Goal: Task Accomplishment & Management: Complete application form

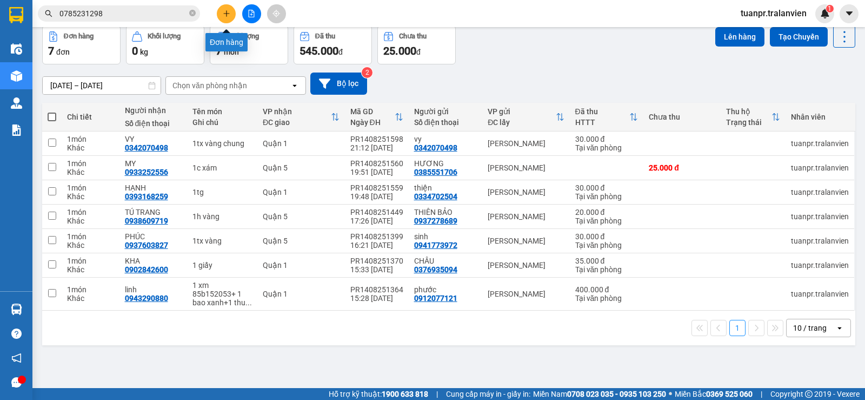
click at [224, 10] on icon "plus" at bounding box center [227, 14] width 8 height 8
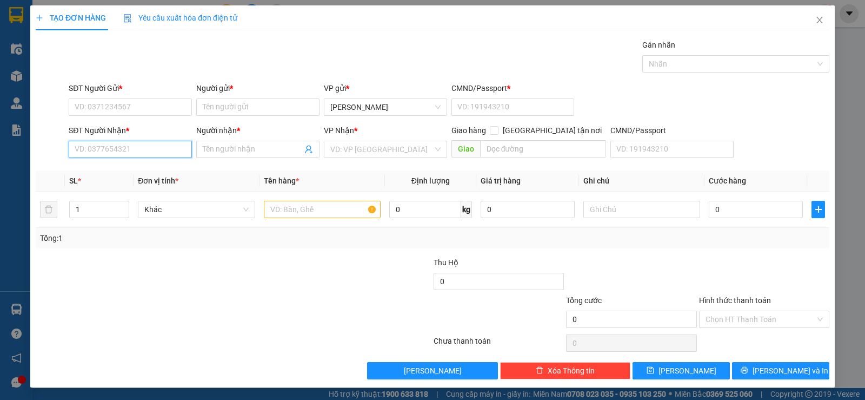
click at [128, 154] on input "SĐT Người Nhận *" at bounding box center [130, 149] width 123 height 17
click at [132, 148] on input "SĐT Người Nhận *" at bounding box center [130, 149] width 123 height 17
type input "0933124482"
drag, startPoint x: 109, startPoint y: 165, endPoint x: 125, endPoint y: 157, distance: 17.7
click at [109, 164] on div "0933124482 - bình" at bounding box center [129, 170] width 122 height 17
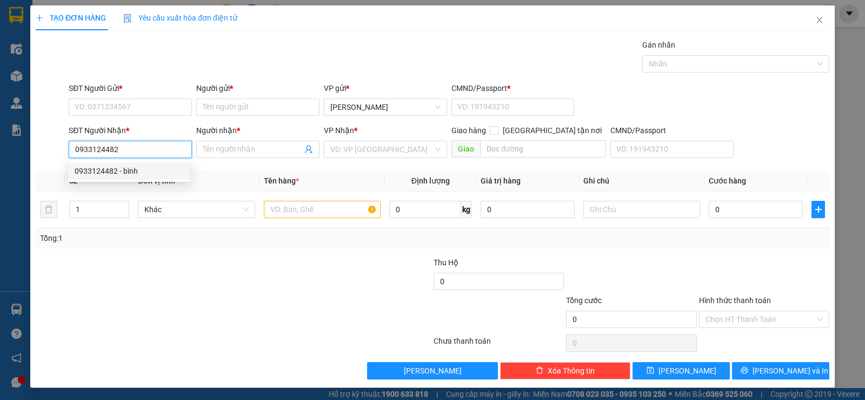
type input "bình"
type input "0933124482"
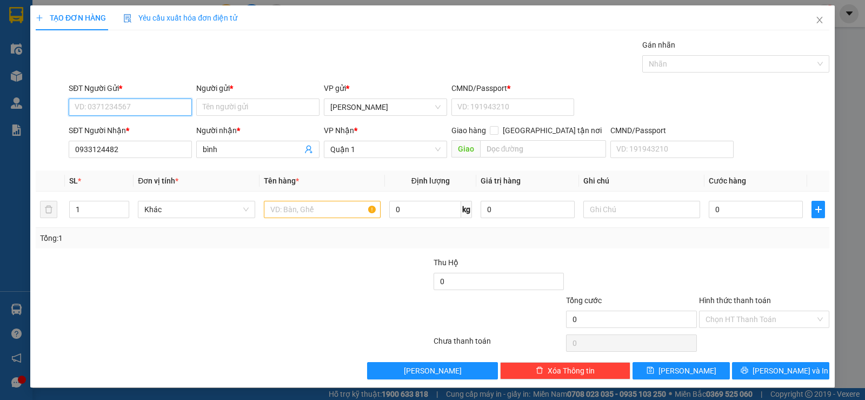
click at [133, 101] on input "SĐT Người Gửi *" at bounding box center [130, 106] width 123 height 17
click at [136, 131] on div "0949969654 - quy" at bounding box center [129, 129] width 109 height 12
type input "0949969654"
type input "quy"
type input "1"
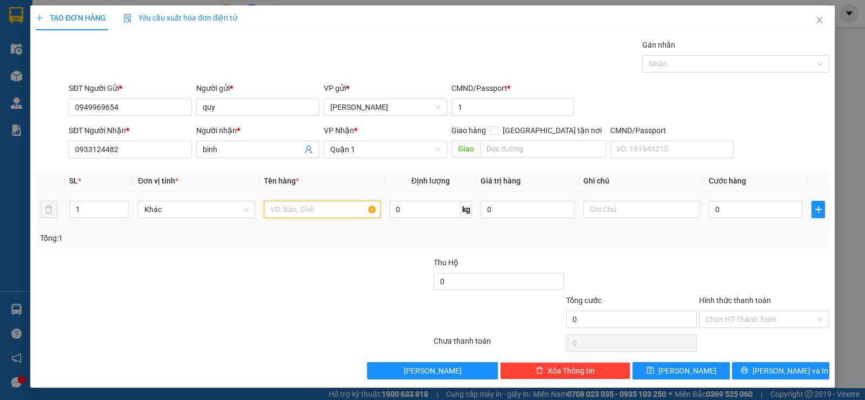
click at [293, 216] on input "text" at bounding box center [322, 209] width 117 height 17
type input "1 xốp"
type input "3"
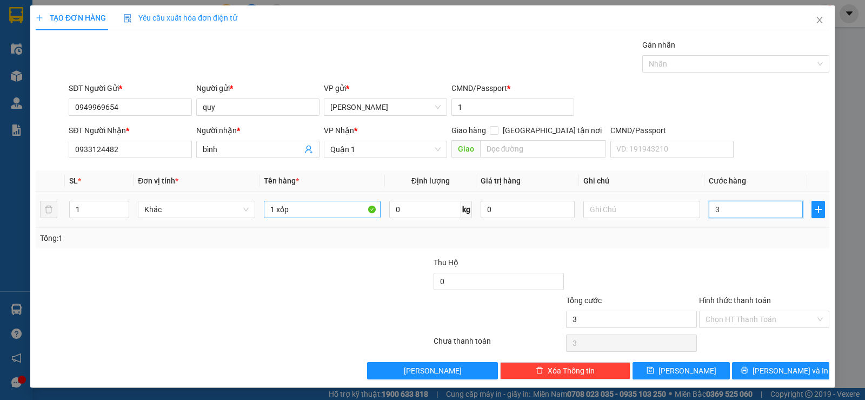
type input "30"
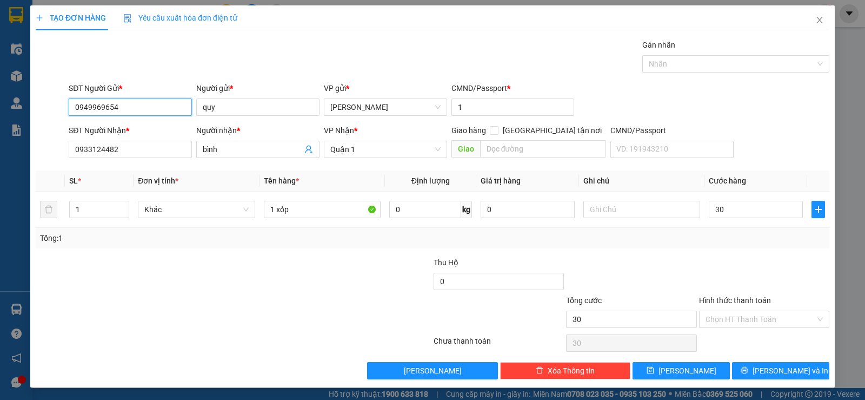
type input "30.000"
click at [147, 109] on input "0949969654" at bounding box center [130, 106] width 123 height 17
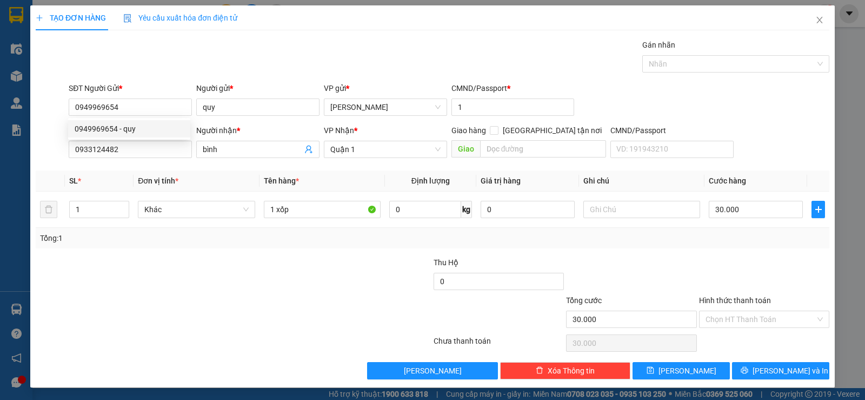
drag, startPoint x: 147, startPoint y: 109, endPoint x: 96, endPoint y: 275, distance: 173.7
click at [99, 283] on div at bounding box center [168, 275] width 266 height 38
click at [137, 109] on input "0949969654" at bounding box center [130, 106] width 123 height 17
type input "0946452619"
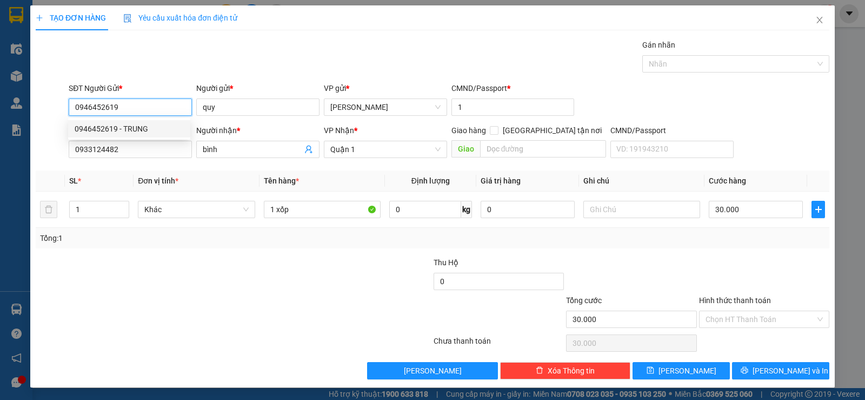
click at [103, 123] on div "0946452619 - TRUNG" at bounding box center [129, 129] width 109 height 12
type input "TRUNG"
type input "0946452619"
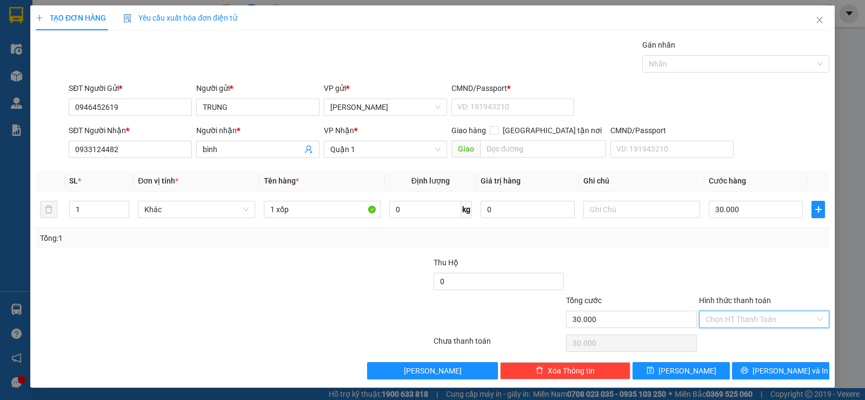
click at [762, 324] on input "Hình thức thanh toán" at bounding box center [761, 319] width 110 height 16
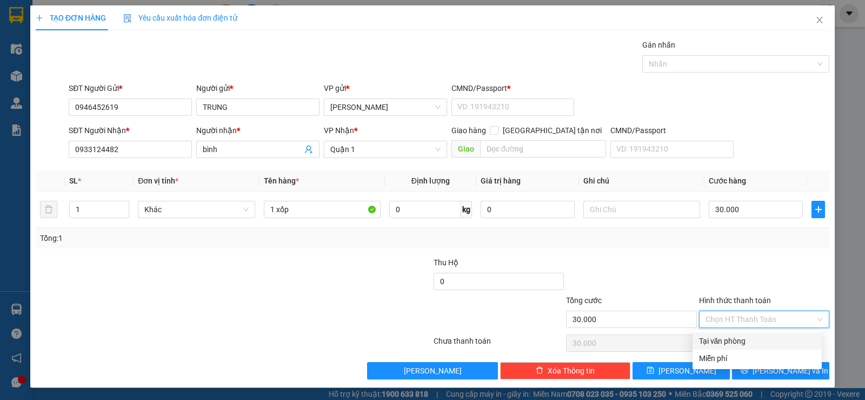
click at [738, 347] on div "Tại văn phòng" at bounding box center [757, 340] width 129 height 17
type input "0"
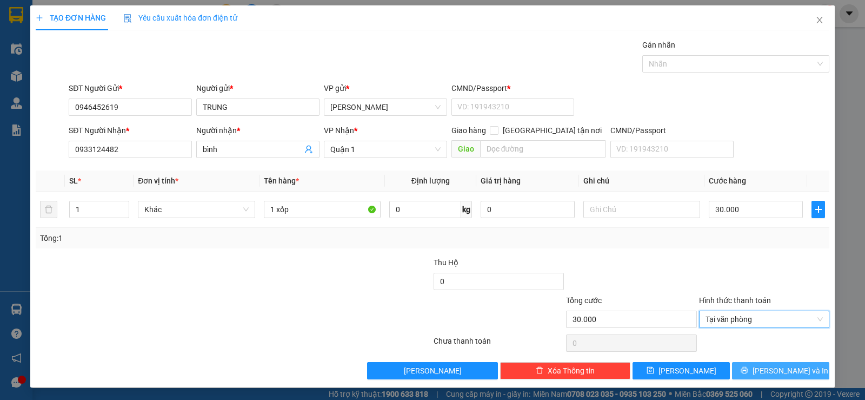
click at [781, 371] on span "[PERSON_NAME] và In" at bounding box center [791, 371] width 76 height 12
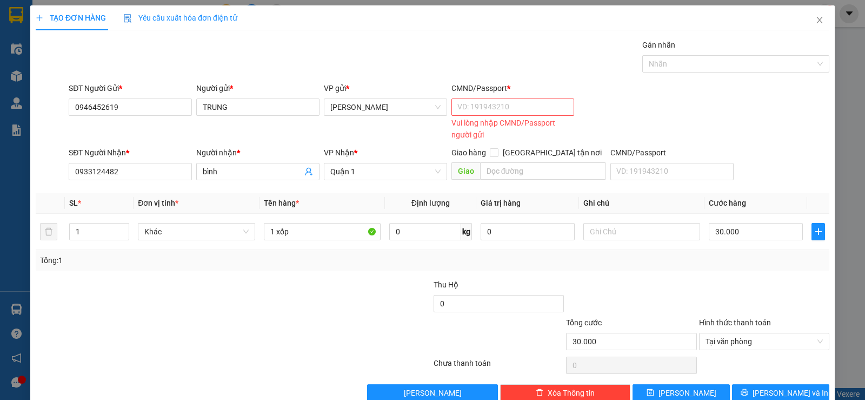
click at [506, 120] on div "Vui lòng nhập CMND/Passport người gửi" at bounding box center [513, 129] width 123 height 24
click at [508, 113] on input "CMND/Passport *" at bounding box center [513, 106] width 123 height 17
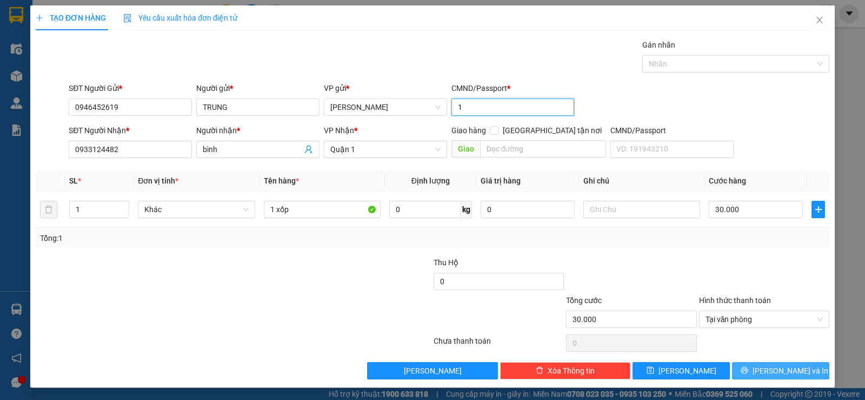
type input "1"
drag, startPoint x: 770, startPoint y: 372, endPoint x: 703, endPoint y: 319, distance: 85.9
click at [769, 373] on span "[PERSON_NAME] và In" at bounding box center [791, 371] width 76 height 12
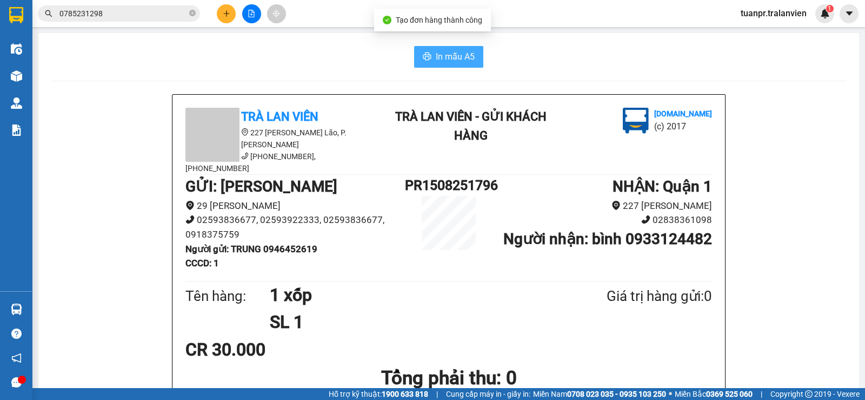
click at [450, 50] on span "In mẫu A5" at bounding box center [455, 57] width 39 height 14
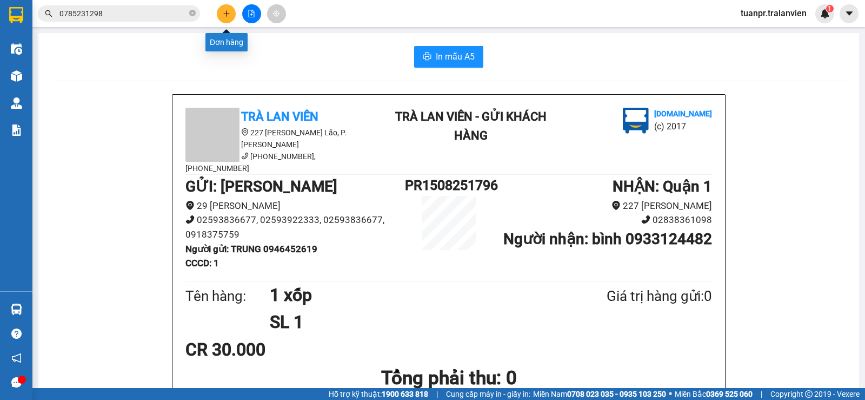
click at [223, 14] on icon "plus" at bounding box center [227, 14] width 8 height 8
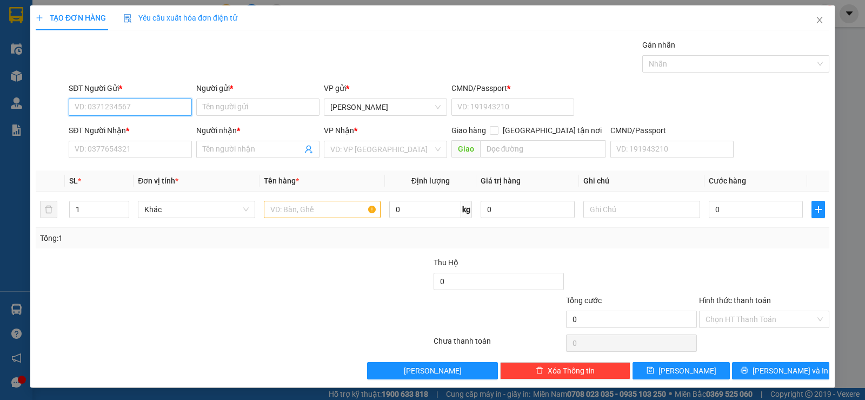
click at [154, 106] on input "SĐT Người Gửi *" at bounding box center [130, 106] width 123 height 17
click at [153, 126] on div "0388295774 - NK THIỆN MỸ" at bounding box center [129, 129] width 109 height 12
type input "0388295774"
type input "NK THIỆN MỸ"
type input "058093005588"
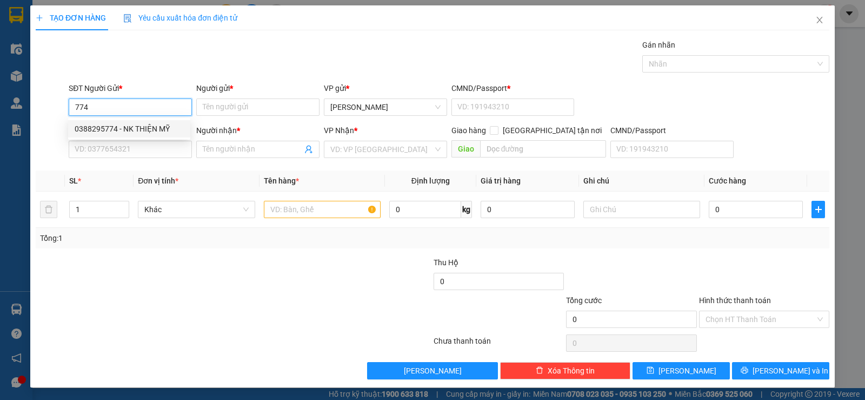
type input "0903068075"
type input "LABO NGUYỄN"
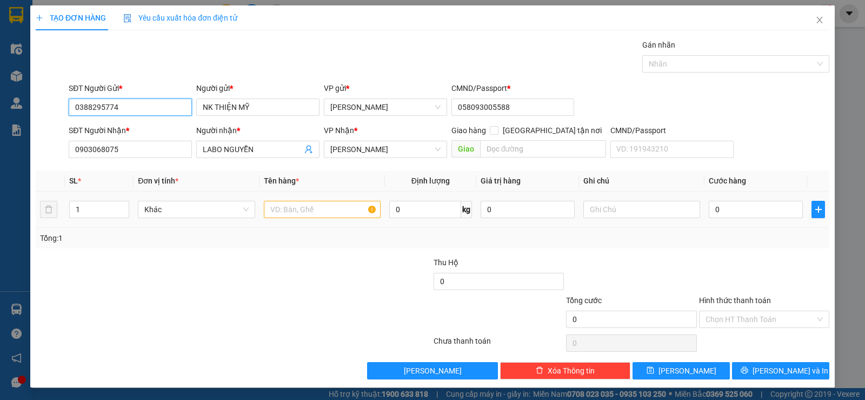
type input "0388295774"
click at [302, 214] on input "text" at bounding box center [322, 209] width 117 height 17
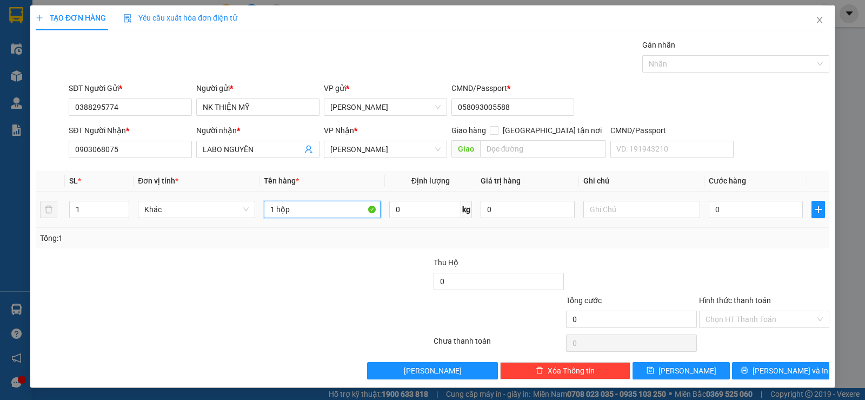
type input "1 hộp"
type input "2"
type input "20"
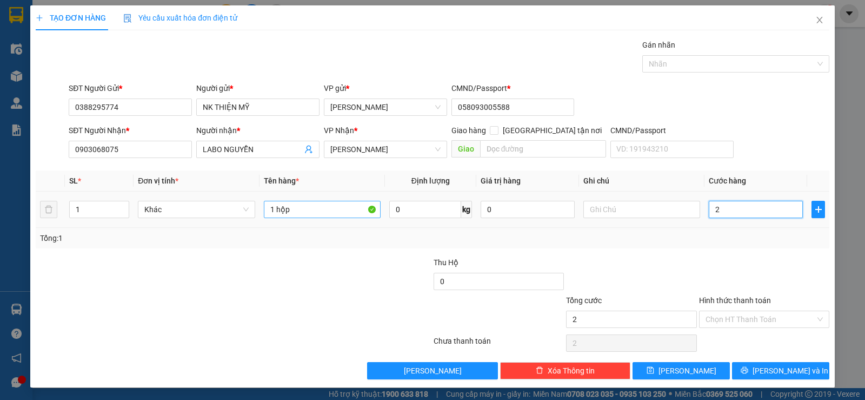
type input "20"
type input "20.000"
click at [760, 315] on input "Hình thức thanh toán" at bounding box center [761, 319] width 110 height 16
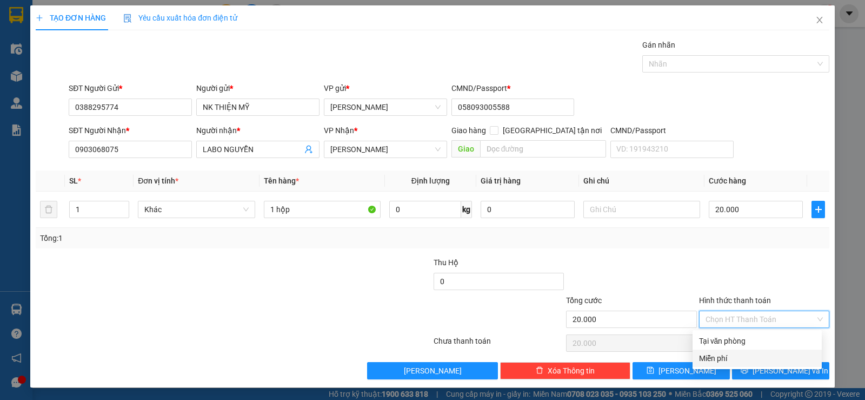
click at [751, 352] on div "Tại văn phòng" at bounding box center [757, 358] width 116 height 12
type input "0"
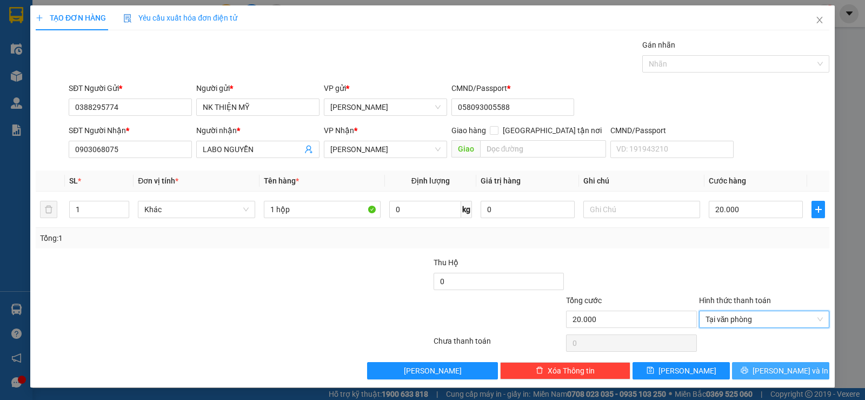
click at [775, 374] on span "[PERSON_NAME] và In" at bounding box center [791, 371] width 76 height 12
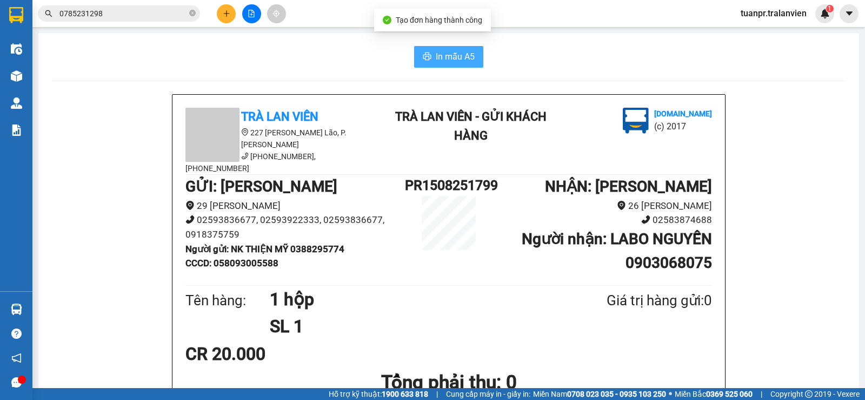
drag, startPoint x: 467, startPoint y: 58, endPoint x: 418, endPoint y: 115, distance: 75.2
click at [467, 59] on span "In mẫu A5" at bounding box center [455, 57] width 39 height 14
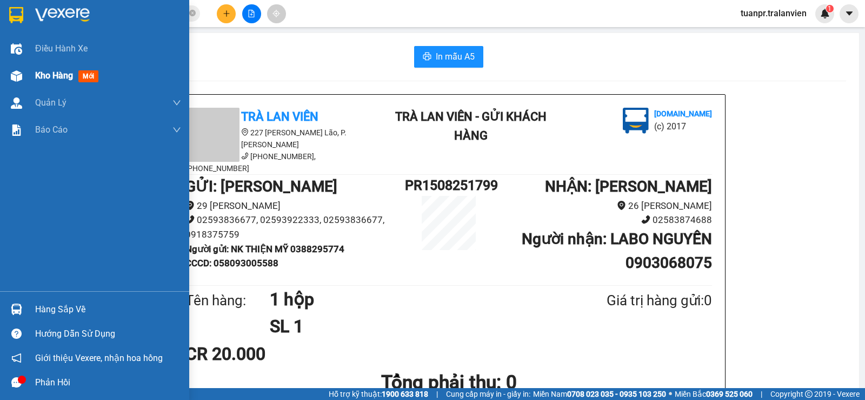
click at [57, 72] on span "Kho hàng" at bounding box center [54, 75] width 38 height 10
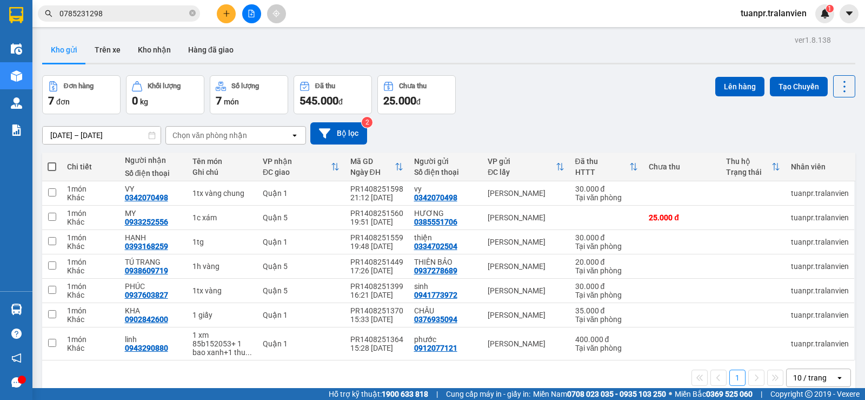
click at [77, 140] on div "ver 1.8.138 Kho gửi Trên xe Kho nhận Hàng đã giao Đơn hàng 7 đơn Khối lượng 0 k…" at bounding box center [449, 232] width 822 height 400
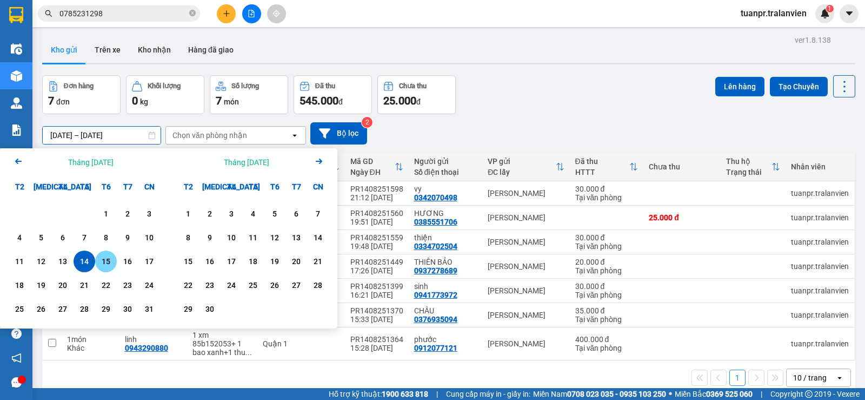
drag, startPoint x: 109, startPoint y: 262, endPoint x: 118, endPoint y: 196, distance: 66.7
click at [108, 262] on div "15" at bounding box center [105, 261] width 15 height 13
click at [132, 140] on input "[DATE] – / /" at bounding box center [102, 135] width 118 height 17
click at [105, 265] on div "15" at bounding box center [105, 261] width 15 height 13
type input "[DATE] – [DATE]"
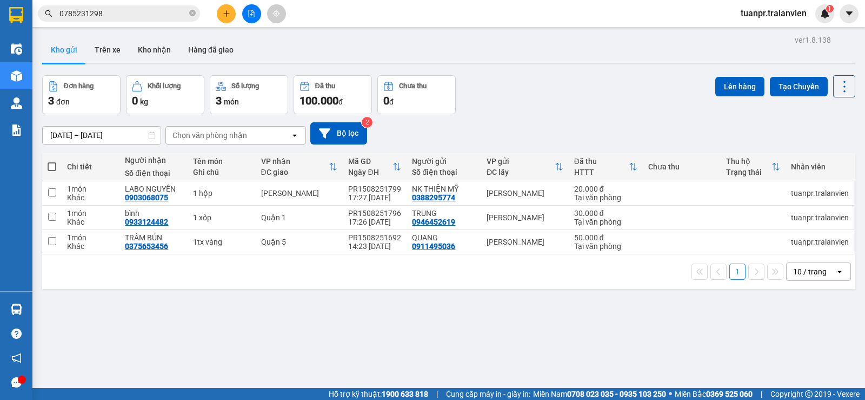
click at [223, 18] on button at bounding box center [226, 13] width 19 height 19
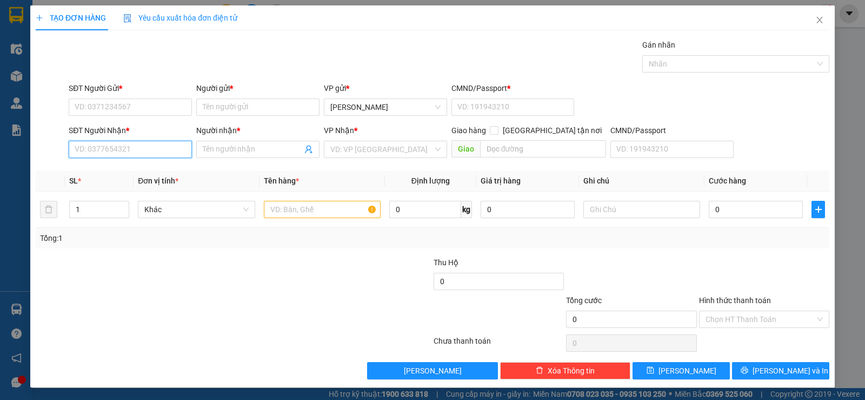
click at [134, 149] on input "SĐT Người Nhận *" at bounding box center [130, 149] width 123 height 17
click at [119, 173] on div "0902342407 - [PERSON_NAME]" at bounding box center [129, 171] width 109 height 12
type input "0902342407"
type input "GIANG"
type input "0902342407"
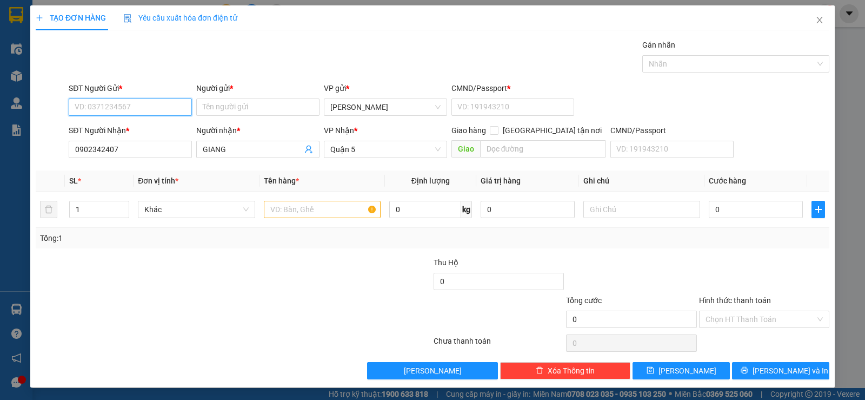
click at [162, 108] on input "SĐT Người Gửi *" at bounding box center [130, 106] width 123 height 17
click at [145, 128] on div "0913128801 - SON" at bounding box center [129, 129] width 109 height 12
type input "0913128801"
type input "SON"
type input "1"
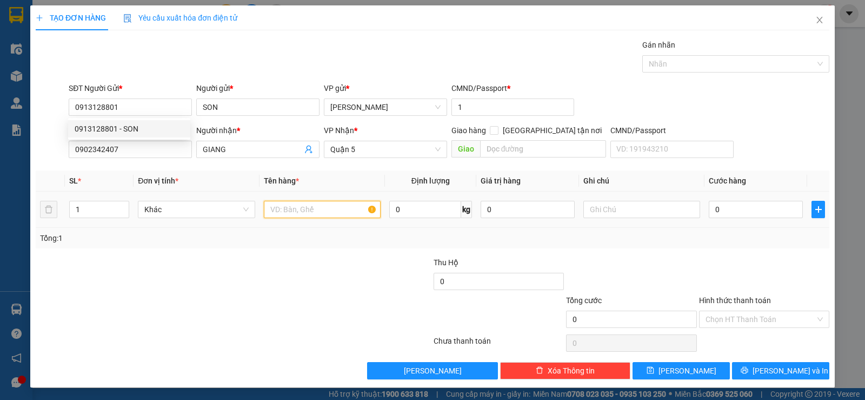
click at [327, 207] on input "text" at bounding box center [322, 209] width 117 height 17
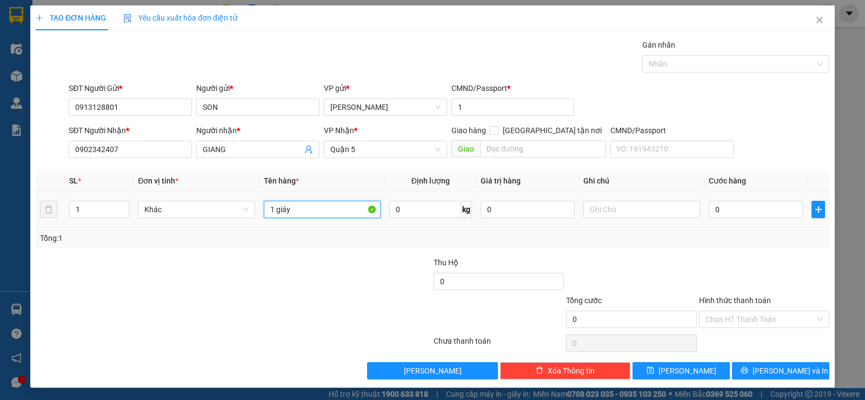
type input "1 giáy"
type input "3"
type input "30"
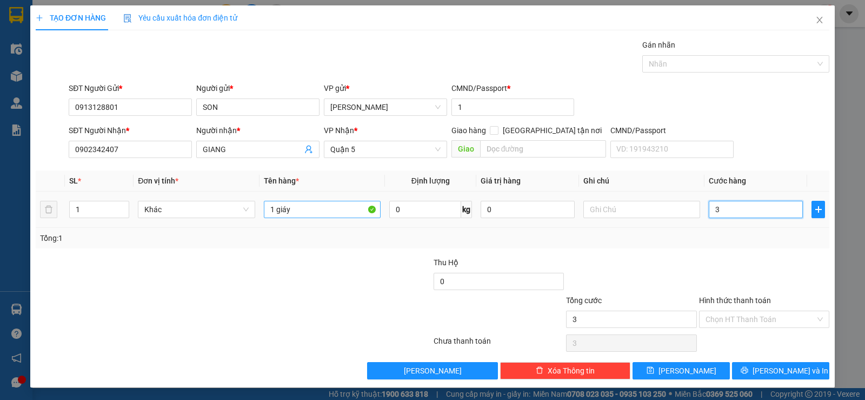
type input "30"
type input "30.000"
click at [793, 321] on input "Hình thức thanh toán" at bounding box center [761, 319] width 110 height 16
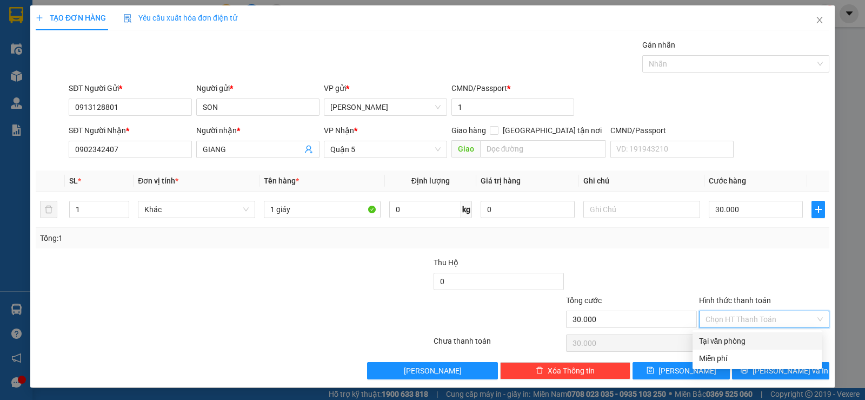
click at [755, 342] on div "Tại văn phòng" at bounding box center [757, 341] width 116 height 12
type input "0"
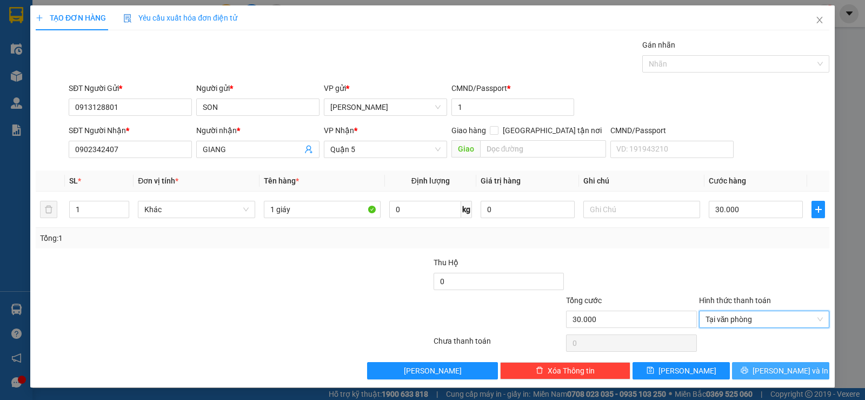
drag, startPoint x: 772, startPoint y: 371, endPoint x: 708, endPoint y: 347, distance: 68.8
click at [772, 372] on span "[PERSON_NAME] và In" at bounding box center [791, 371] width 76 height 12
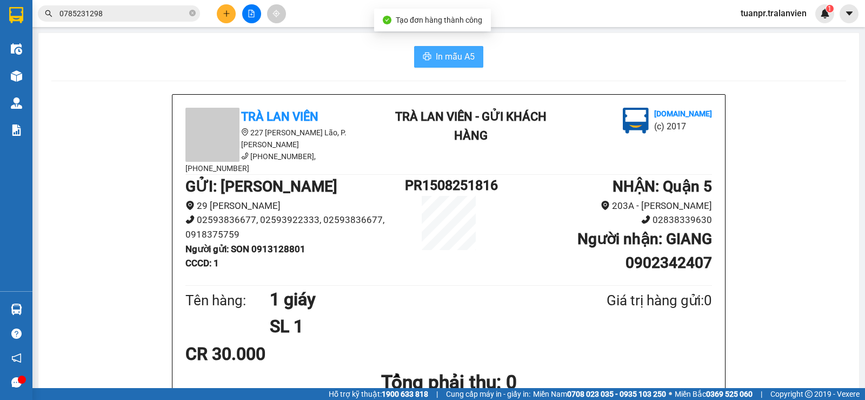
drag, startPoint x: 447, startPoint y: 48, endPoint x: 449, endPoint y: 124, distance: 75.8
click at [446, 51] on button "In mẫu A5" at bounding box center [448, 57] width 69 height 22
click at [225, 16] on icon "plus" at bounding box center [227, 14] width 8 height 8
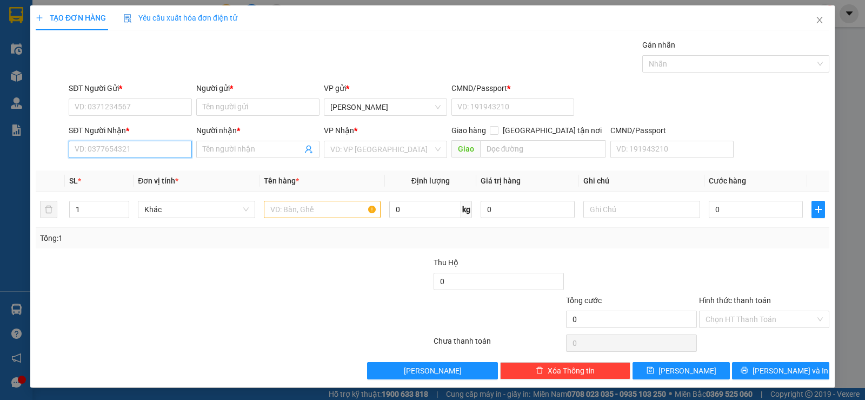
click at [143, 153] on input "SĐT Người Nhận *" at bounding box center [130, 149] width 123 height 17
click at [114, 171] on div "0937655007 - BÍCH LY" at bounding box center [129, 171] width 109 height 12
type input "0937655007"
type input "BÍCH LY"
type input "0937655007"
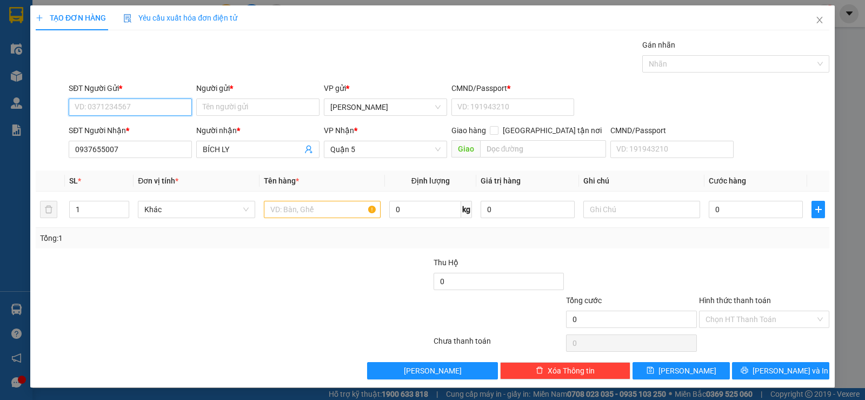
click at [145, 104] on input "SĐT Người Gửi *" at bounding box center [130, 106] width 123 height 17
click at [134, 130] on div "0824222829 - MẸ LÝ" at bounding box center [129, 129] width 109 height 12
type input "0824222829"
type input "MẸ LÝ"
type input "058160000615"
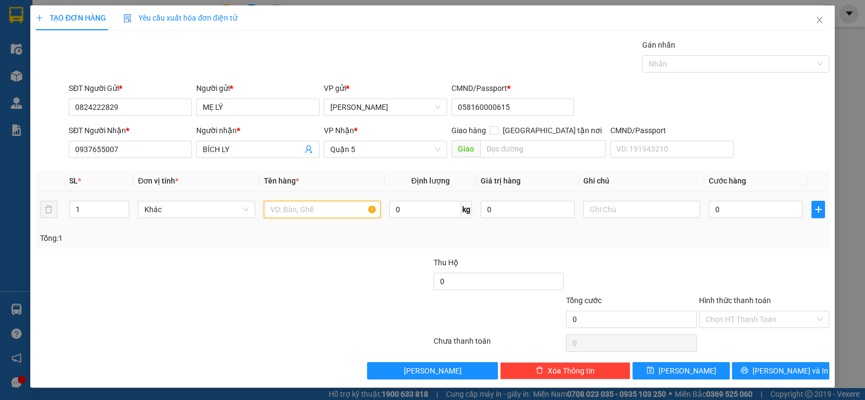
click at [308, 214] on input "text" at bounding box center [322, 209] width 117 height 17
type input "1 xốp"
type input "5"
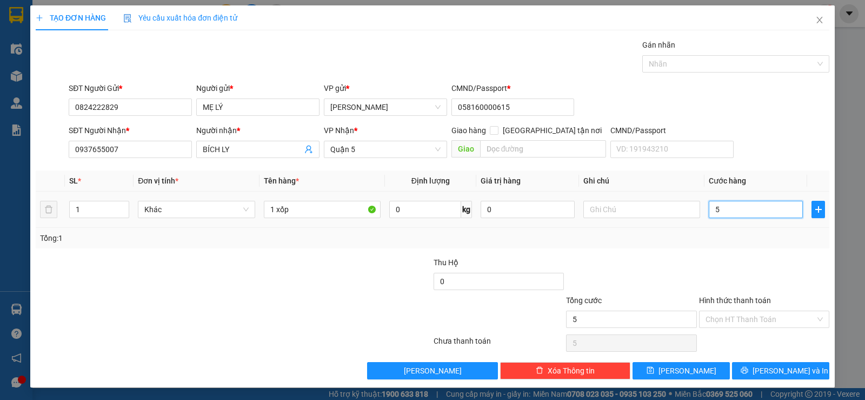
type input "50"
type input "50.000"
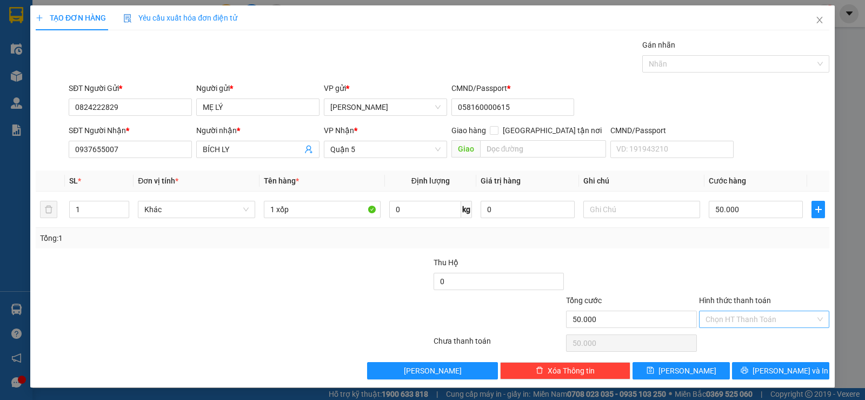
click at [770, 315] on input "Hình thức thanh toán" at bounding box center [761, 319] width 110 height 16
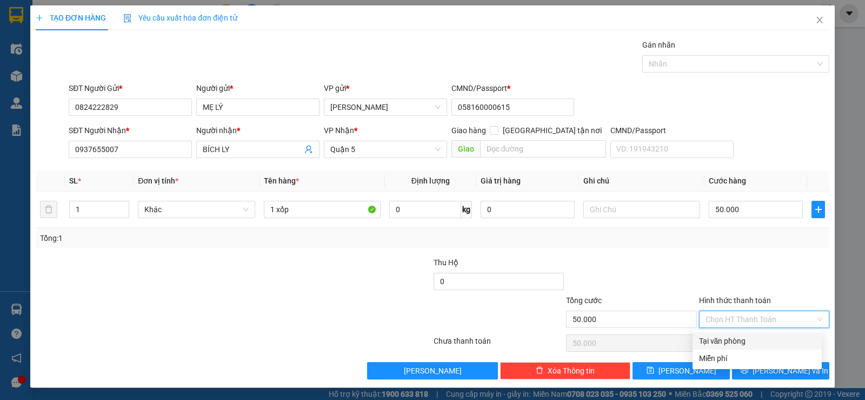
click at [758, 340] on div "Tại văn phòng" at bounding box center [757, 341] width 116 height 12
type input "0"
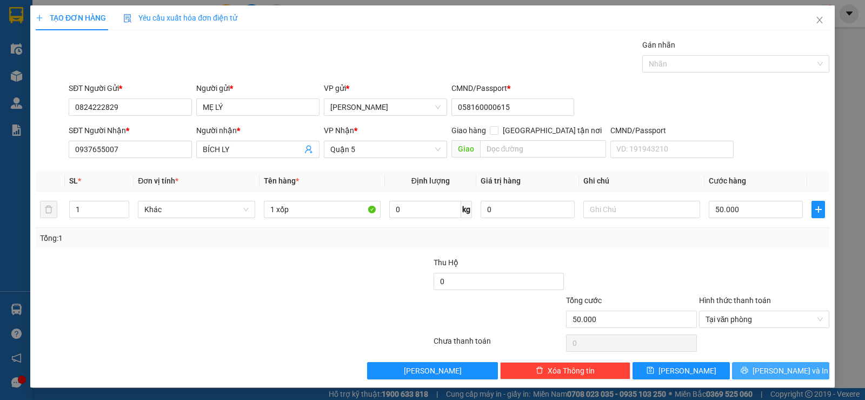
click at [777, 367] on span "[PERSON_NAME] và In" at bounding box center [791, 371] width 76 height 12
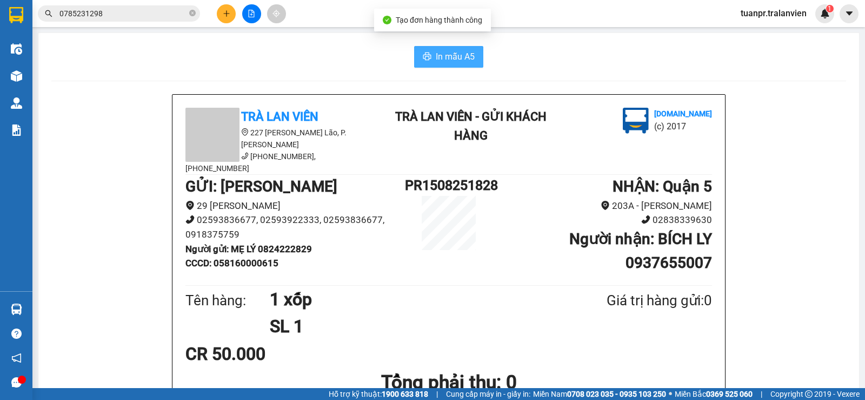
click at [465, 55] on span "In mẫu A5" at bounding box center [455, 57] width 39 height 14
click at [226, 17] on icon "plus" at bounding box center [227, 14] width 8 height 8
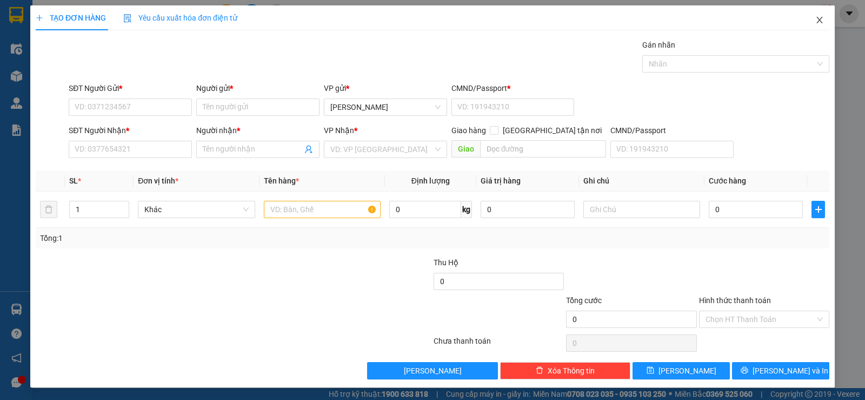
click at [816, 20] on icon "close" at bounding box center [820, 20] width 9 height 9
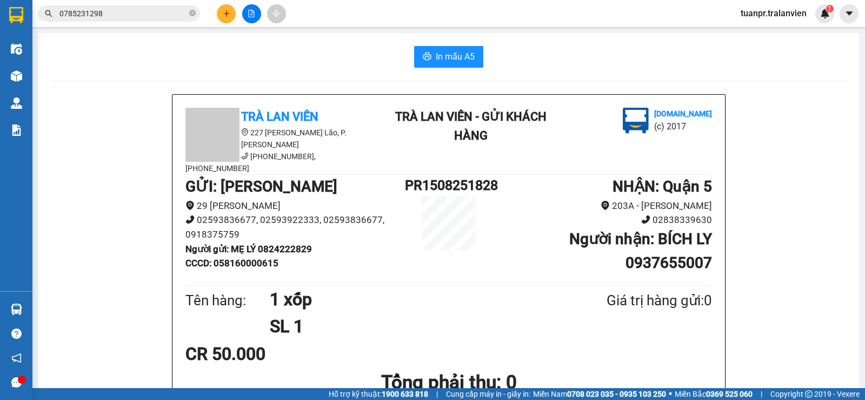
click at [141, 22] on div "Kết quả tìm kiếm ( 5 ) Bộ lọc Ngày tạo đơn gần nhất Mã ĐH Trạng thái Món hàng T…" at bounding box center [105, 13] width 211 height 19
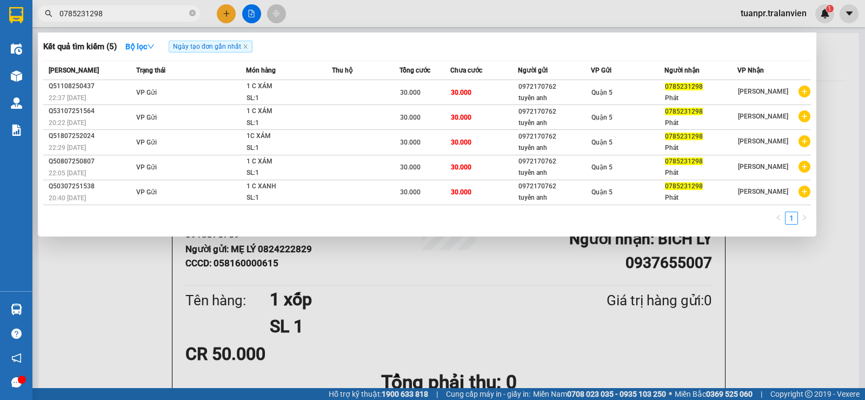
click at [145, 16] on input "0785231298" at bounding box center [124, 14] width 128 height 12
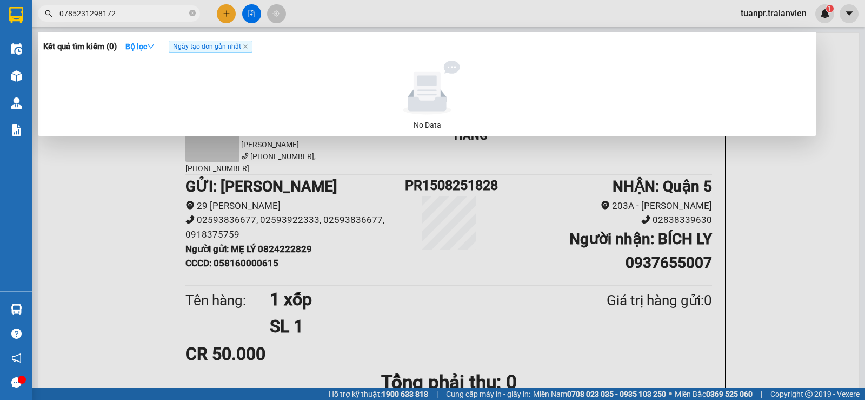
click at [155, 15] on input "0785231298172" at bounding box center [124, 14] width 128 height 12
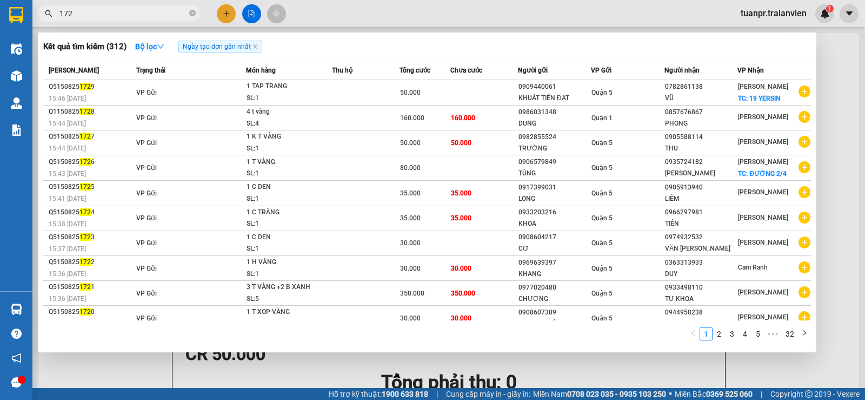
type input "172"
click at [225, 11] on div at bounding box center [432, 200] width 865 height 400
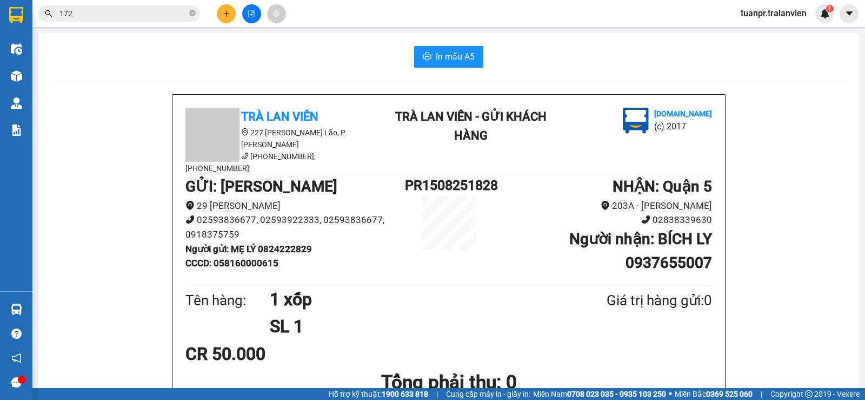
click at [233, 15] on button at bounding box center [226, 13] width 19 height 19
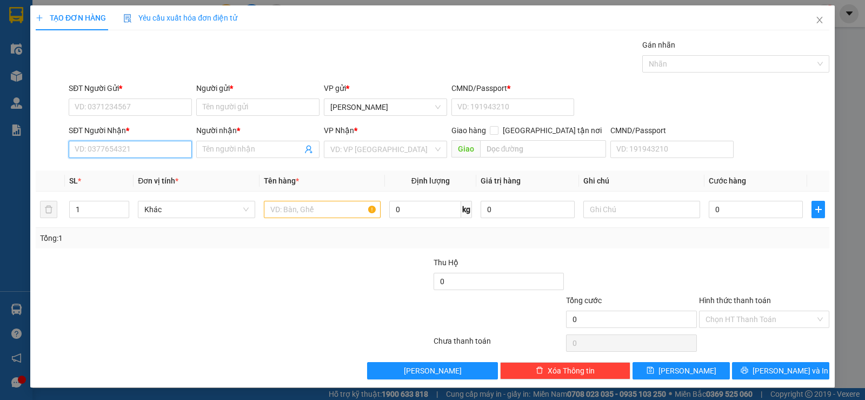
click at [131, 148] on input "SĐT Người Nhận *" at bounding box center [130, 149] width 123 height 17
type input "0399343623"
click at [103, 171] on div "0399343623 - vân" at bounding box center [129, 171] width 109 height 12
type input "vân"
type input "0399343623"
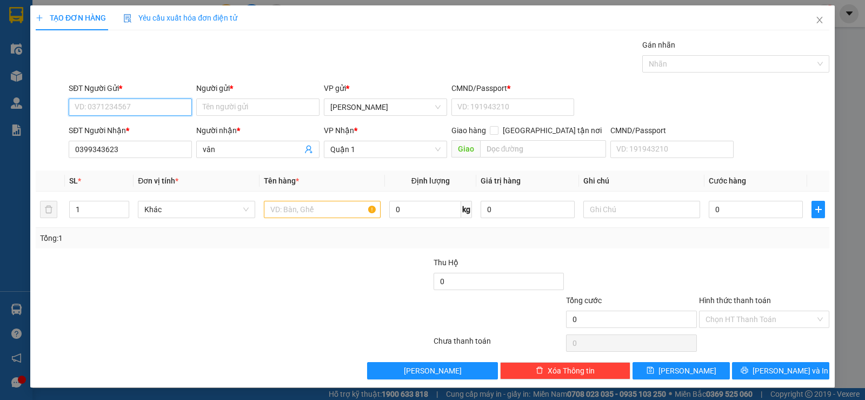
click at [133, 109] on input "SĐT Người Gửi *" at bounding box center [130, 106] width 123 height 17
click at [134, 129] on div "0393977969 - Sương" at bounding box center [129, 129] width 109 height 12
type input "0393977969"
type input "Sương"
type input "11"
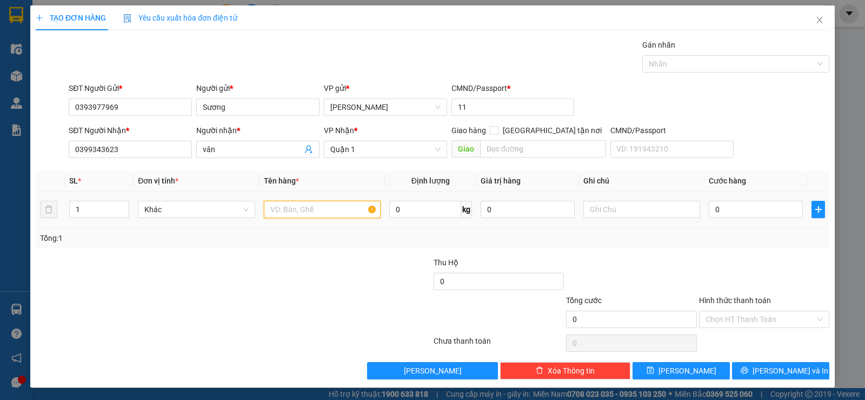
click at [316, 204] on input "text" at bounding box center [322, 209] width 117 height 17
type input "1 xốp"
type input "3"
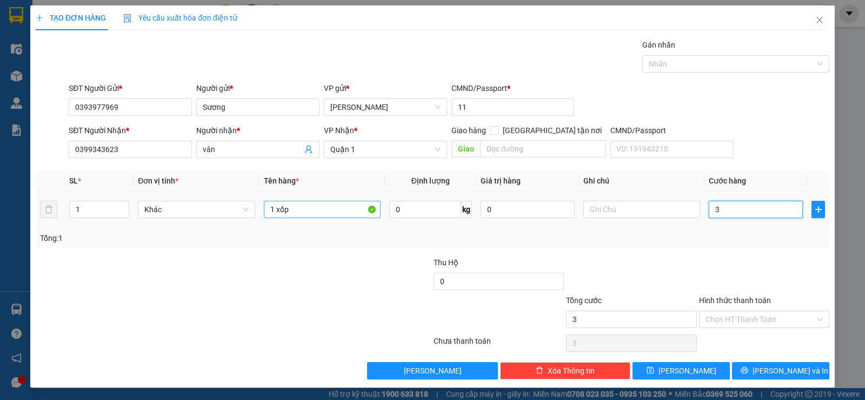
type input "30"
type input "30.000"
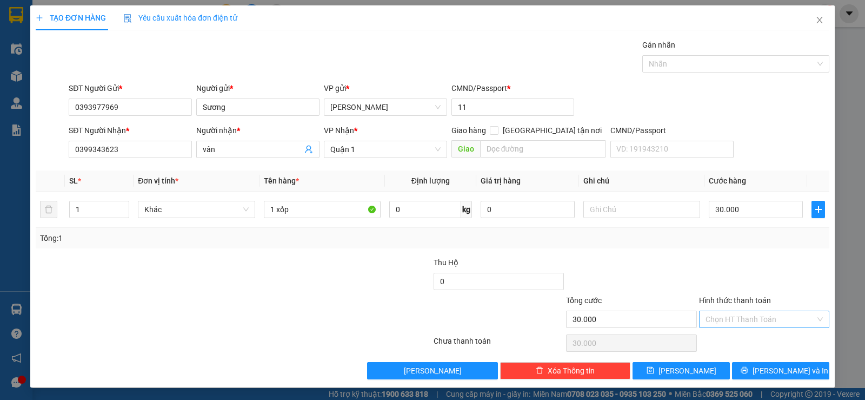
click at [766, 320] on input "Hình thức thanh toán" at bounding box center [761, 319] width 110 height 16
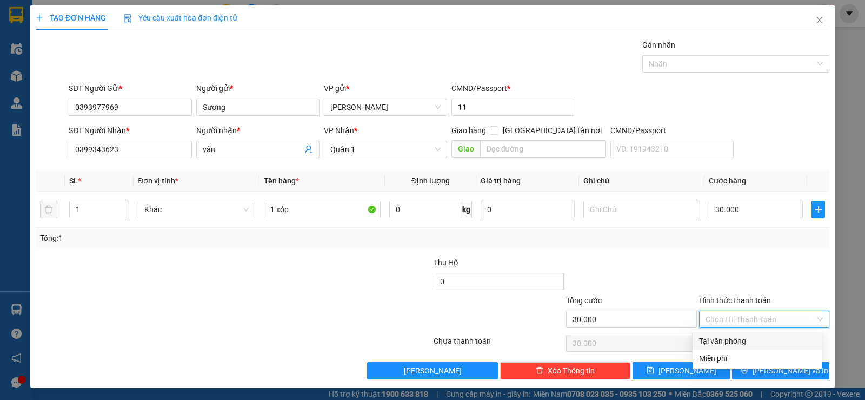
click at [757, 341] on div "Tại văn phòng" at bounding box center [757, 341] width 116 height 12
type input "0"
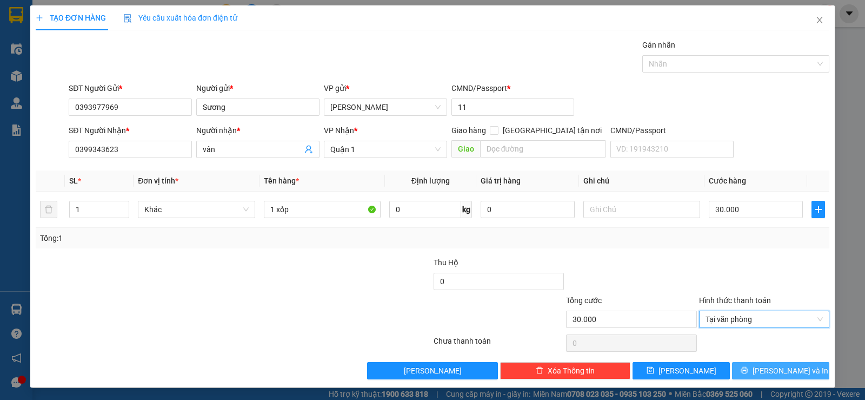
click at [776, 371] on span "[PERSON_NAME] và In" at bounding box center [791, 371] width 76 height 12
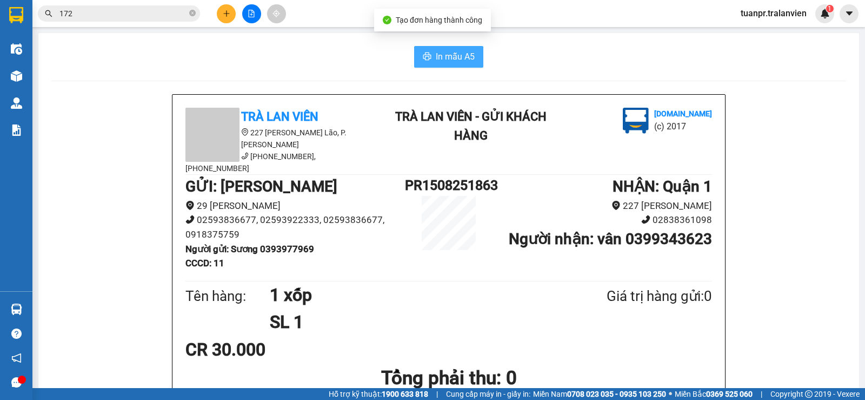
click at [462, 58] on span "In mẫu A5" at bounding box center [455, 57] width 39 height 14
click at [227, 16] on icon "plus" at bounding box center [226, 13] width 1 height 6
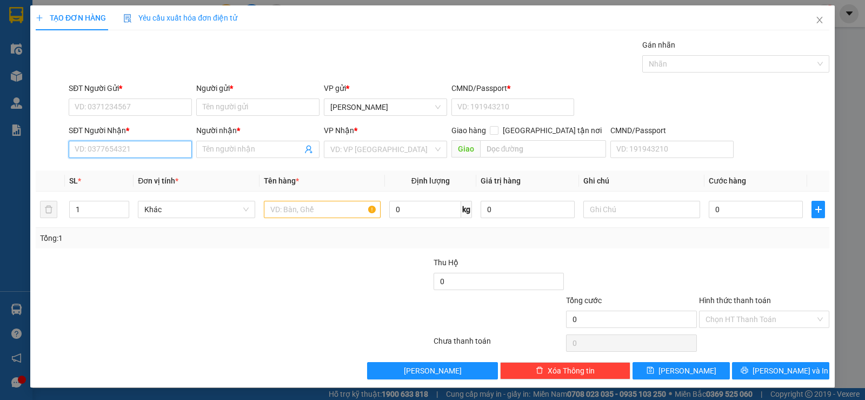
click at [125, 150] on input "SĐT Người Nhận *" at bounding box center [130, 149] width 123 height 17
type input "0916204488"
click at [144, 174] on div "0916204488 - thanh" at bounding box center [129, 171] width 109 height 12
type input "thanh"
click at [150, 151] on input "0916204488" at bounding box center [130, 149] width 123 height 17
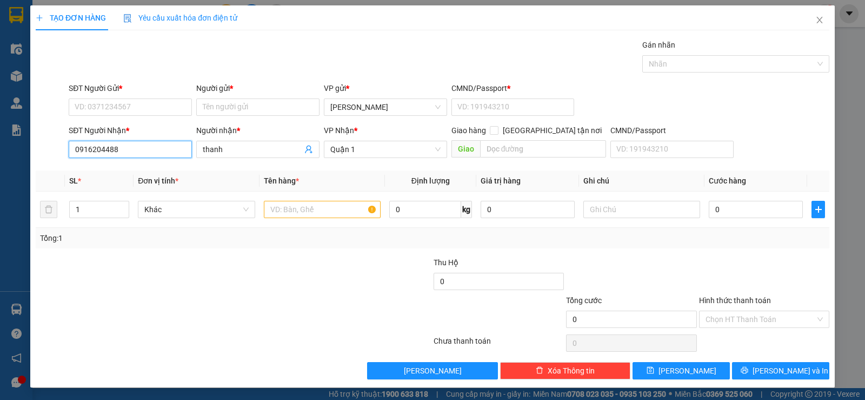
click at [150, 151] on input "0916204488" at bounding box center [130, 149] width 123 height 17
type input "0916204488"
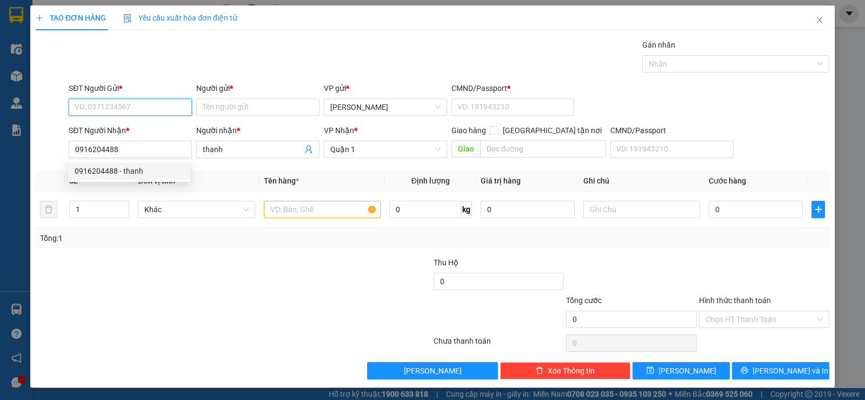
click at [125, 109] on input "SĐT Người Gửi *" at bounding box center [130, 106] width 123 height 17
paste input "0916204488"
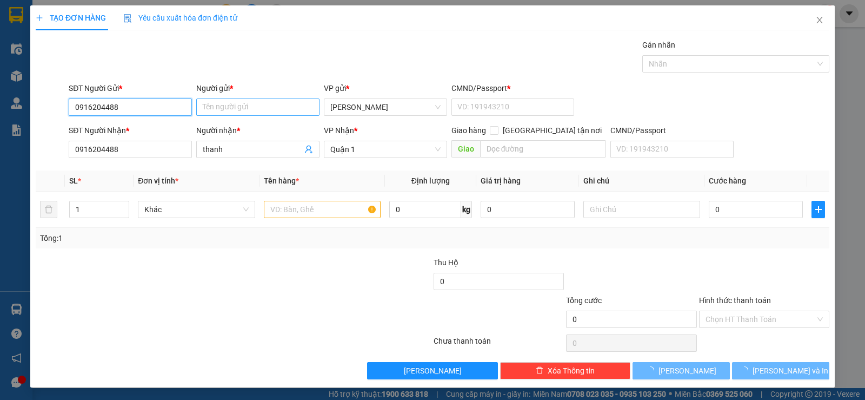
type input "0916204488"
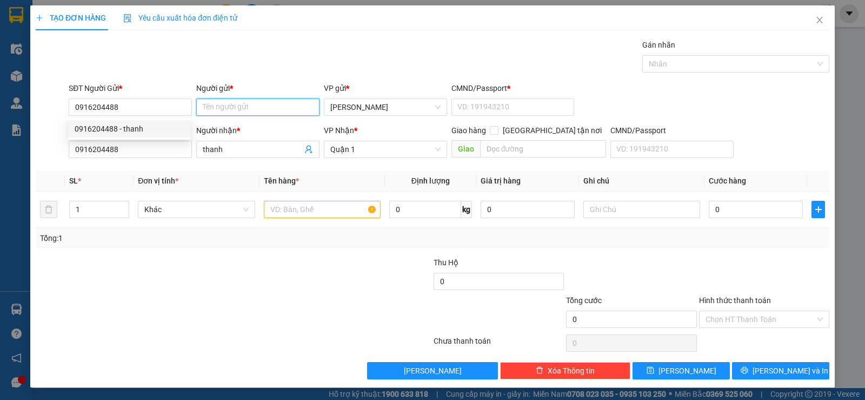
click at [230, 103] on input "Người gửi *" at bounding box center [257, 106] width 123 height 17
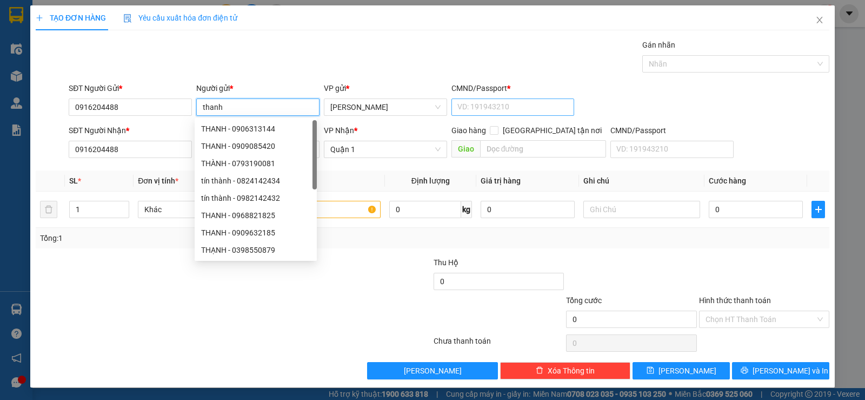
type input "thanh"
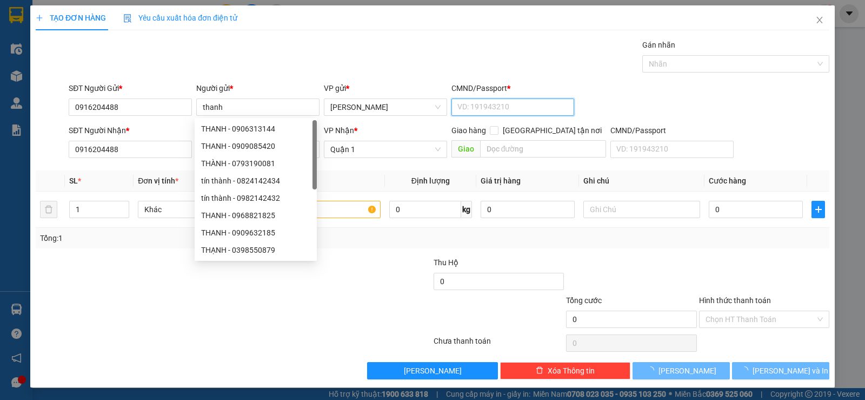
click at [472, 108] on input "CMND/Passport *" at bounding box center [513, 106] width 123 height 17
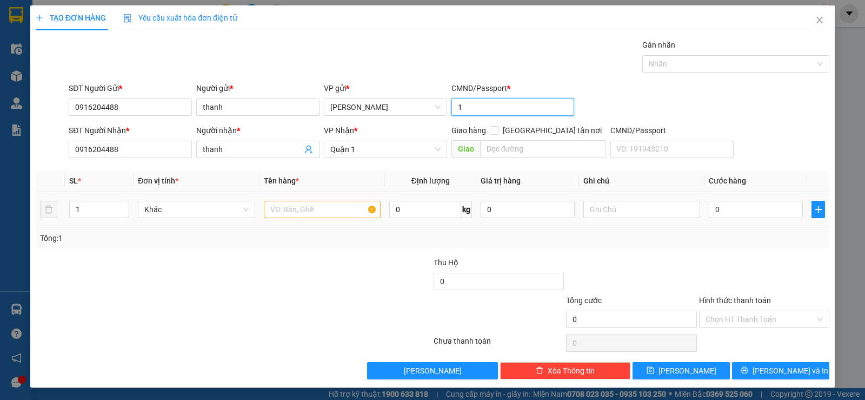
type input "1"
click at [320, 214] on input "text" at bounding box center [322, 209] width 117 height 17
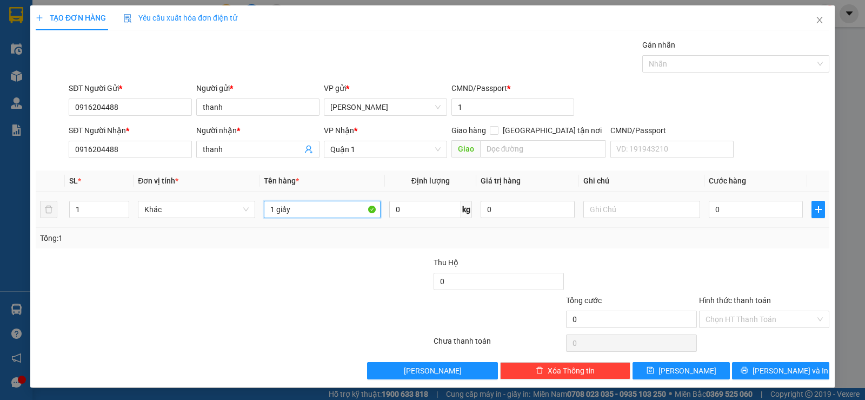
type input "1 giấy"
type input "3"
type input "30"
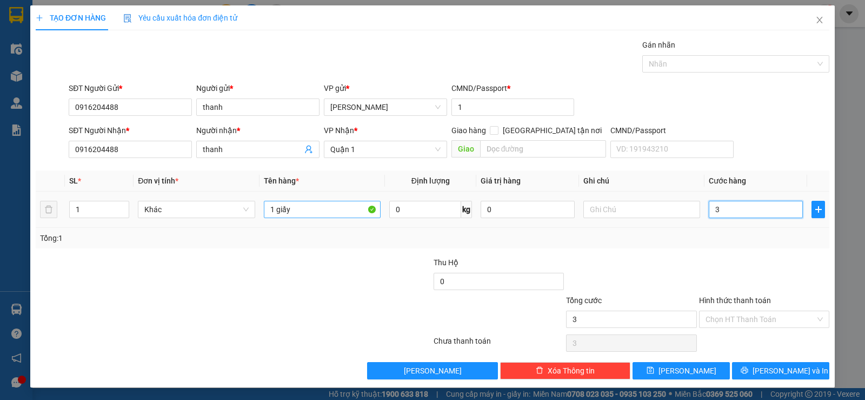
type input "30"
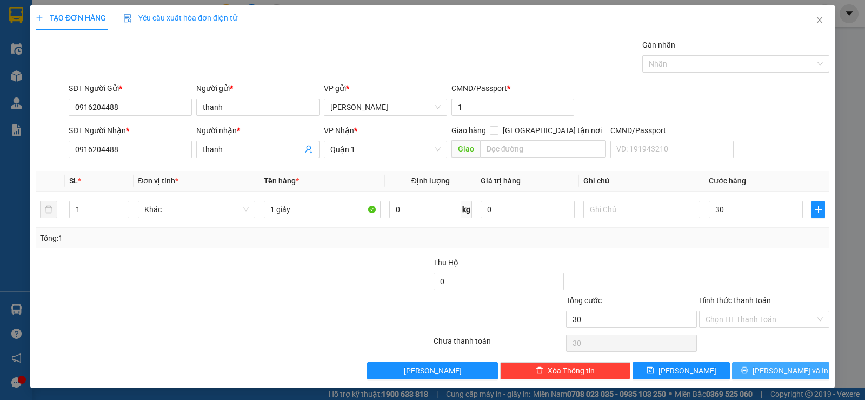
type input "30.000"
click at [765, 376] on button "[PERSON_NAME] và In" at bounding box center [780, 370] width 97 height 17
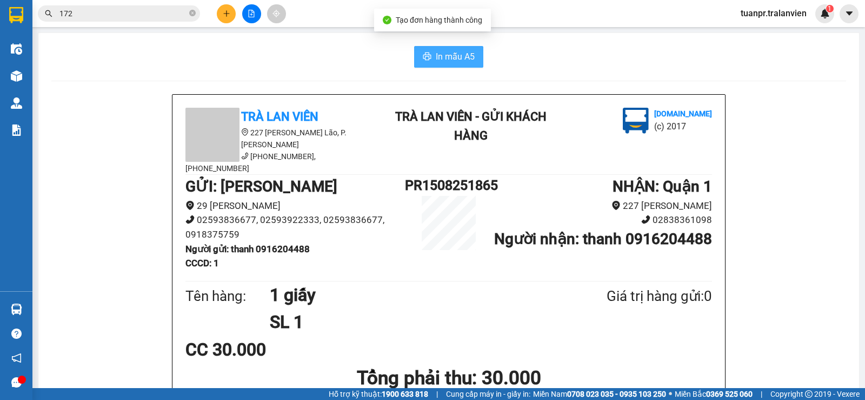
drag, startPoint x: 444, startPoint y: 57, endPoint x: 137, endPoint y: 75, distance: 306.7
click at [438, 66] on button "In mẫu A5" at bounding box center [448, 57] width 69 height 22
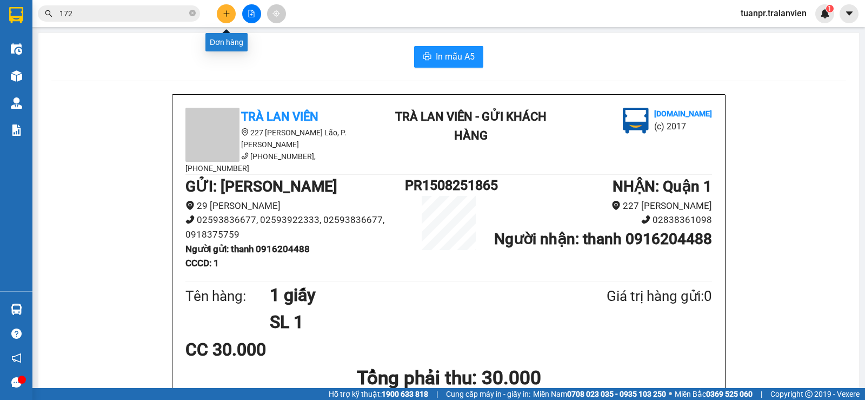
click at [223, 16] on icon "plus" at bounding box center [227, 14] width 8 height 8
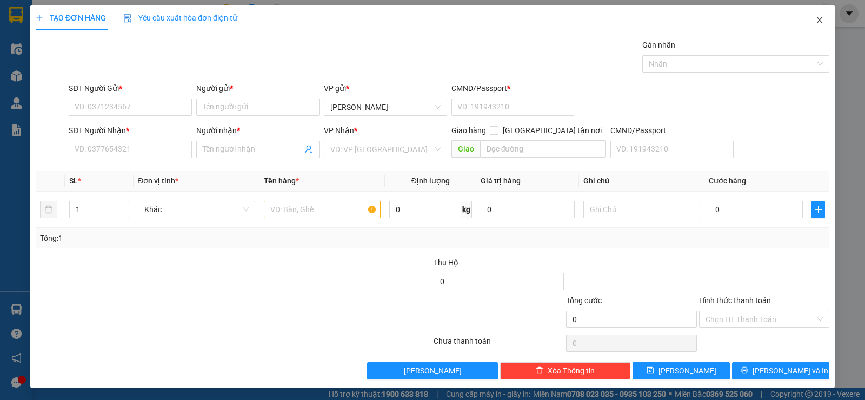
drag, startPoint x: 809, startPoint y: 19, endPoint x: 695, endPoint y: 26, distance: 114.9
click at [816, 19] on icon "close" at bounding box center [820, 20] width 9 height 9
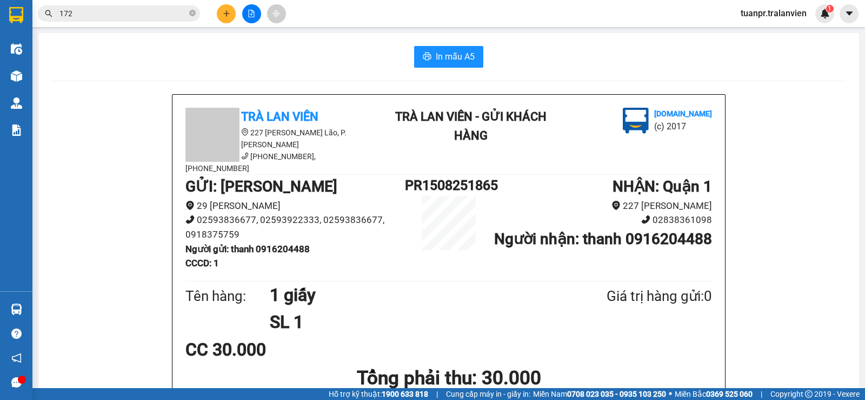
click at [143, 20] on span "172" at bounding box center [119, 13] width 162 height 16
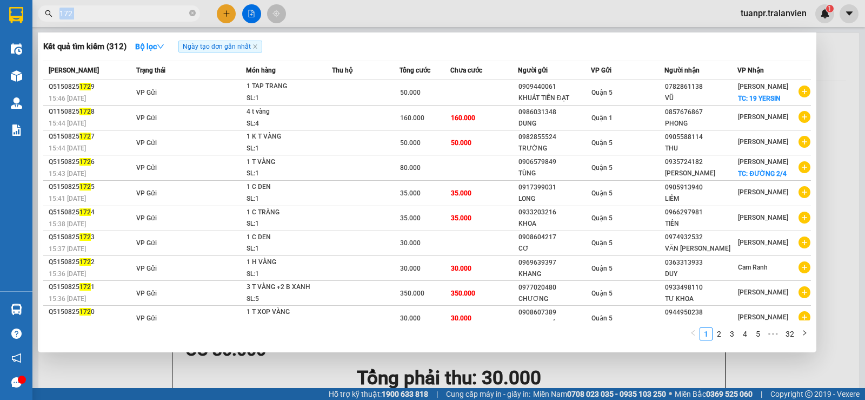
click at [143, 20] on span "172" at bounding box center [119, 13] width 162 height 16
click at [151, 21] on span "172" at bounding box center [119, 13] width 162 height 16
click at [153, 18] on input "172" at bounding box center [124, 14] width 128 height 12
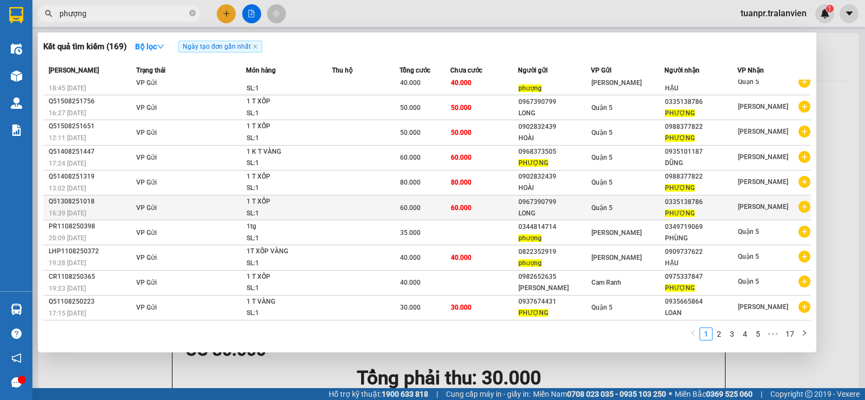
scroll to position [21, 0]
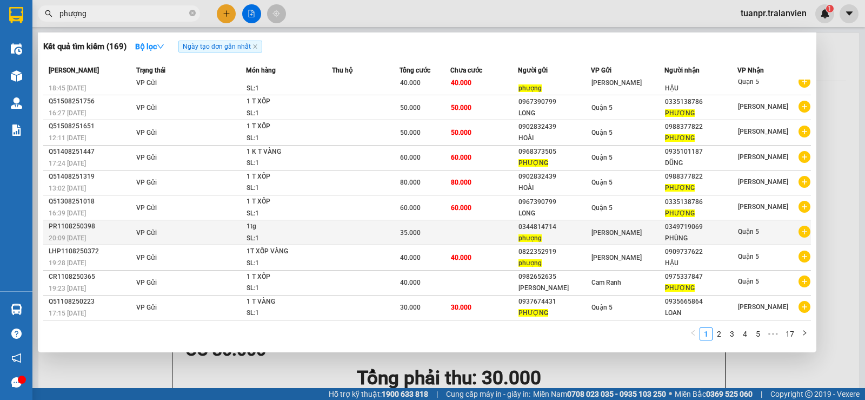
type input "phượng"
click at [592, 229] on span "[PERSON_NAME]" at bounding box center [617, 233] width 50 height 8
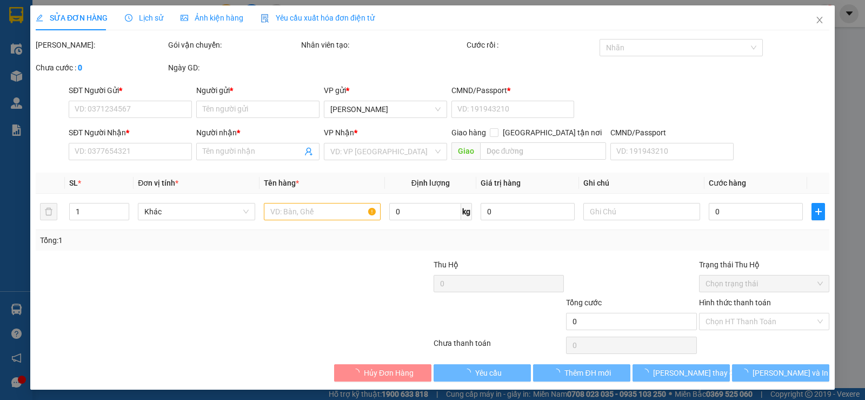
type input "0344814714"
type input "phượng"
type input "1"
type input "0349719069"
type input "PHÙNG"
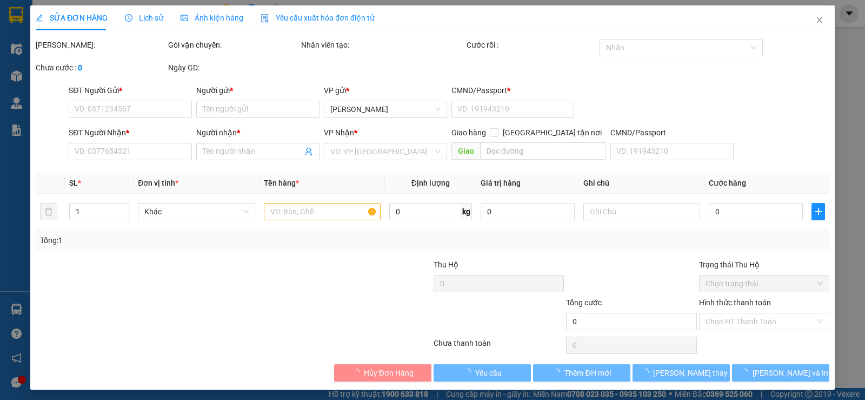
type input "35.000"
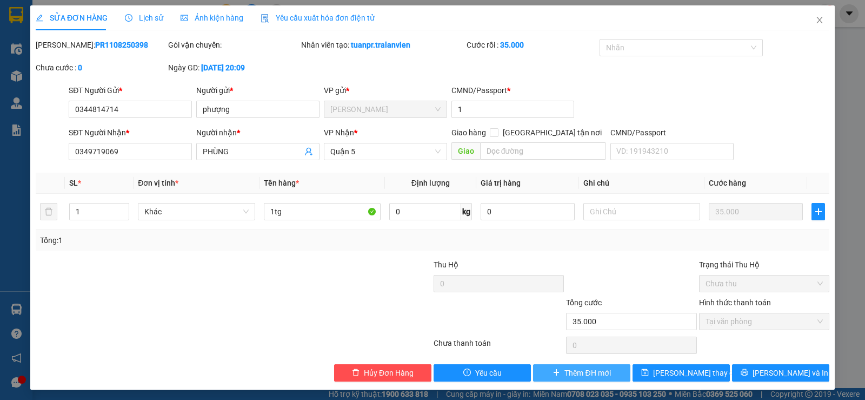
click at [590, 367] on span "Thêm ĐH mới" at bounding box center [588, 373] width 46 height 12
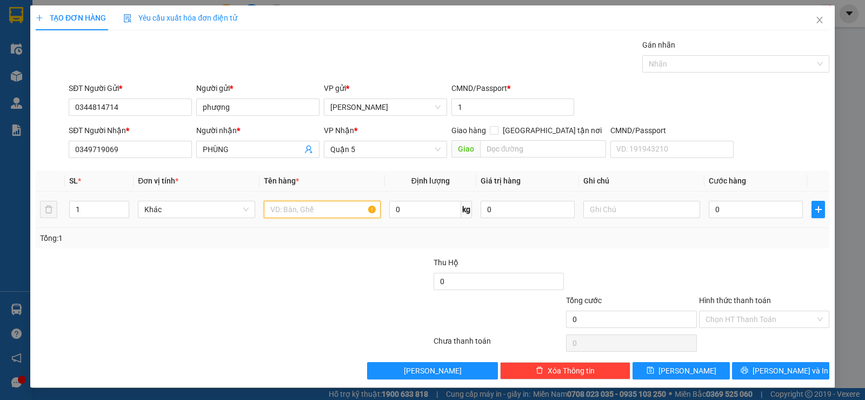
drag, startPoint x: 329, startPoint y: 209, endPoint x: 329, endPoint y: 201, distance: 7.6
click at [330, 206] on input "text" at bounding box center [322, 209] width 117 height 17
type input "1 giấy"
type input "4"
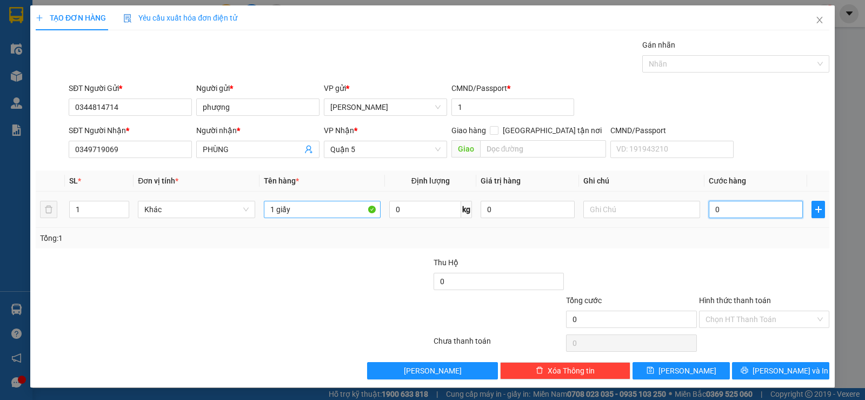
type input "4"
type input "40"
type input "40.000"
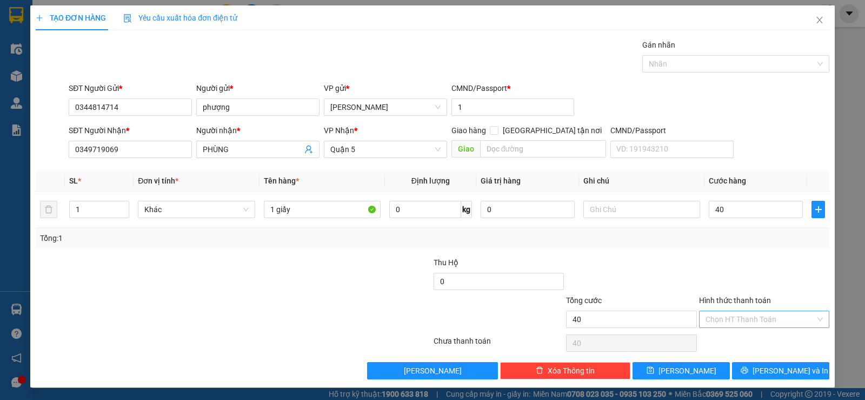
type input "40.000"
click at [756, 320] on input "Hình thức thanh toán" at bounding box center [761, 319] width 110 height 16
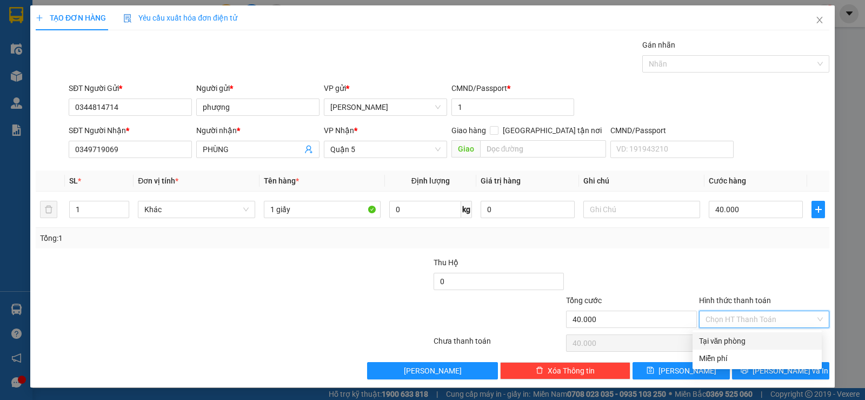
click at [750, 348] on div "Tại văn phòng" at bounding box center [757, 340] width 129 height 17
type input "0"
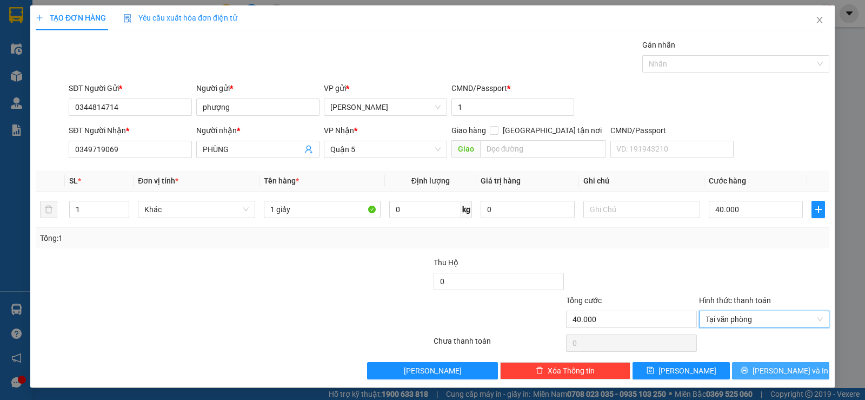
click at [791, 368] on span "[PERSON_NAME] và In" at bounding box center [791, 371] width 76 height 12
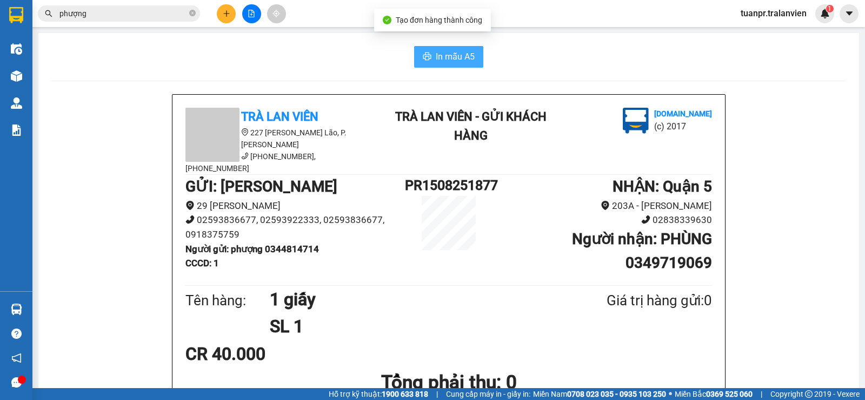
drag, startPoint x: 462, startPoint y: 54, endPoint x: 455, endPoint y: 257, distance: 202.9
click at [462, 55] on span "In mẫu A5" at bounding box center [455, 57] width 39 height 14
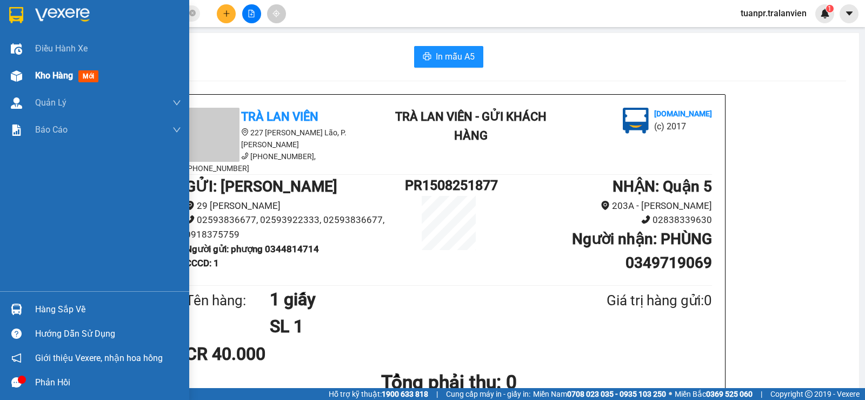
drag, startPoint x: 68, startPoint y: 74, endPoint x: 124, endPoint y: 67, distance: 56.1
click at [68, 75] on span "Kho hàng" at bounding box center [54, 75] width 38 height 10
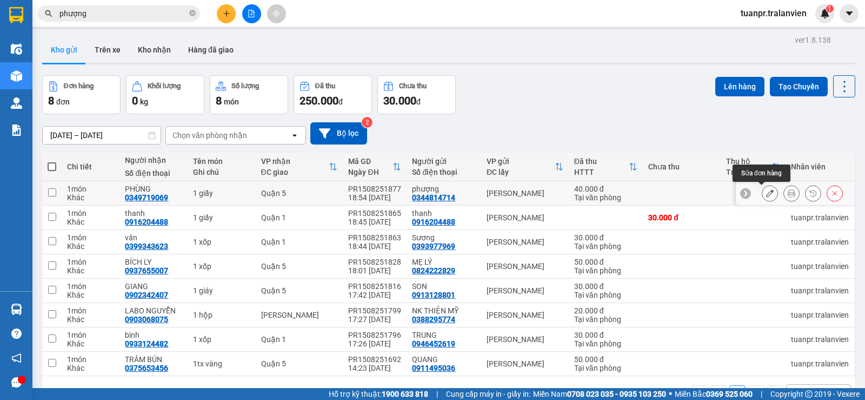
click at [766, 195] on icon at bounding box center [770, 193] width 8 height 8
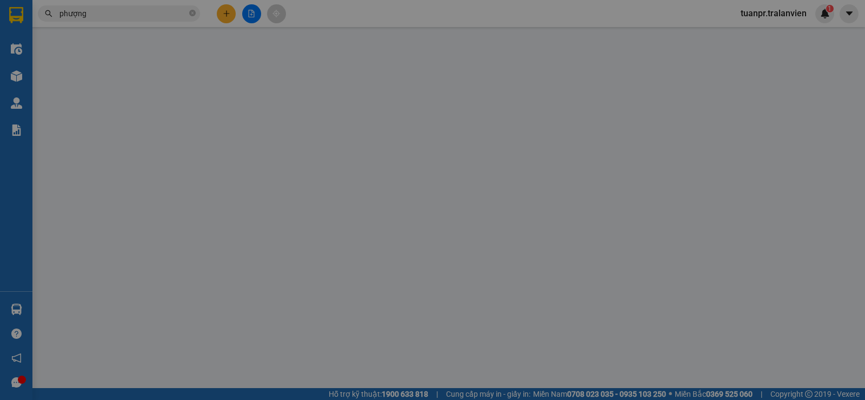
type input "0344814714"
type input "phượng"
type input "1"
type input "0349719069"
type input "PHÙNG"
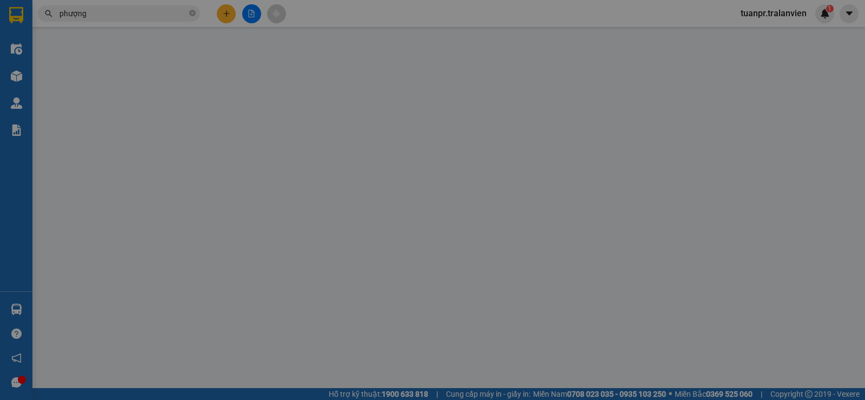
type input "40.000"
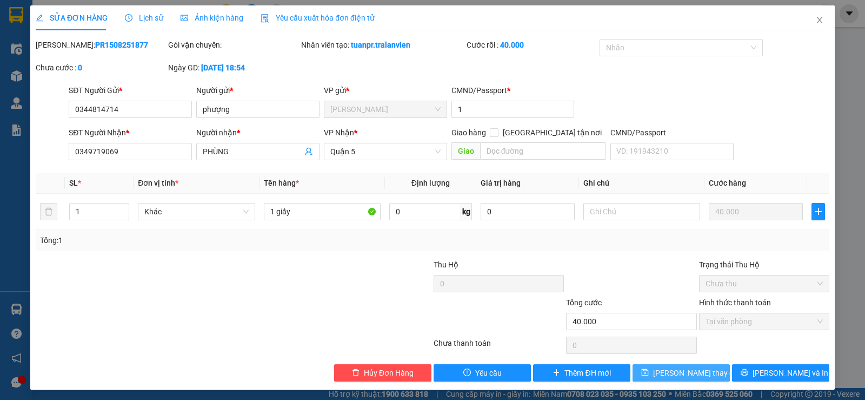
click at [682, 374] on span "[PERSON_NAME] thay đổi" at bounding box center [696, 373] width 87 height 12
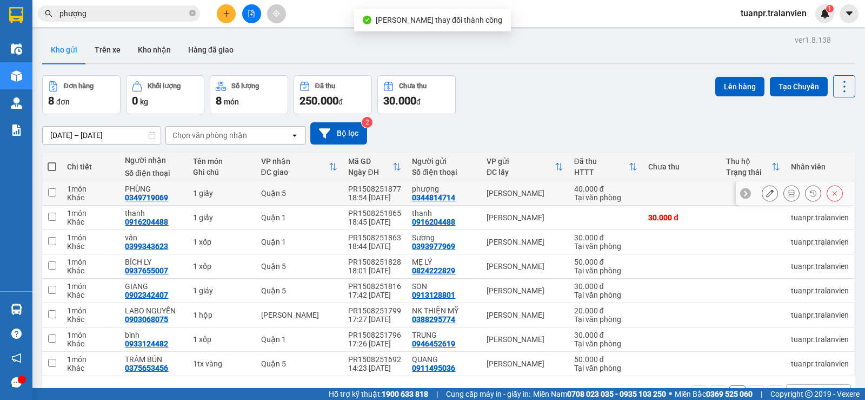
click at [766, 191] on icon at bounding box center [770, 193] width 8 height 8
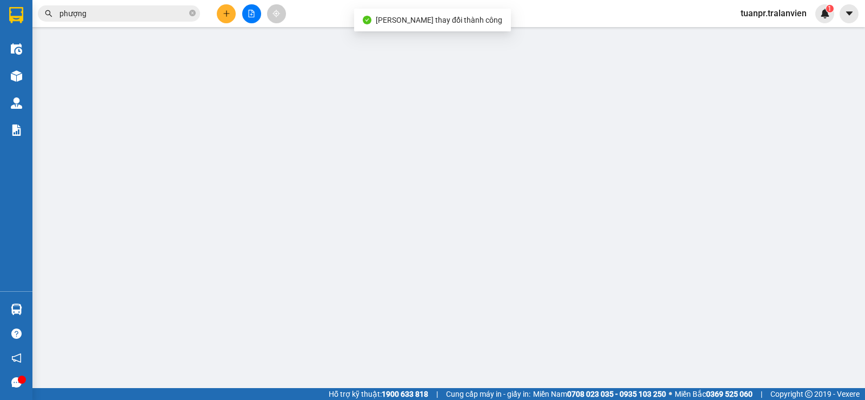
type input "0344814714"
type input "phượng"
type input "1"
type input "0349719069"
type input "PHÙNG"
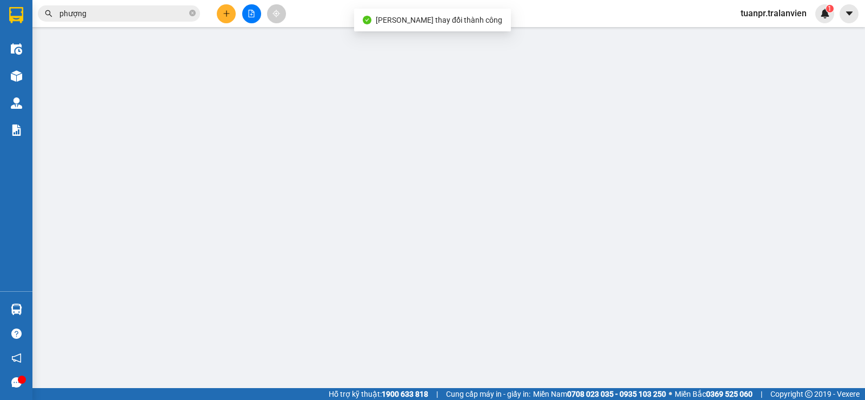
type input "40.000"
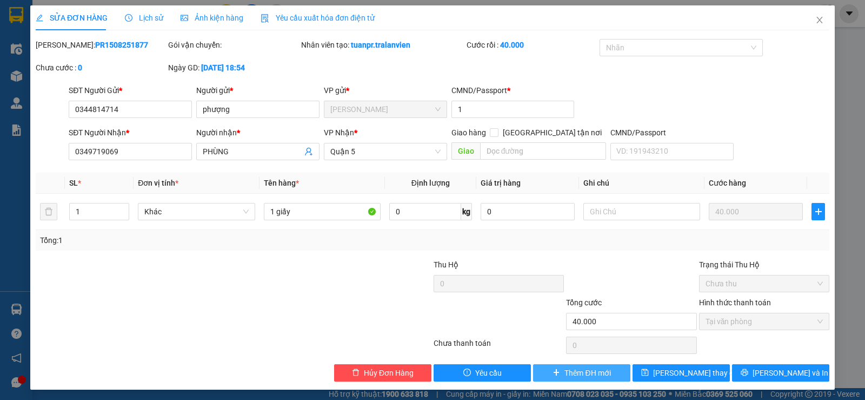
click at [580, 367] on span "Thêm ĐH mới" at bounding box center [588, 373] width 46 height 12
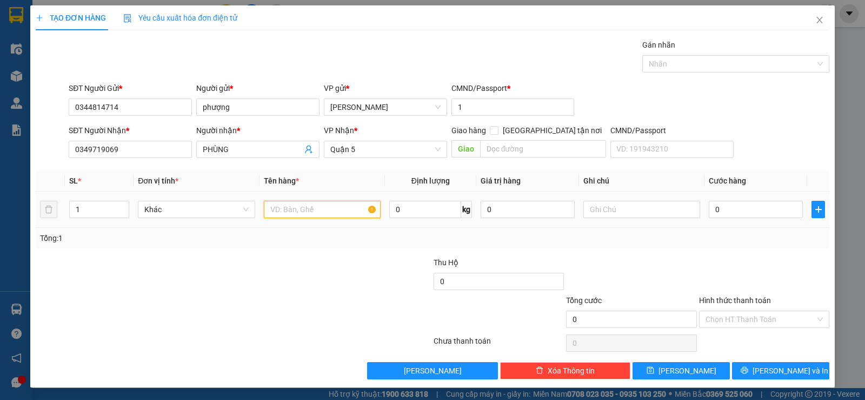
click at [322, 212] on input "text" at bounding box center [322, 209] width 117 height 17
type input "1 giấy"
type input "3"
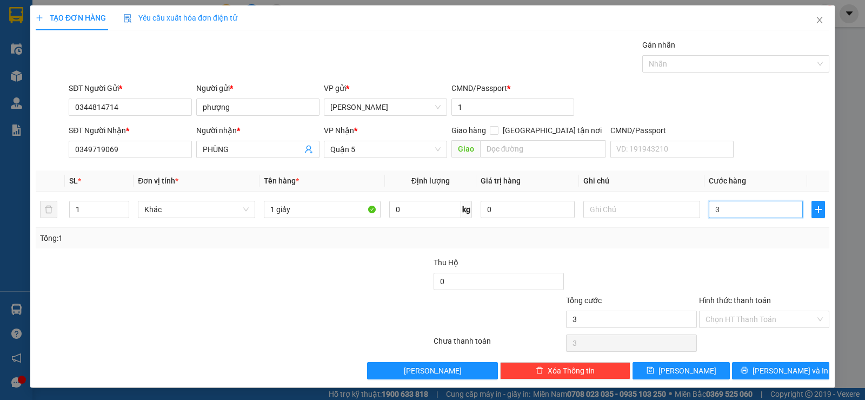
type input "35"
type input "35.000"
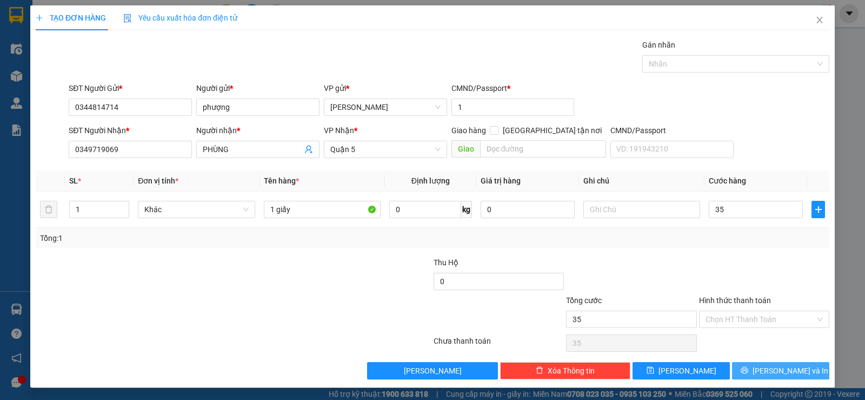
type input "35.000"
click at [778, 371] on span "[PERSON_NAME] và In" at bounding box center [791, 371] width 76 height 12
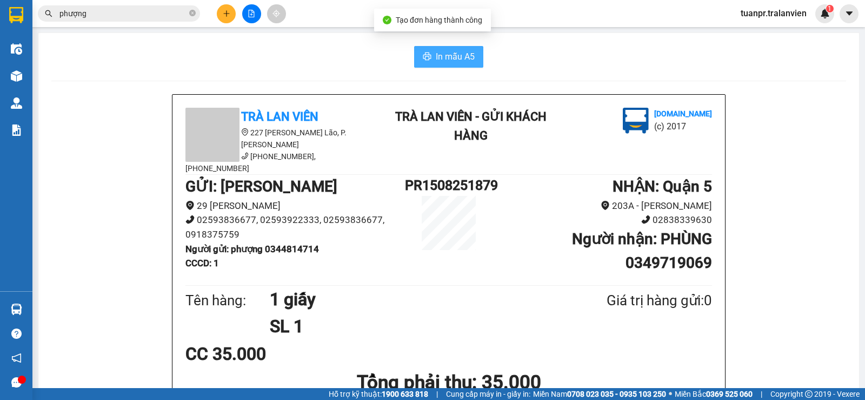
click at [467, 59] on span "In mẫu A5" at bounding box center [455, 57] width 39 height 14
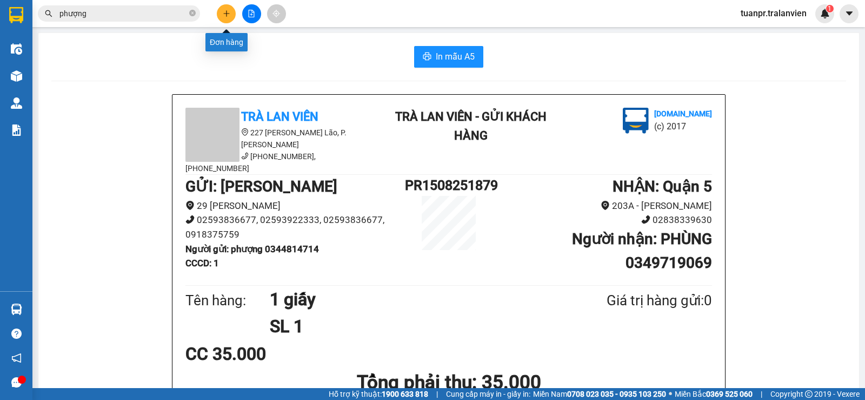
click at [233, 12] on button at bounding box center [226, 13] width 19 height 19
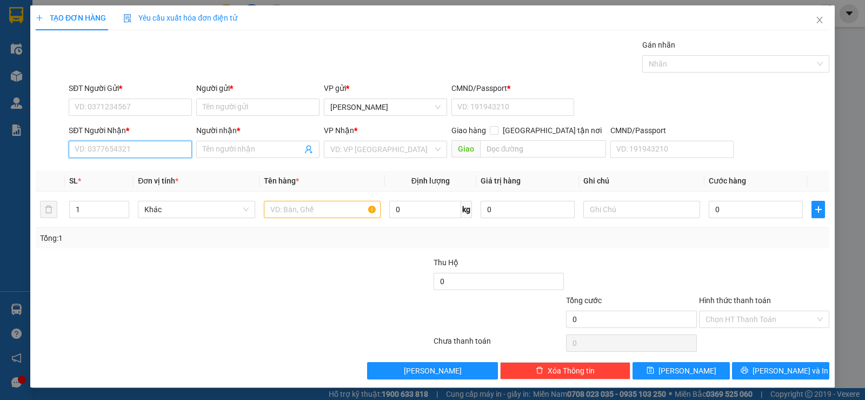
drag, startPoint x: 150, startPoint y: 152, endPoint x: 284, endPoint y: 187, distance: 138.7
click at [150, 152] on input "SĐT Người Nhận *" at bounding box center [130, 149] width 123 height 17
type input "0816253358"
click at [242, 153] on input "Người nhận *" at bounding box center [253, 149] width 100 height 12
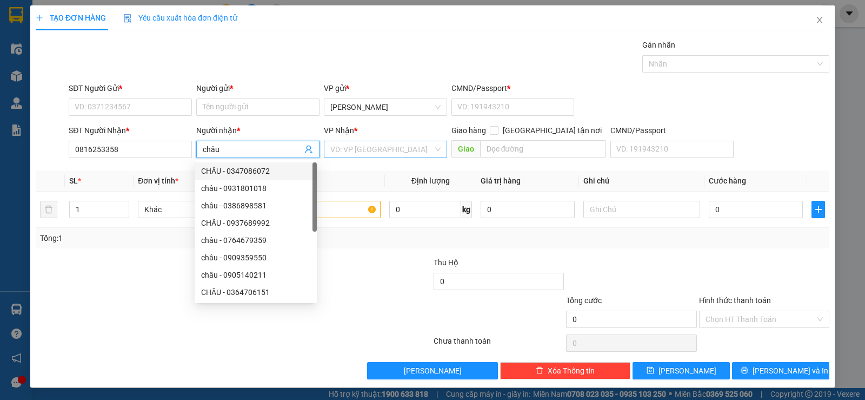
type input "châu"
click at [366, 150] on input "search" at bounding box center [381, 149] width 103 height 16
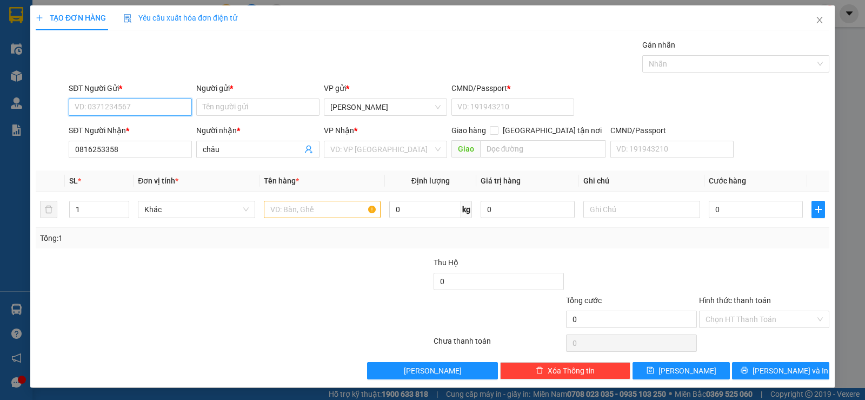
click at [143, 107] on input "SĐT Người Gửi *" at bounding box center [130, 106] width 123 height 17
click at [401, 153] on input "search" at bounding box center [381, 149] width 103 height 16
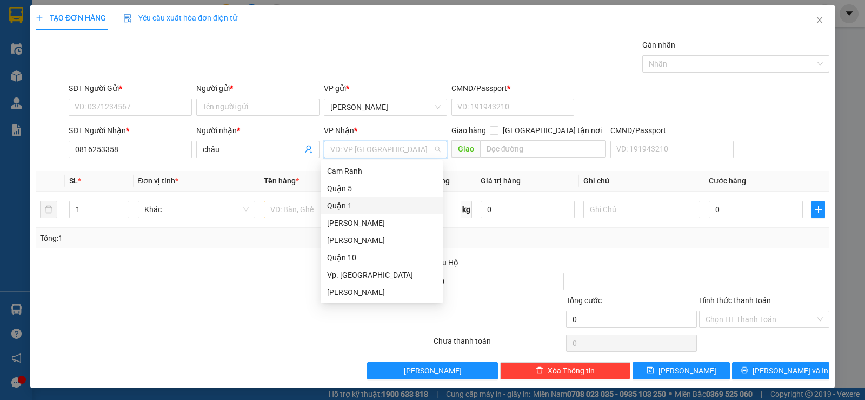
click at [351, 206] on div "Quận 1" at bounding box center [381, 206] width 109 height 12
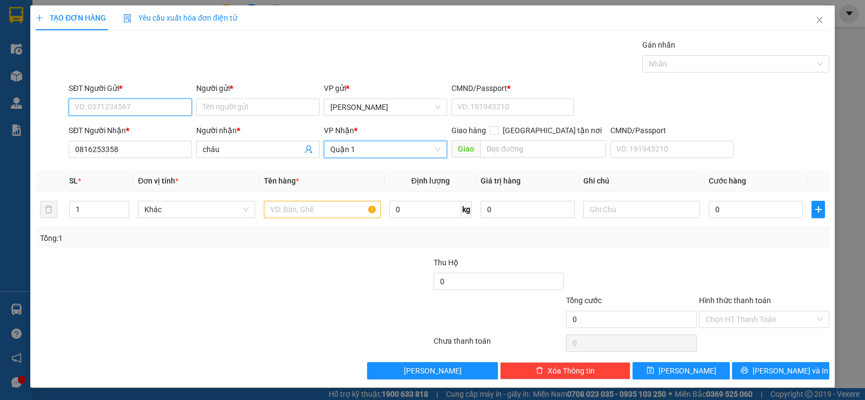
click at [122, 107] on input "SĐT Người Gửi *" at bounding box center [130, 106] width 123 height 17
click at [319, 207] on input "text" at bounding box center [322, 209] width 117 height 17
click at [136, 108] on input "SĐT Người Gửi *" at bounding box center [130, 106] width 123 height 17
type input "0968474595"
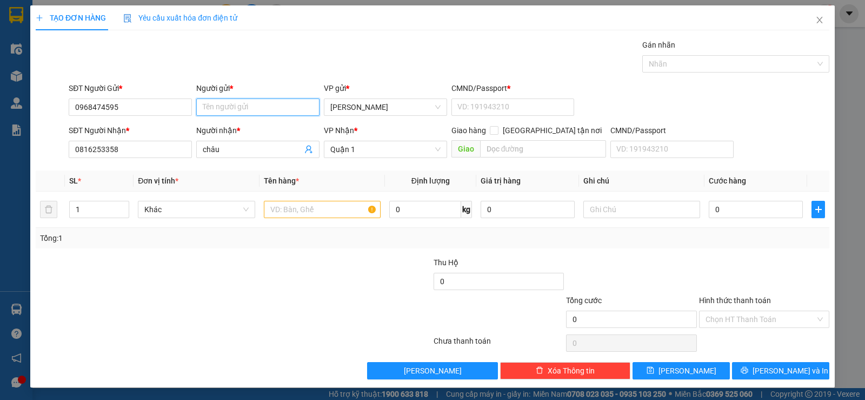
click at [234, 103] on input "Người gửi *" at bounding box center [257, 106] width 123 height 17
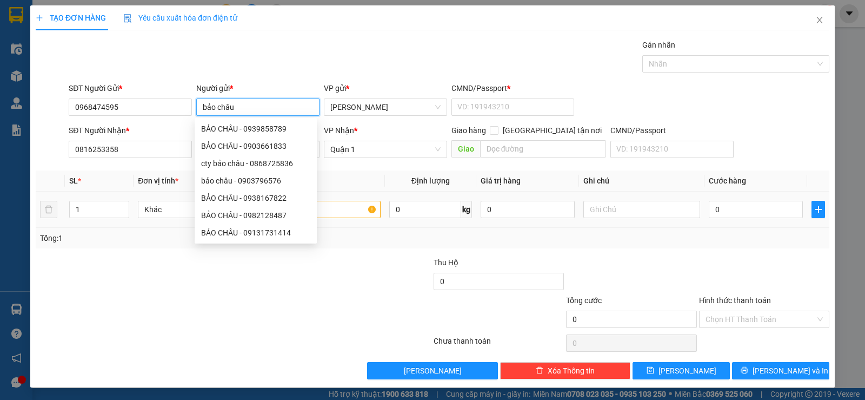
type input "bảo châu"
click at [352, 210] on input "text" at bounding box center [322, 209] width 117 height 17
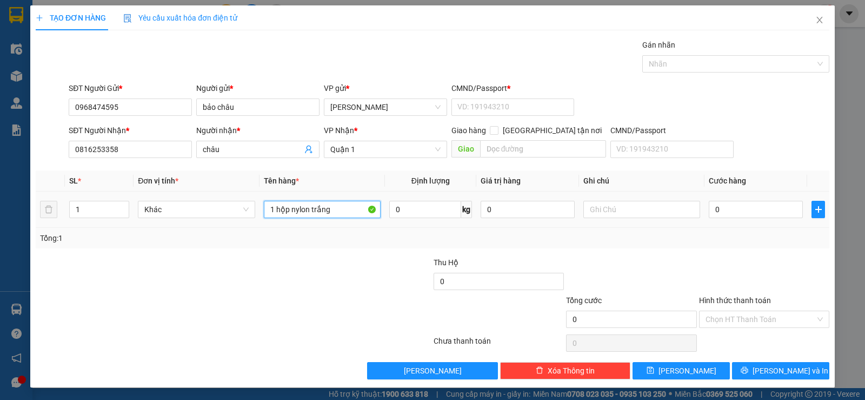
type input "1 hộp nylon trắng"
type input "2"
type input "20"
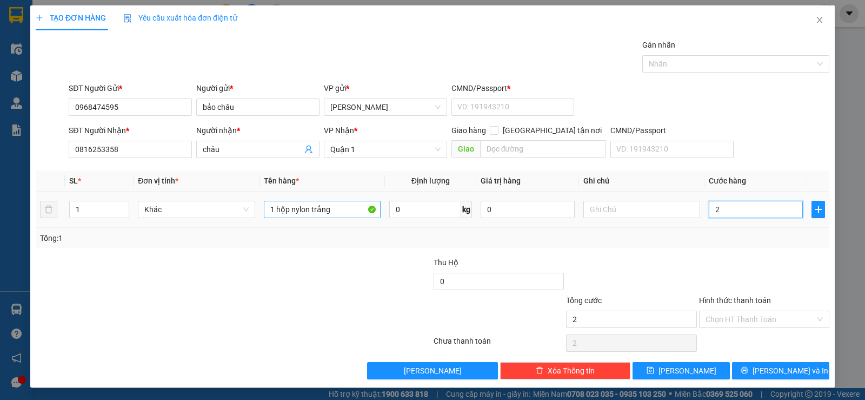
type input "20"
type input "20.000"
click at [732, 315] on input "Hình thức thanh toán" at bounding box center [761, 319] width 110 height 16
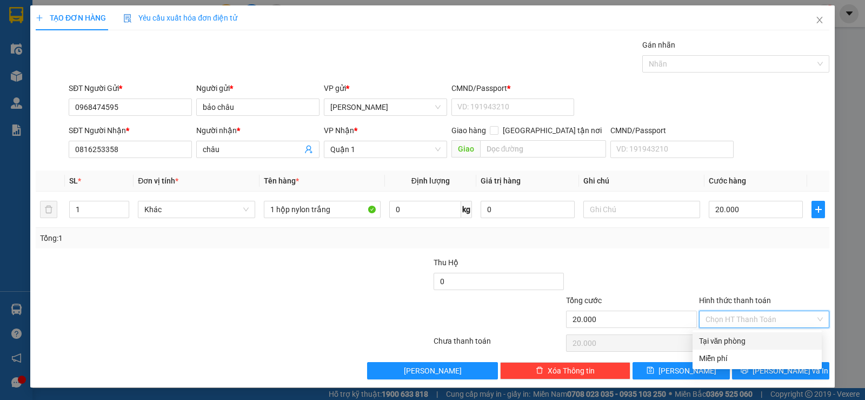
click at [739, 335] on div "Tại văn phòng" at bounding box center [757, 341] width 116 height 12
type input "0"
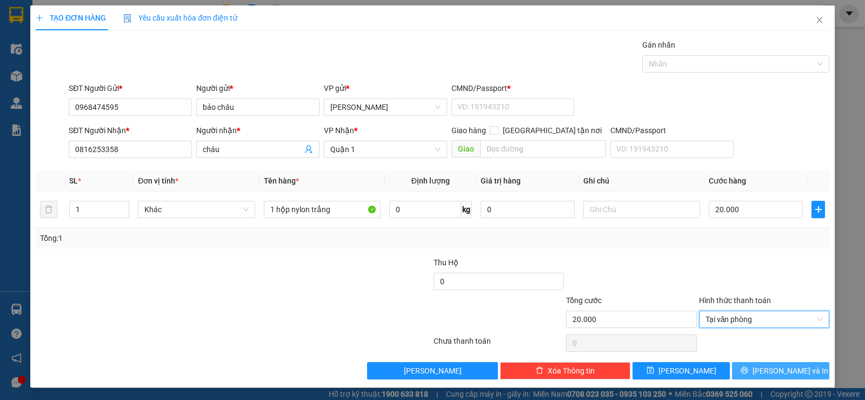
click at [792, 375] on span "[PERSON_NAME] và In" at bounding box center [791, 371] width 76 height 12
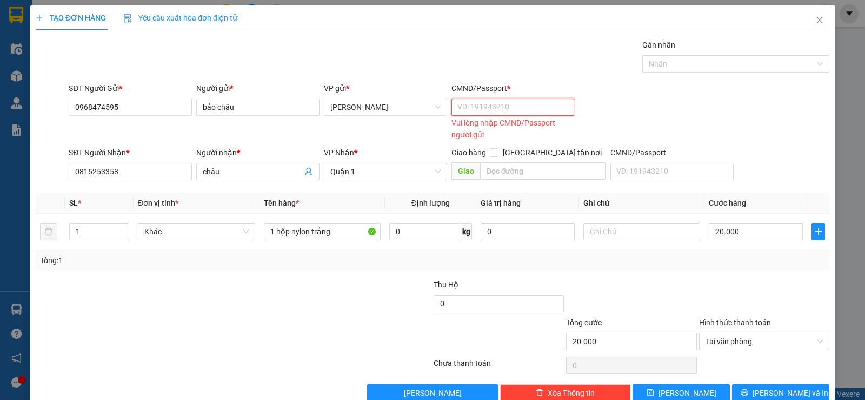
click at [513, 105] on input "CMND/Passport *" at bounding box center [513, 106] width 123 height 17
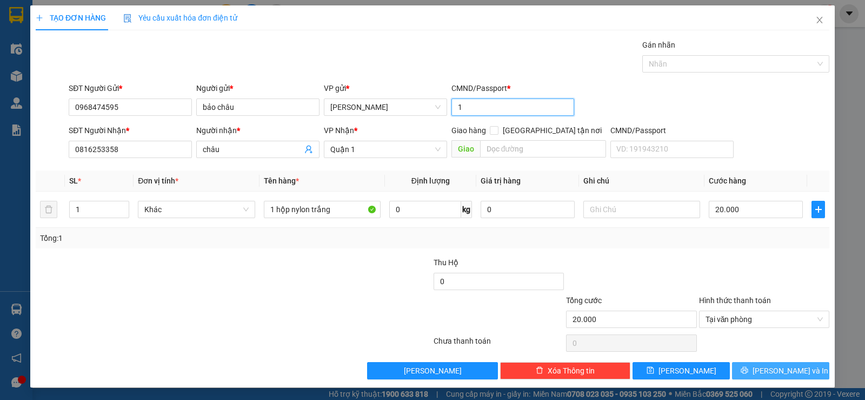
type input "1"
click at [782, 369] on span "[PERSON_NAME] và In" at bounding box center [791, 371] width 76 height 12
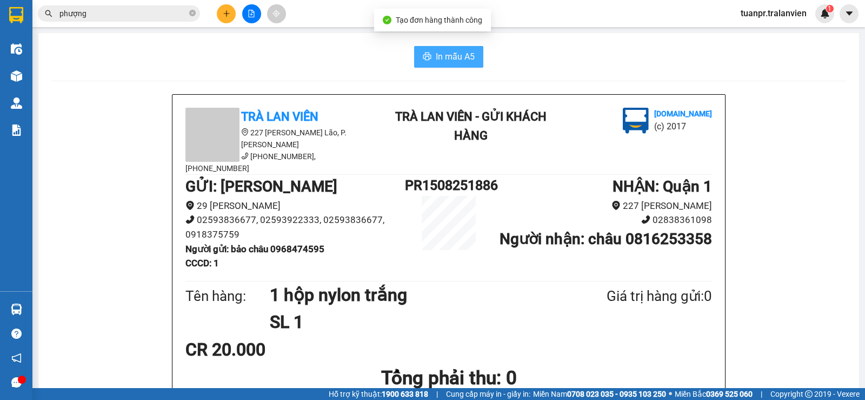
click at [454, 56] on span "In mẫu A5" at bounding box center [455, 57] width 39 height 14
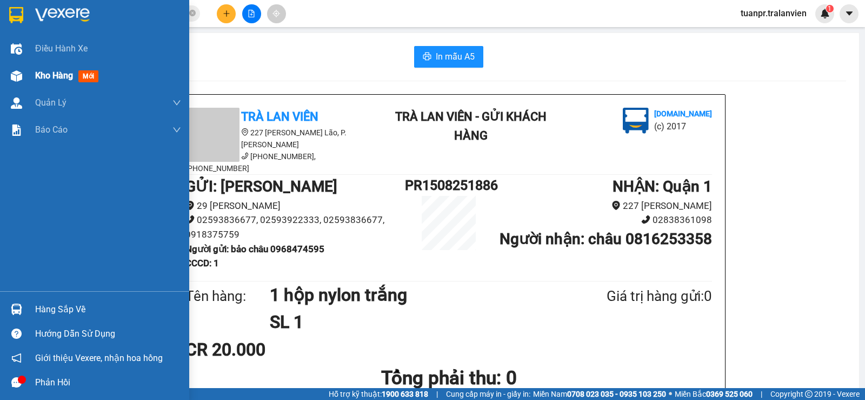
click at [44, 74] on span "Kho hàng" at bounding box center [54, 75] width 38 height 10
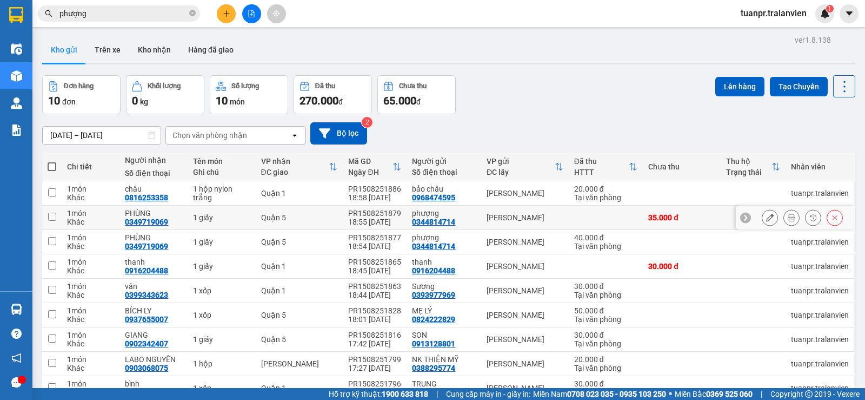
click at [766, 219] on icon at bounding box center [770, 218] width 8 height 8
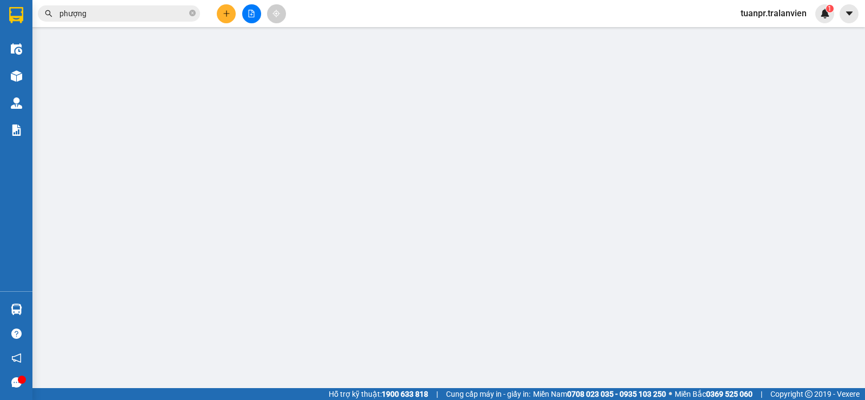
type input "0344814714"
type input "phượng"
type input "1"
type input "0349719069"
type input "PHÙNG"
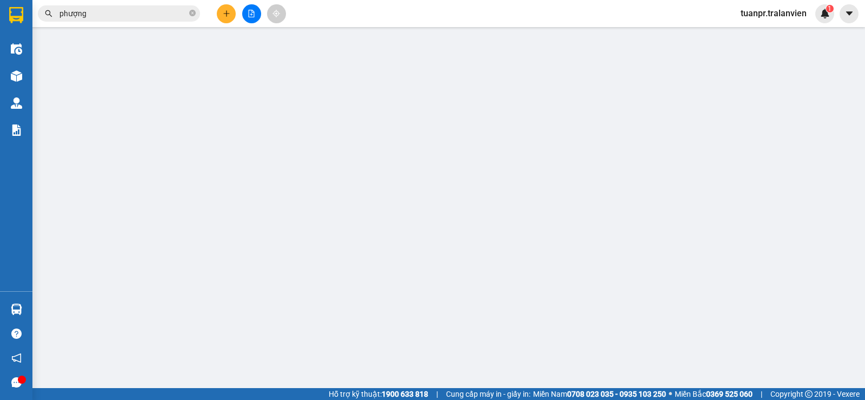
type input "35.000"
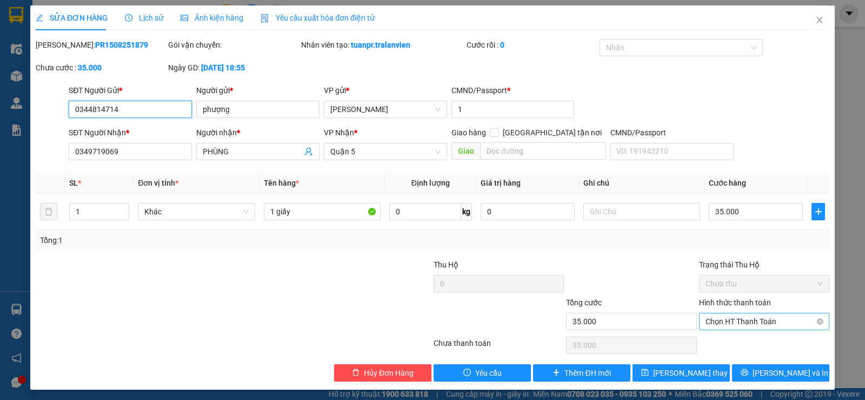
click at [774, 319] on span "Chọn HT Thanh Toán" at bounding box center [764, 321] width 117 height 16
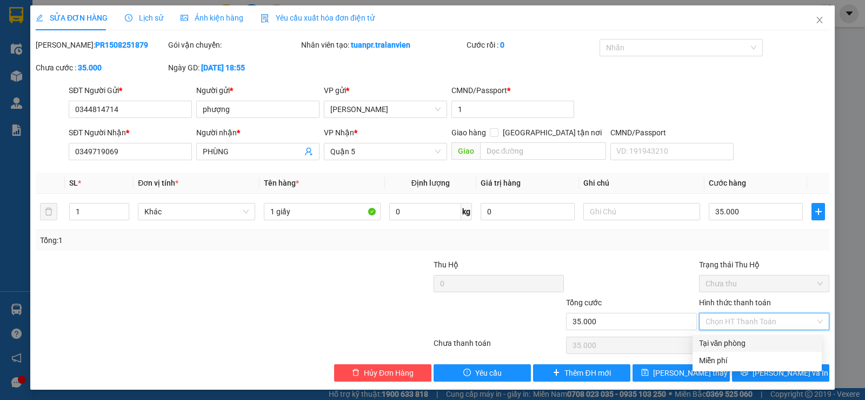
click at [731, 342] on div "Tại văn phòng" at bounding box center [757, 343] width 116 height 12
type input "0"
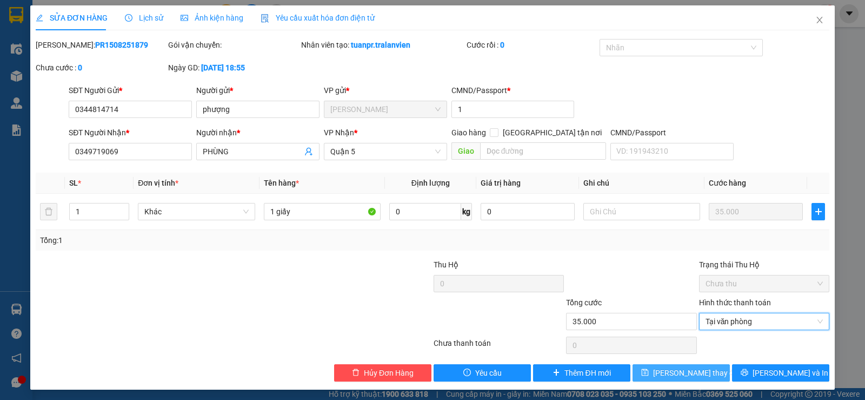
click at [670, 376] on span "[PERSON_NAME] thay đổi" at bounding box center [696, 373] width 87 height 12
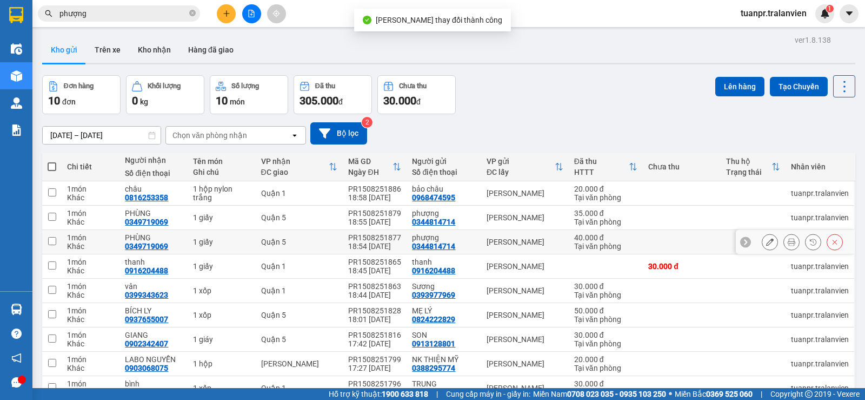
scroll to position [81, 0]
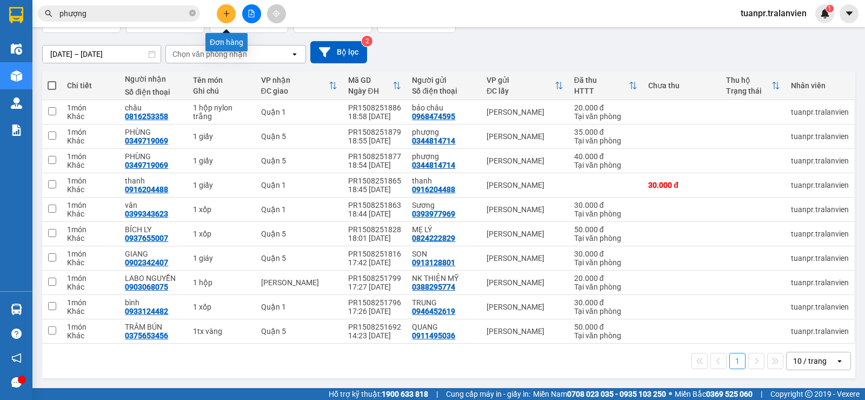
click at [222, 14] on button at bounding box center [226, 13] width 19 height 19
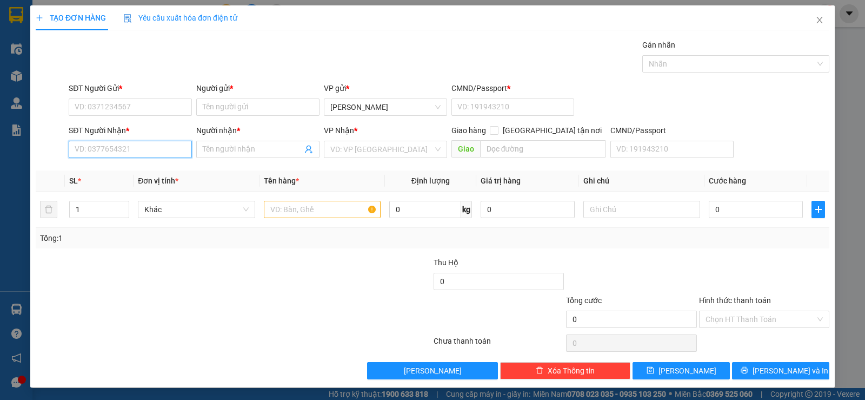
drag, startPoint x: 109, startPoint y: 150, endPoint x: 118, endPoint y: 153, distance: 9.6
click at [111, 150] on input "SĐT Người Nhận *" at bounding box center [130, 149] width 123 height 17
type input "0931327866"
click at [151, 174] on div "0931327866 - THẢO" at bounding box center [129, 171] width 109 height 12
type input "THẢO"
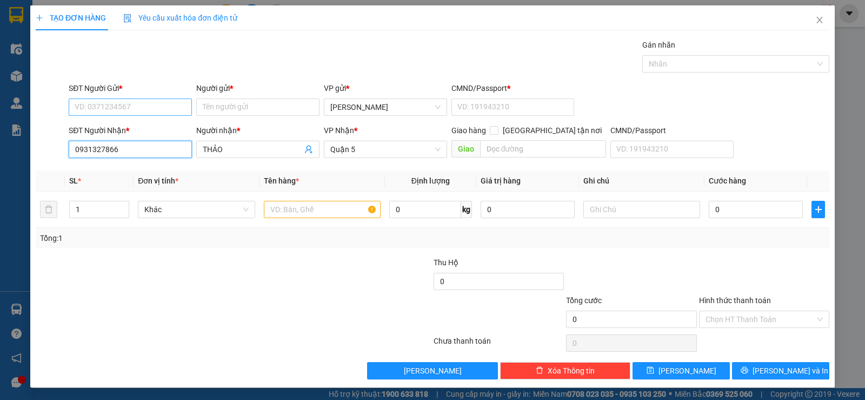
type input "0931327866"
click at [138, 107] on input "SĐT Người Gửi *" at bounding box center [130, 106] width 123 height 17
click at [149, 136] on div "0934192277 - hùng" at bounding box center [129, 128] width 122 height 17
type input "0934192277"
type input "hùng"
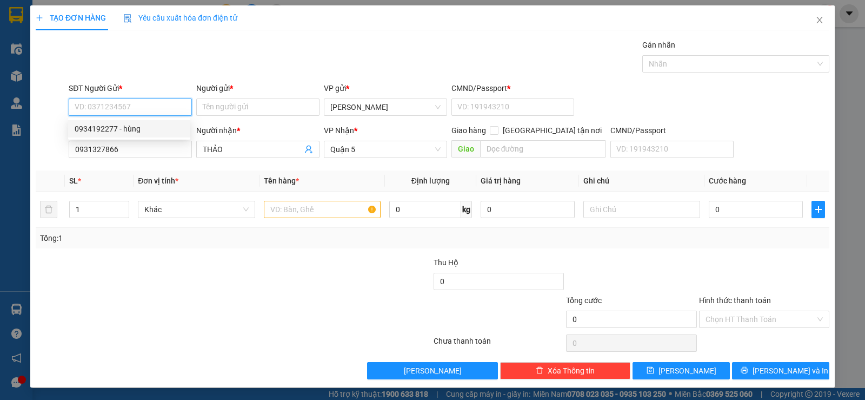
type input "1"
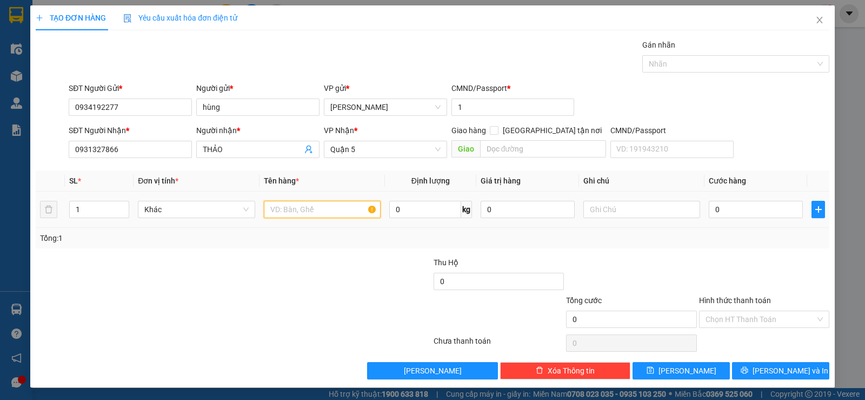
click at [283, 207] on input "text" at bounding box center [322, 209] width 117 height 17
type input "1 gói keo vàng"
click at [733, 211] on input "0" at bounding box center [756, 209] width 94 height 17
type input "2"
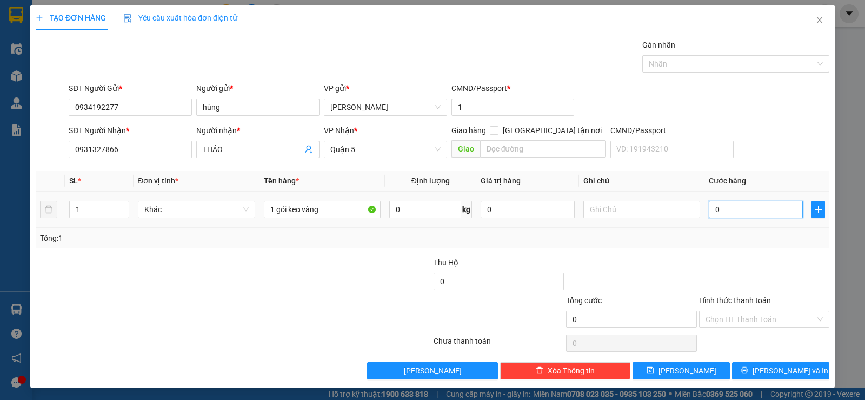
type input "2"
type input "20"
type input "20.000"
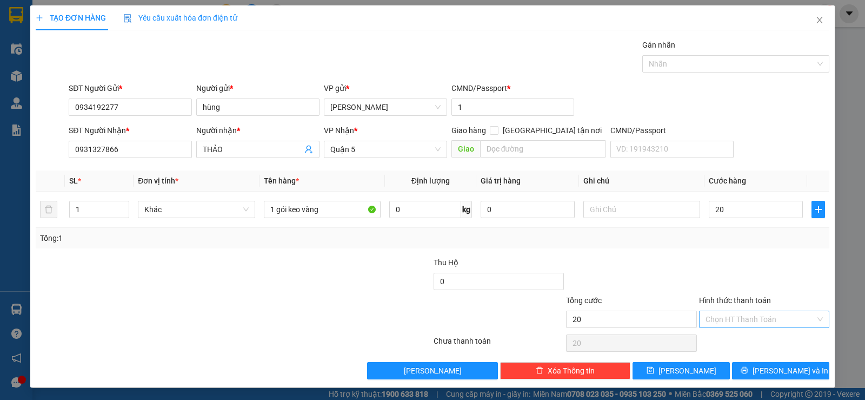
type input "20.000"
click at [775, 316] on input "Hình thức thanh toán" at bounding box center [761, 319] width 110 height 16
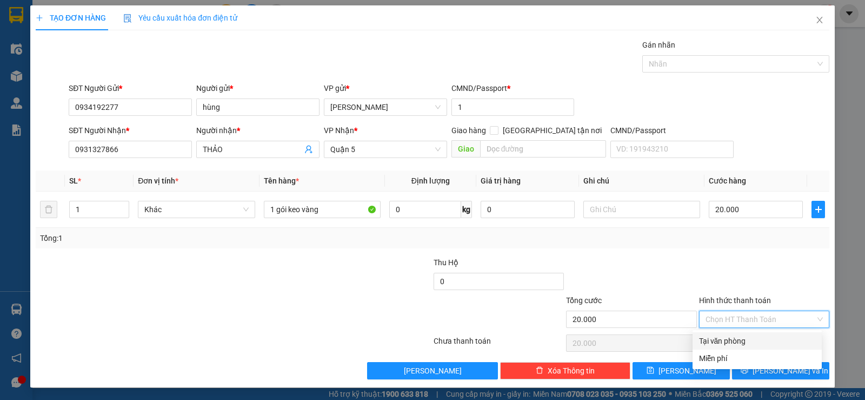
click at [716, 338] on div "Tại văn phòng" at bounding box center [757, 341] width 116 height 12
type input "0"
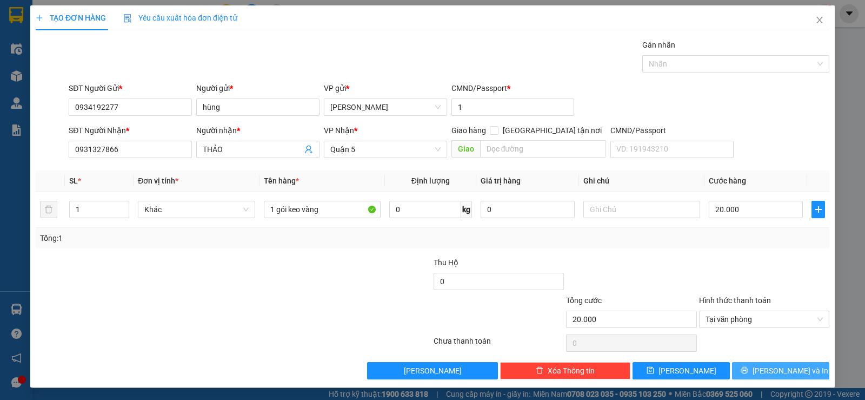
click at [780, 374] on span "[PERSON_NAME] và In" at bounding box center [791, 371] width 76 height 12
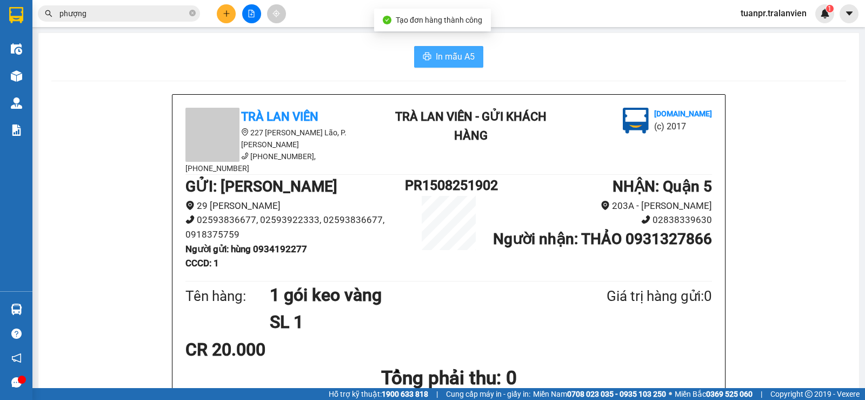
click at [445, 60] on span "In mẫu A5" at bounding box center [455, 57] width 39 height 14
click at [451, 56] on span "In mẫu A5" at bounding box center [455, 57] width 39 height 14
drag, startPoint x: 434, startPoint y: 58, endPoint x: 517, endPoint y: 157, distance: 129.4
click at [436, 58] on span "In mẫu A5" at bounding box center [455, 57] width 39 height 14
click at [227, 11] on icon "plus" at bounding box center [226, 13] width 1 height 6
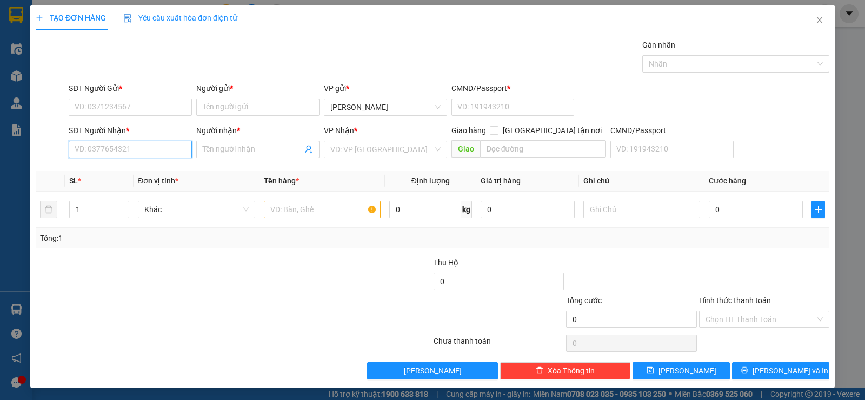
click at [103, 153] on input "SĐT Người Nhận *" at bounding box center [130, 149] width 123 height 17
click at [146, 149] on input "248" at bounding box center [130, 149] width 123 height 17
type input "0931158248"
click at [109, 168] on div "0931158248 - BÁU" at bounding box center [129, 171] width 109 height 12
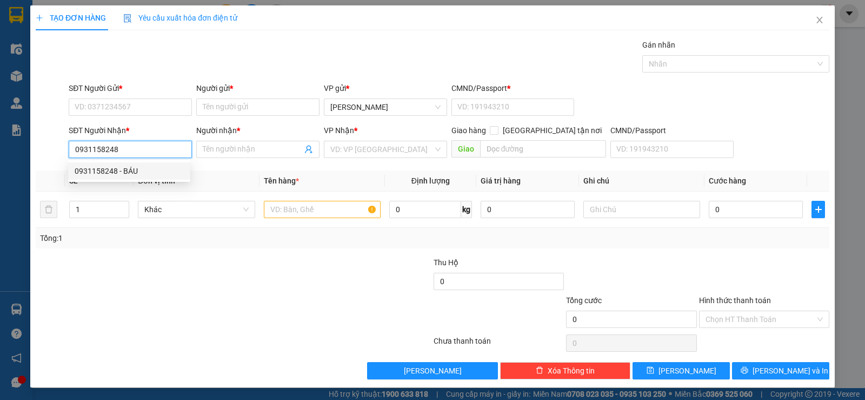
type input "BÁU"
type input "0931158248"
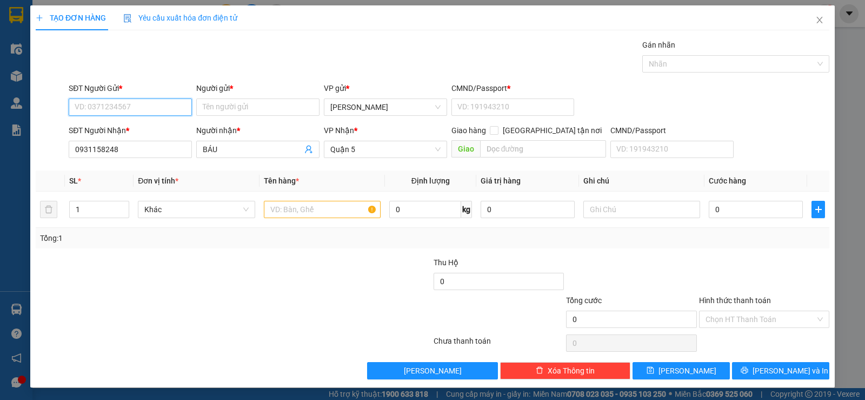
click at [135, 111] on input "SĐT Người Gửi *" at bounding box center [130, 106] width 123 height 17
click at [130, 140] on div "0913660701 - CHÂU" at bounding box center [129, 145] width 122 height 17
type input "0913660701"
type input "CHÂU"
click at [301, 210] on input "text" at bounding box center [322, 209] width 117 height 17
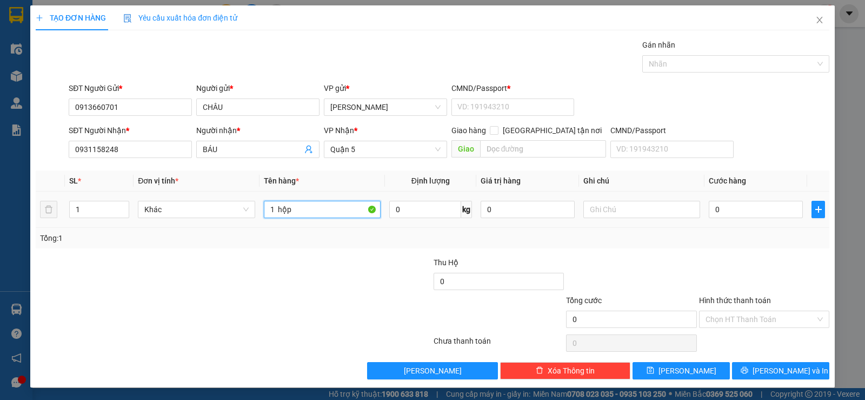
type input "1 hộp"
type input "2"
type input "20"
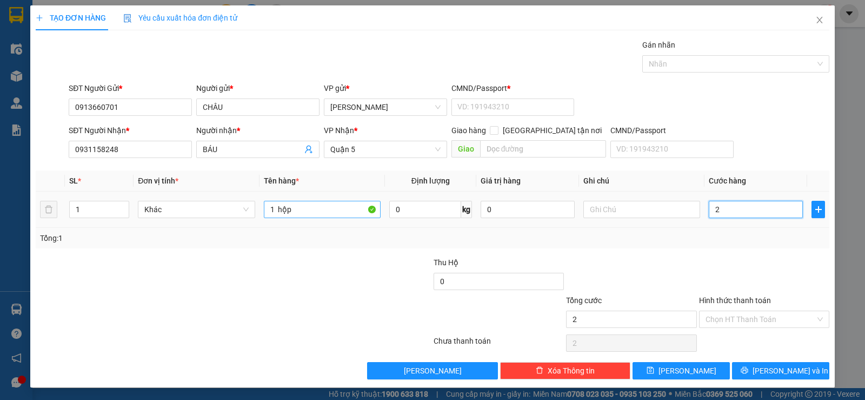
type input "20"
type input "20.000"
click at [746, 322] on input "Hình thức thanh toán" at bounding box center [761, 319] width 110 height 16
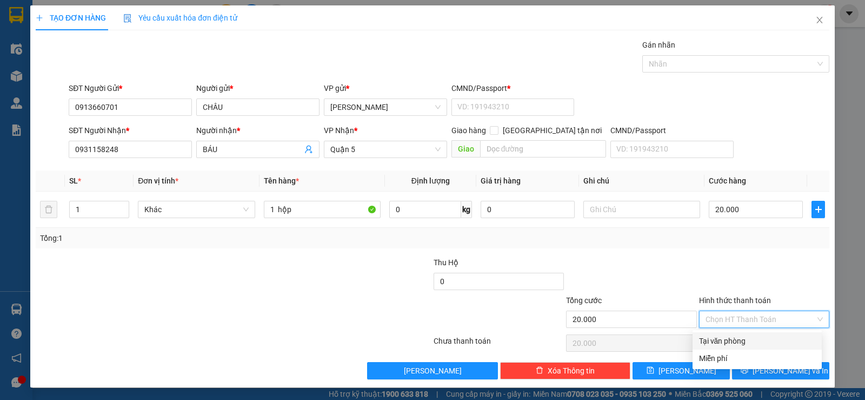
click at [743, 335] on div "Tại văn phòng" at bounding box center [757, 341] width 116 height 12
type input "0"
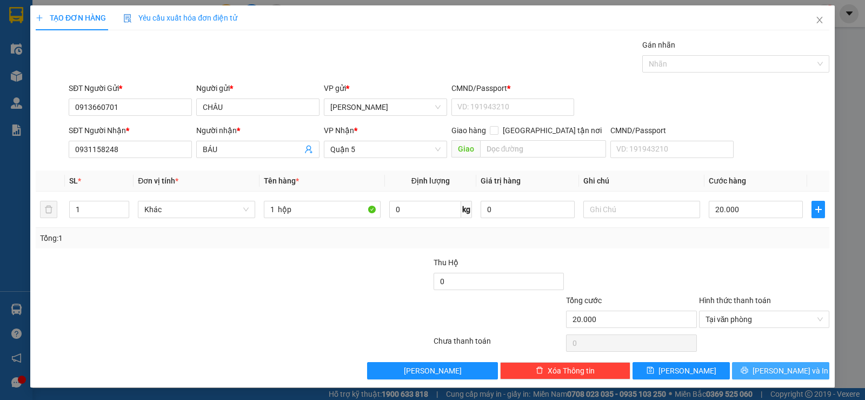
click at [785, 369] on span "[PERSON_NAME] và In" at bounding box center [791, 371] width 76 height 12
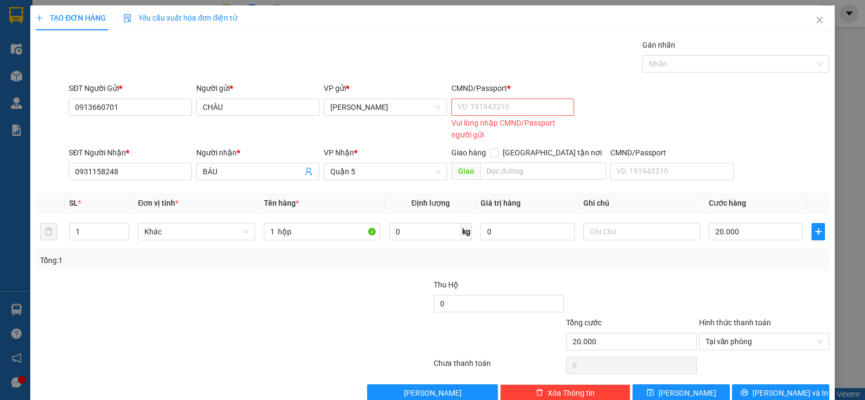
click at [488, 98] on div "CMND/Passport *" at bounding box center [513, 90] width 123 height 16
click at [492, 105] on input "CMND/Passport *" at bounding box center [513, 106] width 123 height 17
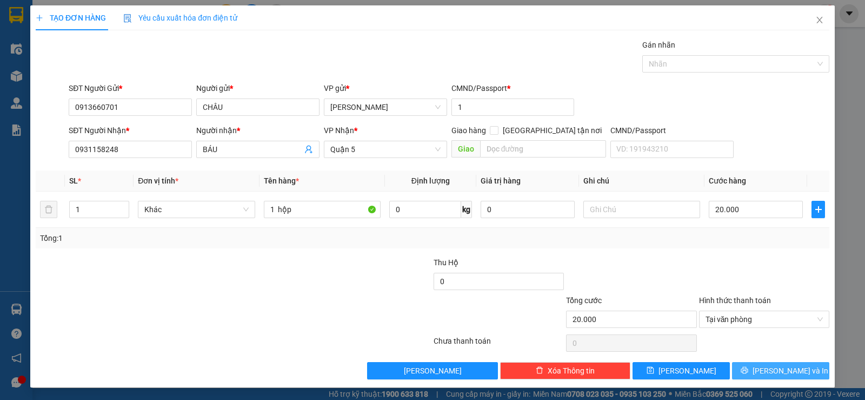
click at [790, 369] on span "[PERSON_NAME] và In" at bounding box center [791, 371] width 76 height 12
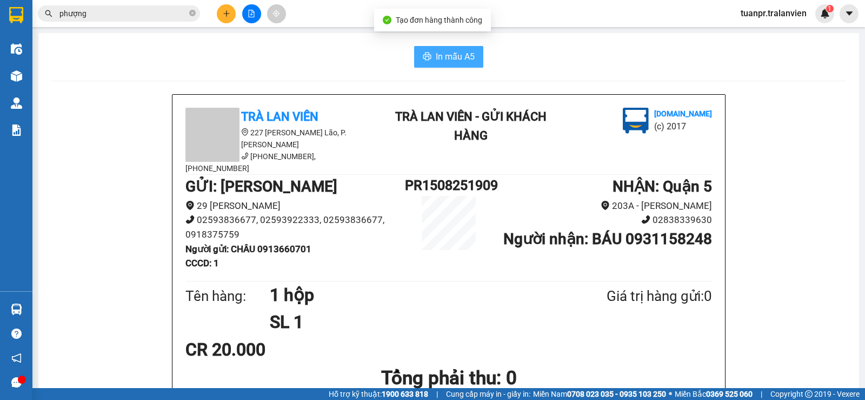
click at [446, 53] on span "In mẫu A5" at bounding box center [455, 57] width 39 height 14
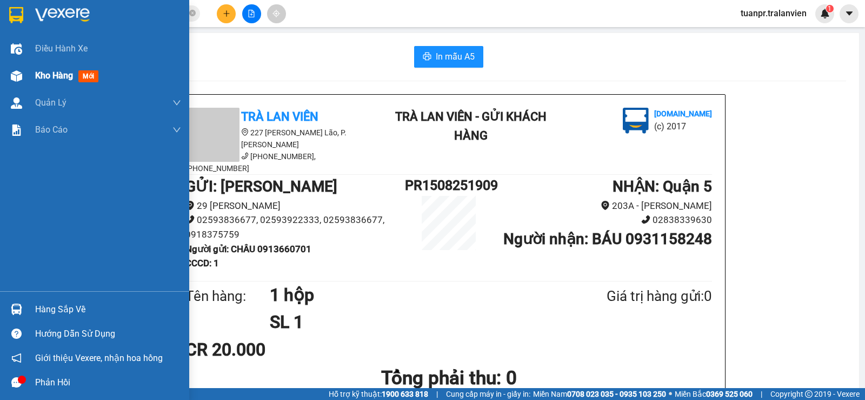
click at [67, 74] on span "Kho hàng" at bounding box center [54, 75] width 38 height 10
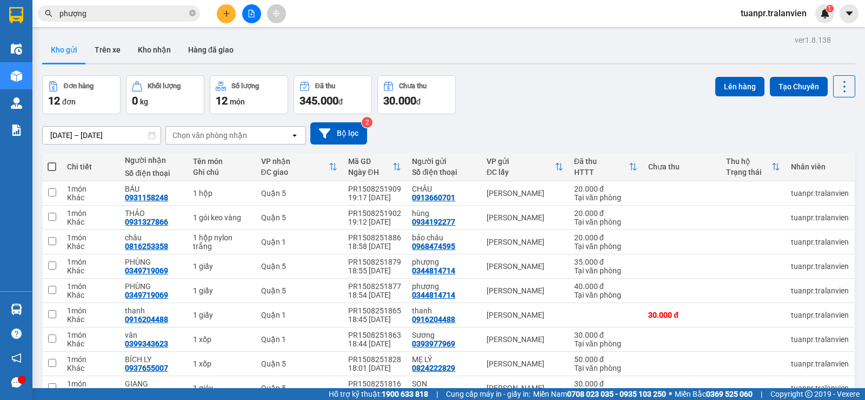
click at [82, 133] on input "[DATE] – [DATE]" at bounding box center [102, 135] width 118 height 17
click at [489, 101] on div "Đơn hàng 12 đơn Khối lượng 0 kg Số lượng 12 món Đã thu 345.000 đ Chưa thu 30.00…" at bounding box center [449, 94] width 814 height 39
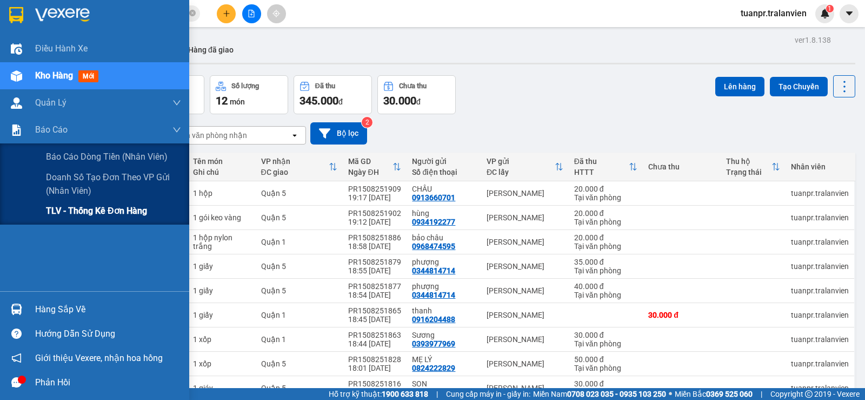
click at [76, 209] on span "TLV - Thống kê đơn hàng" at bounding box center [96, 211] width 101 height 14
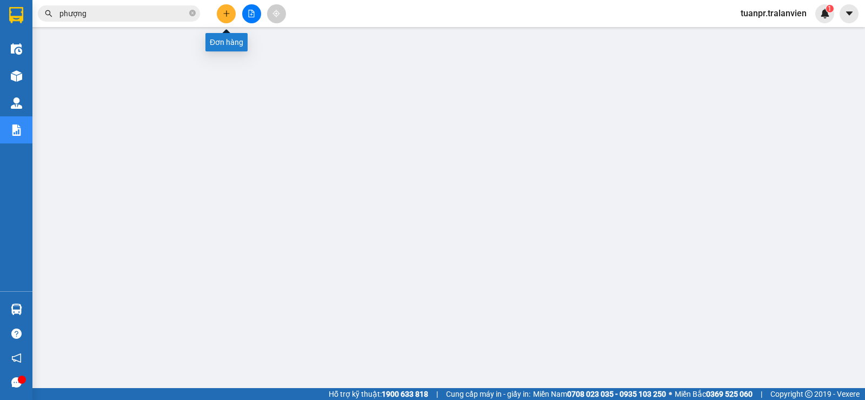
click at [227, 12] on icon "plus" at bounding box center [226, 13] width 1 height 6
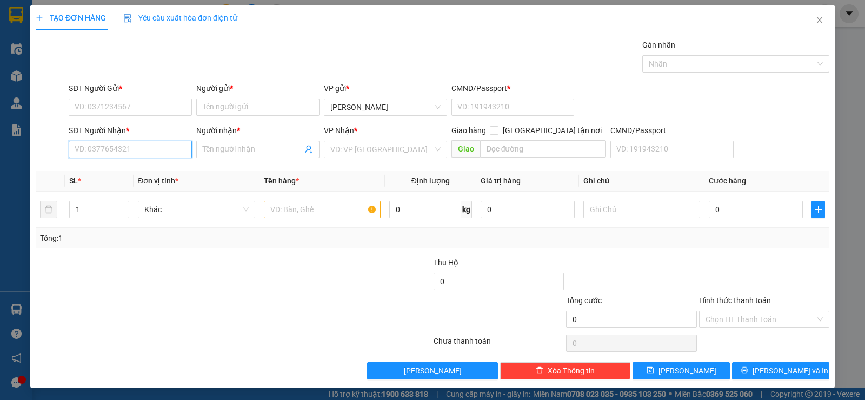
click at [137, 150] on input "SĐT Người Nhận *" at bounding box center [130, 149] width 123 height 17
type input "0377461166"
click at [141, 168] on div "0377461166 - Linh" at bounding box center [129, 171] width 109 height 12
type input "[PERSON_NAME]"
type input "0377461166"
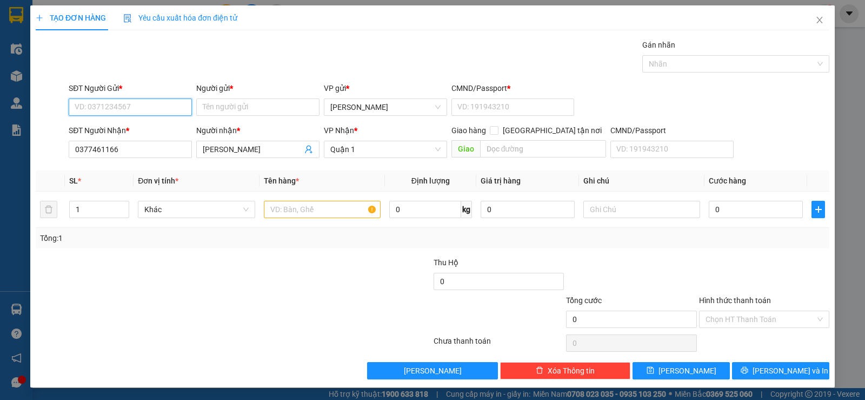
click at [150, 104] on input "SĐT Người Gửi *" at bounding box center [130, 106] width 123 height 17
click at [142, 104] on input "SĐT Người Gửi *" at bounding box center [130, 106] width 123 height 17
type input "0977810164"
click at [268, 106] on input "Người gửi *" at bounding box center [257, 106] width 123 height 17
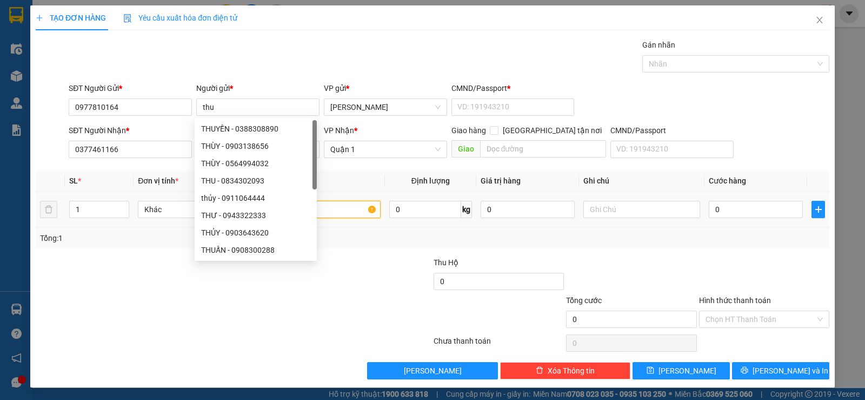
click at [354, 209] on input "text" at bounding box center [322, 209] width 117 height 17
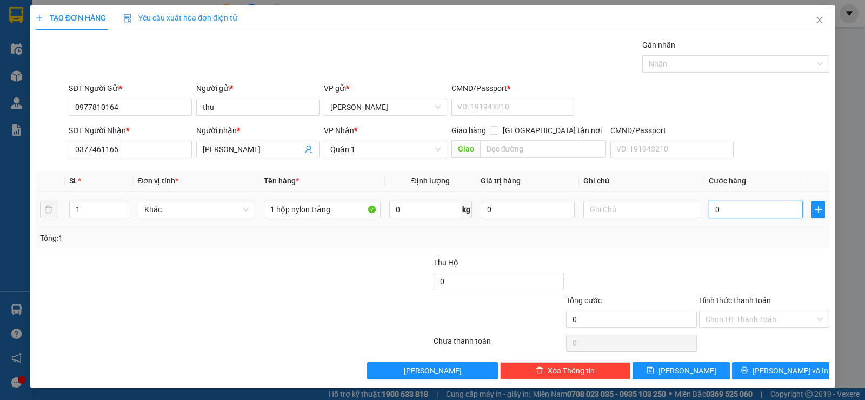
click at [753, 212] on input "0" at bounding box center [756, 209] width 94 height 17
click at [785, 319] on input "Hình thức thanh toán" at bounding box center [761, 319] width 110 height 16
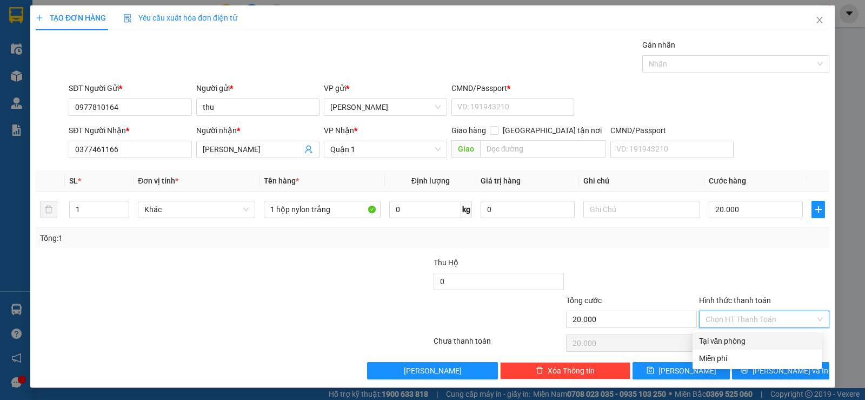
click at [743, 339] on div "Tại văn phòng" at bounding box center [757, 341] width 116 height 12
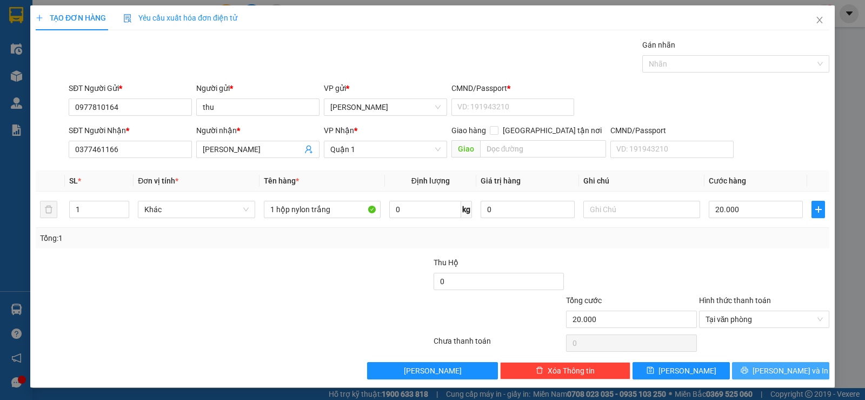
click at [774, 367] on span "[PERSON_NAME] và In" at bounding box center [791, 371] width 76 height 12
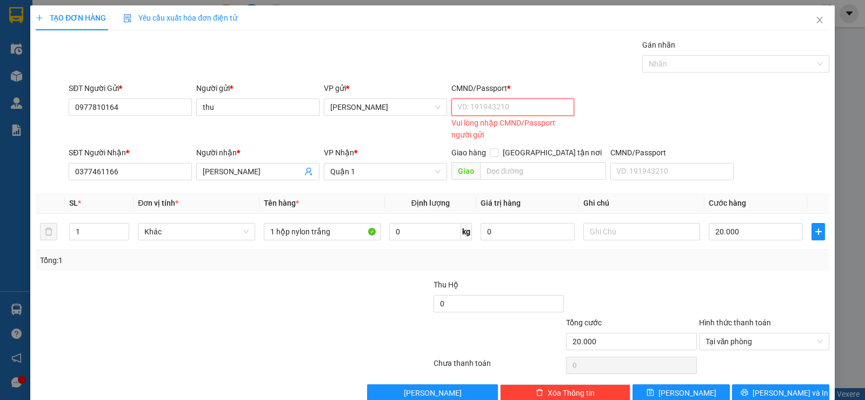
click at [477, 104] on input "CMND/Passport *" at bounding box center [513, 106] width 123 height 17
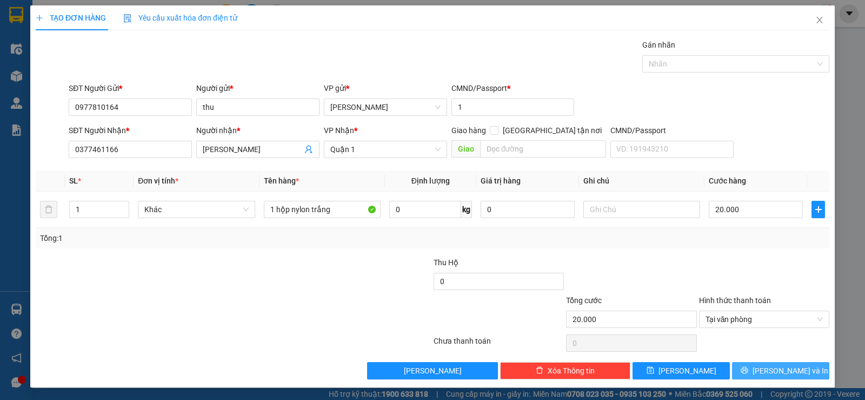
drag, startPoint x: 795, startPoint y: 369, endPoint x: 789, endPoint y: 356, distance: 14.0
click at [794, 367] on button "[PERSON_NAME] và In" at bounding box center [780, 370] width 97 height 17
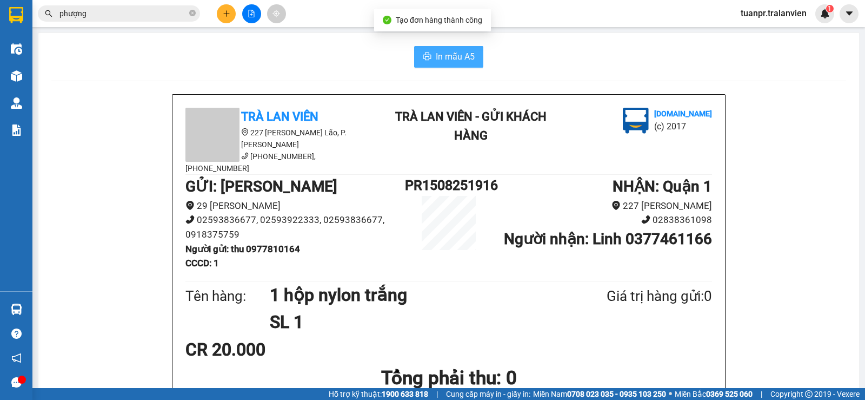
click at [451, 56] on span "In mẫu A5" at bounding box center [455, 57] width 39 height 14
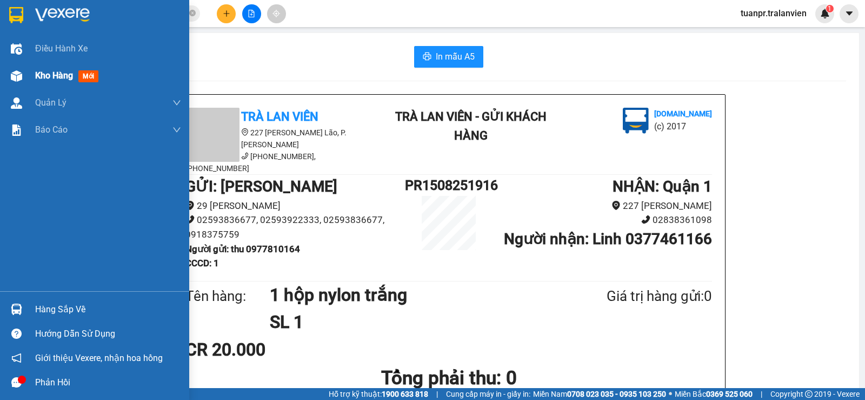
click at [61, 74] on span "Kho hàng" at bounding box center [54, 75] width 38 height 10
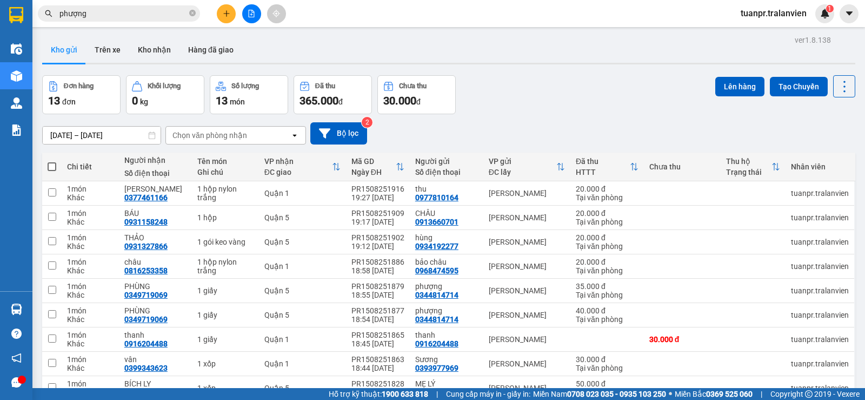
click at [219, 15] on button at bounding box center [226, 13] width 19 height 19
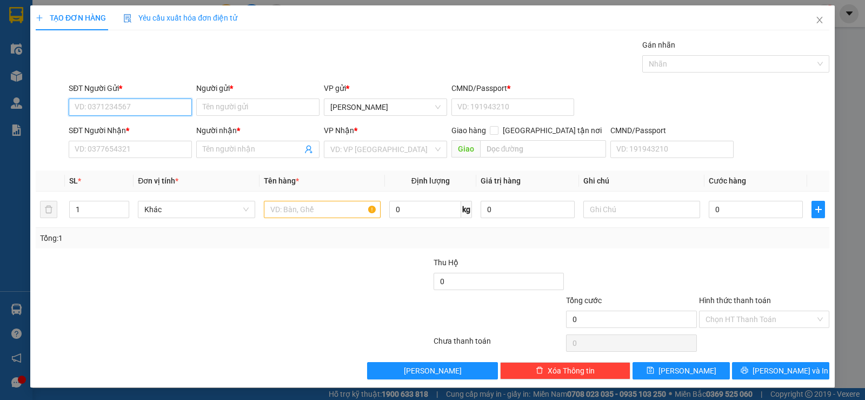
click at [140, 101] on input "SĐT Người Gửi *" at bounding box center [130, 106] width 123 height 17
click at [110, 129] on div "0937706268 - QUYÊN" at bounding box center [129, 129] width 109 height 12
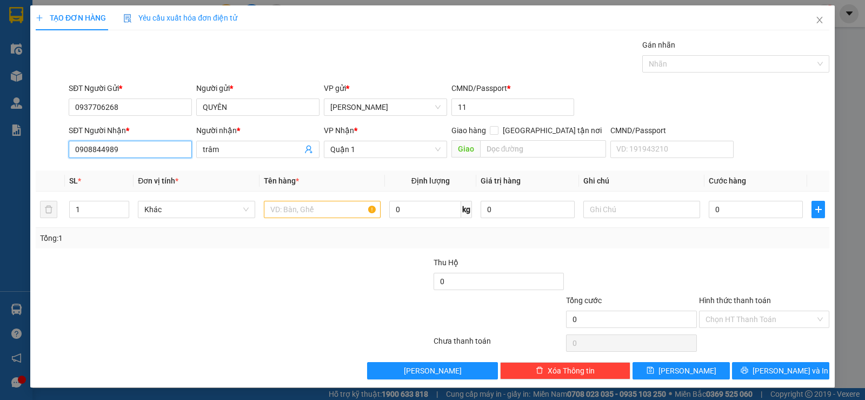
drag, startPoint x: 147, startPoint y: 150, endPoint x: 67, endPoint y: 157, distance: 80.4
click at [67, 157] on div "SĐT Người Nhận * 0908844989 0908844989" at bounding box center [131, 143] width 128 height 38
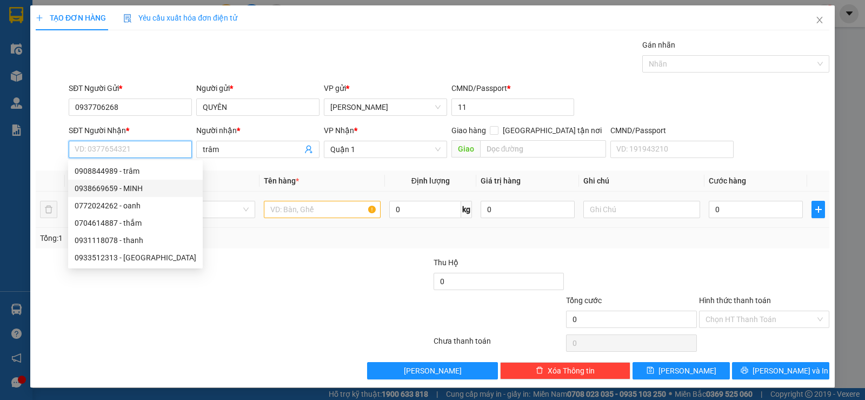
drag, startPoint x: 104, startPoint y: 187, endPoint x: 135, endPoint y: 221, distance: 45.6
click at [105, 187] on div "0938669659 - MINH" at bounding box center [136, 188] width 122 height 12
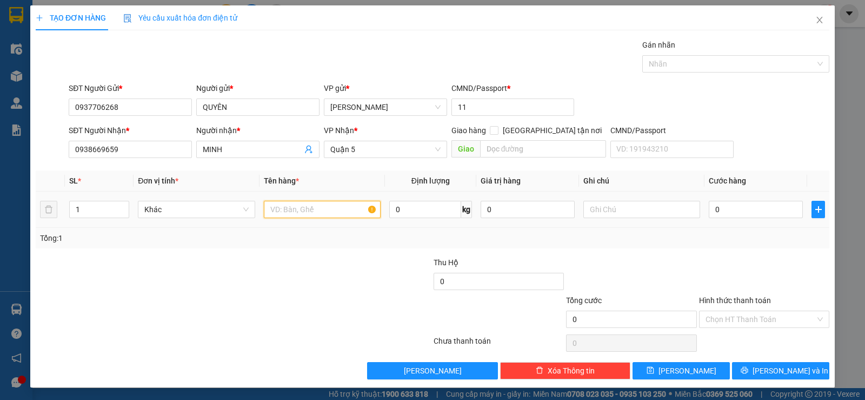
click at [300, 213] on input "text" at bounding box center [322, 209] width 117 height 17
click at [771, 320] on input "Hình thức thanh toán" at bounding box center [761, 319] width 110 height 16
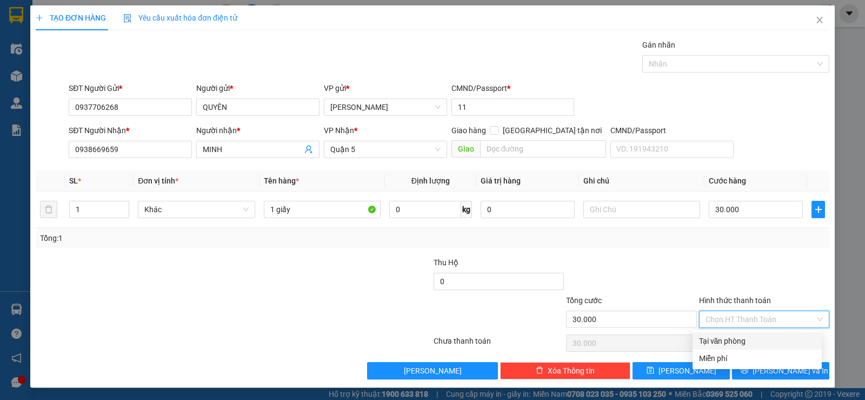
click at [753, 338] on div "Tại văn phòng" at bounding box center [757, 341] width 116 height 12
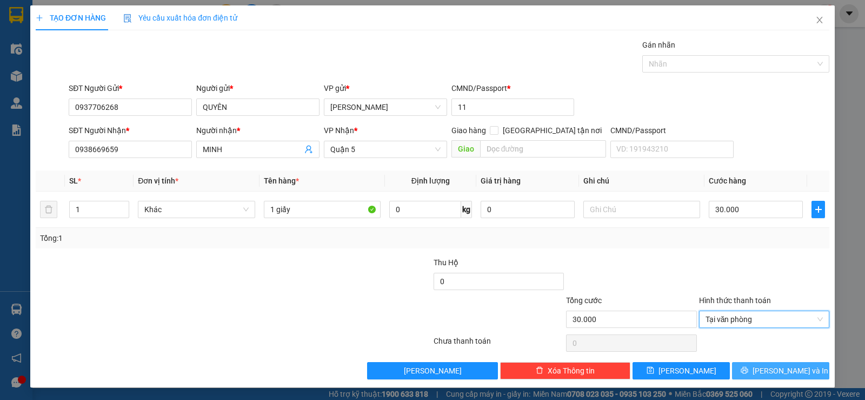
click at [779, 372] on span "[PERSON_NAME] và In" at bounding box center [791, 371] width 76 height 12
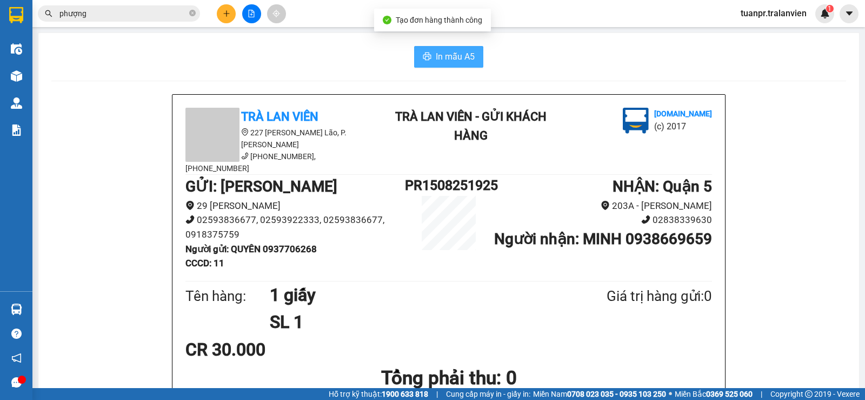
click at [441, 61] on span "In mẫu A5" at bounding box center [455, 57] width 39 height 14
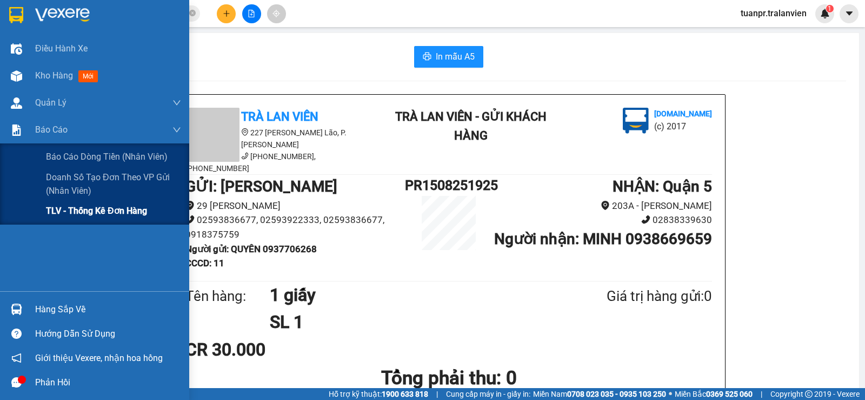
click at [59, 211] on span "TLV - Thống kê đơn hàng" at bounding box center [96, 211] width 101 height 14
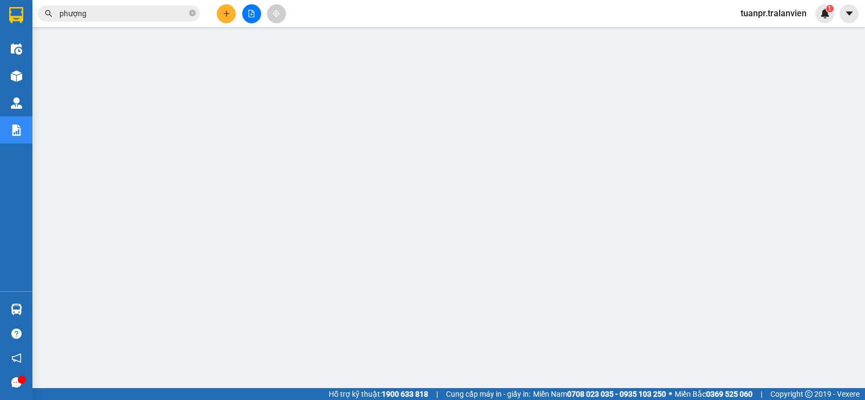
click at [214, 16] on div at bounding box center [251, 13] width 81 height 19
click at [227, 16] on icon "plus" at bounding box center [227, 14] width 8 height 8
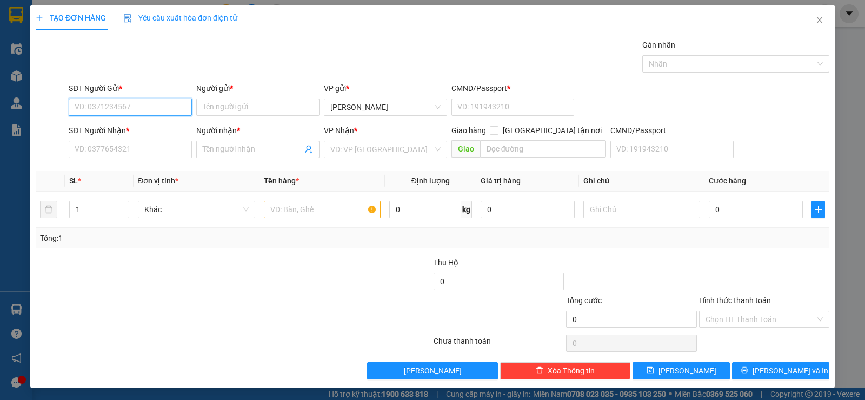
click at [137, 109] on input "SĐT Người Gửi *" at bounding box center [130, 106] width 123 height 17
click at [149, 134] on div "0919196991 - nguyệt" at bounding box center [129, 129] width 109 height 12
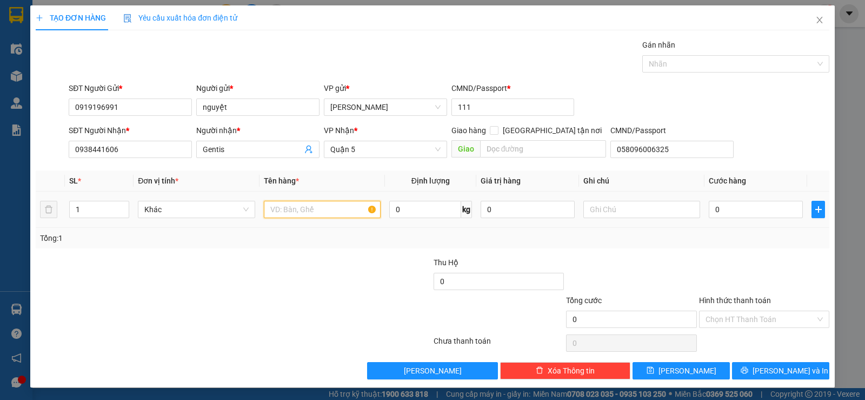
click at [327, 211] on input "text" at bounding box center [322, 209] width 117 height 17
click at [742, 322] on input "Hình thức thanh toán" at bounding box center [761, 319] width 110 height 16
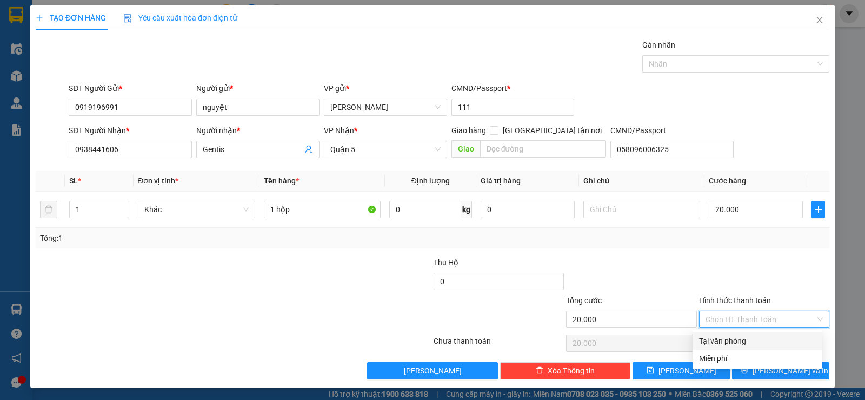
click at [740, 336] on div "Tại văn phòng" at bounding box center [757, 341] width 116 height 12
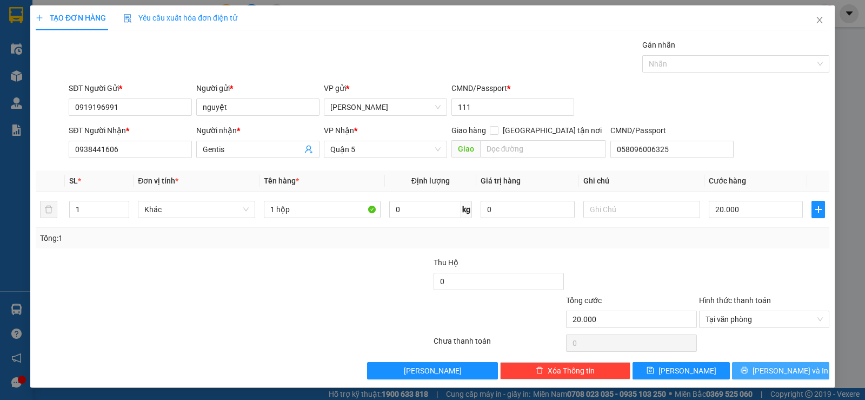
click at [766, 367] on span "[PERSON_NAME] và In" at bounding box center [791, 371] width 76 height 12
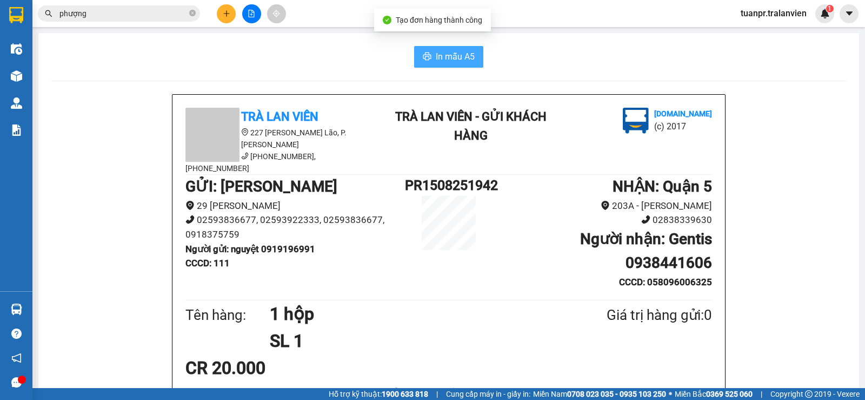
click at [451, 60] on span "In mẫu A5" at bounding box center [455, 57] width 39 height 14
click at [464, 52] on span "In mẫu A5" at bounding box center [455, 57] width 39 height 14
click at [442, 58] on span "In mẫu A5" at bounding box center [455, 57] width 39 height 14
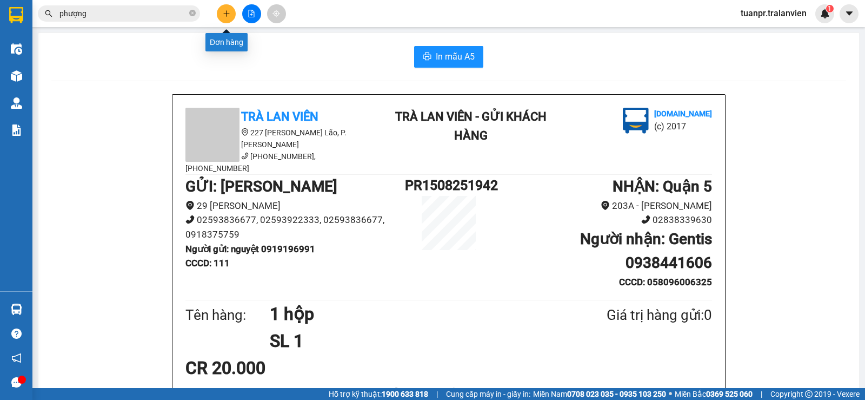
click at [221, 10] on button at bounding box center [226, 13] width 19 height 19
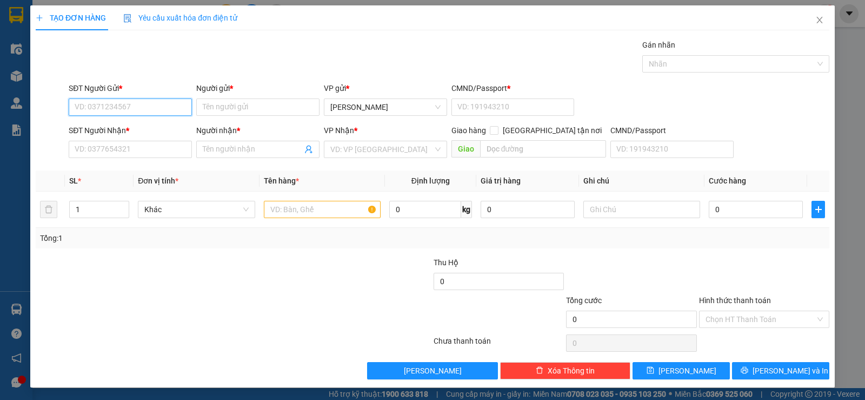
click at [146, 101] on input "SĐT Người Gửi *" at bounding box center [130, 106] width 123 height 17
click at [151, 128] on div "0919196991 - nguyệt" at bounding box center [129, 129] width 109 height 12
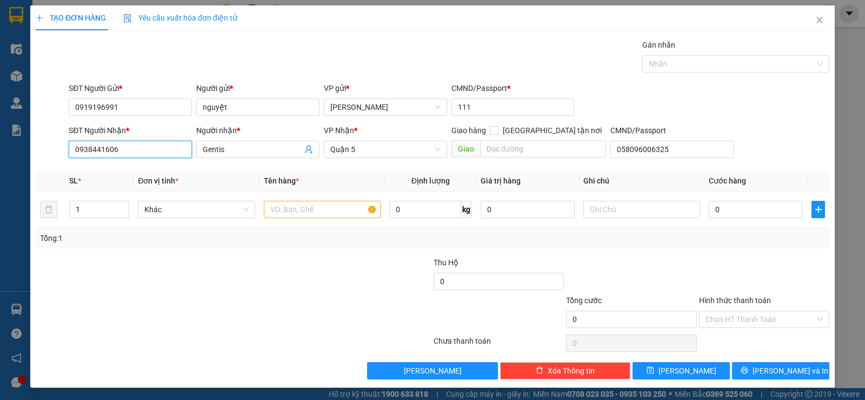
drag, startPoint x: 138, startPoint y: 156, endPoint x: 6, endPoint y: 164, distance: 131.7
click at [6, 164] on div "TẠO ĐƠN HÀNG Yêu cầu xuất hóa đơn điện tử Transit Pickup Surcharge Ids Transit …" at bounding box center [432, 200] width 865 height 400
click at [127, 191] on div "02839552979 - MEDILAB" at bounding box center [129, 188] width 109 height 12
click at [326, 213] on input "text" at bounding box center [322, 209] width 117 height 17
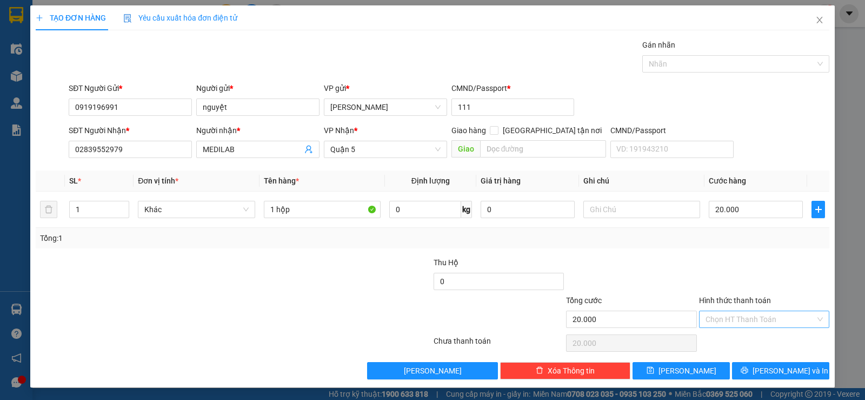
click at [761, 320] on input "Hình thức thanh toán" at bounding box center [761, 319] width 110 height 16
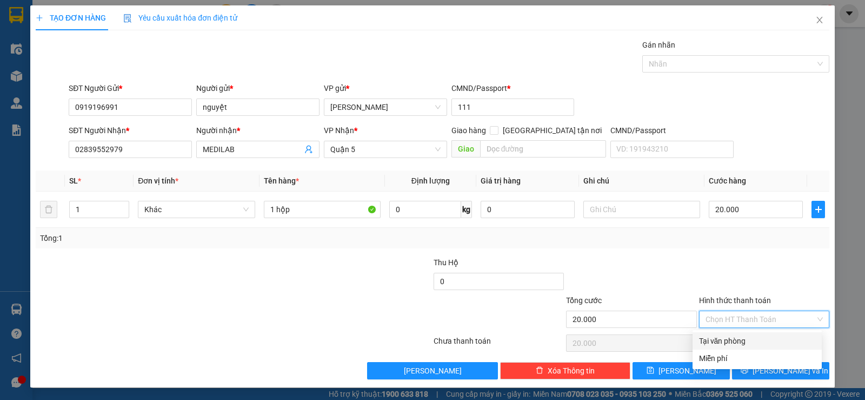
click at [757, 342] on div "Tại văn phòng" at bounding box center [757, 341] width 116 height 12
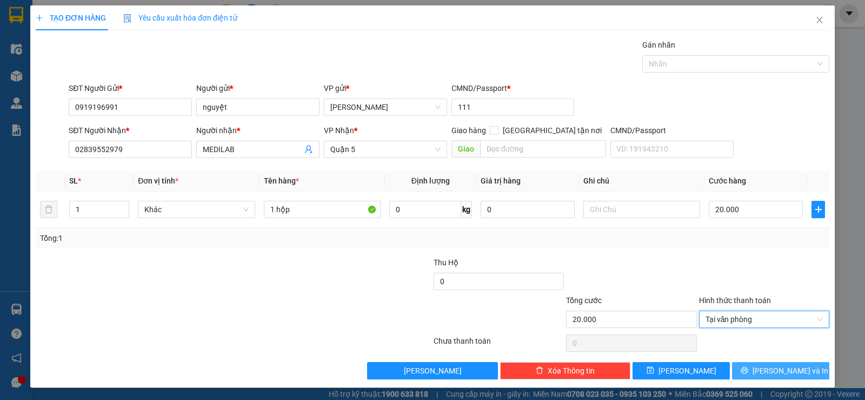
click at [770, 368] on span "[PERSON_NAME] và In" at bounding box center [791, 371] width 76 height 12
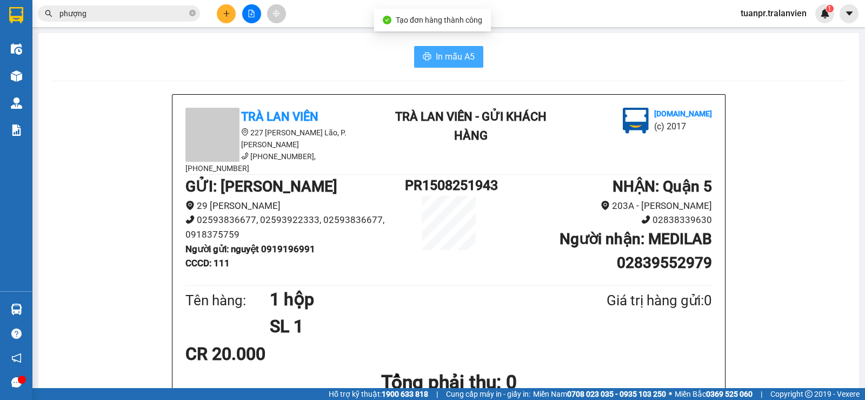
click at [446, 58] on span "In mẫu A5" at bounding box center [455, 57] width 39 height 14
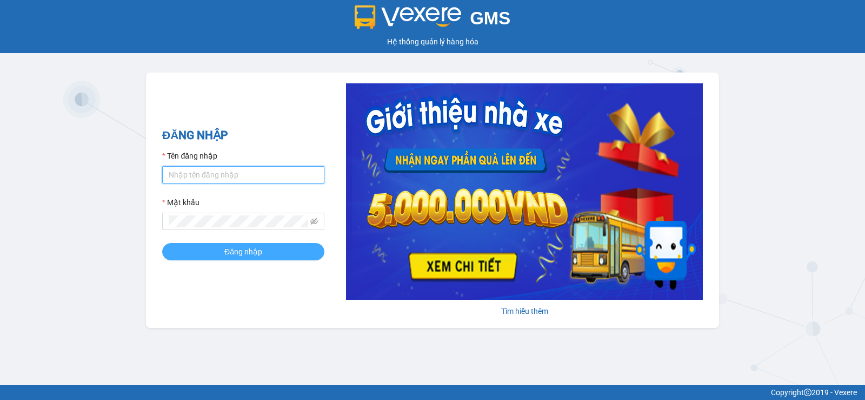
type input "tuanpr.tralanvien"
click at [233, 250] on span "Đăng nhập" at bounding box center [243, 252] width 38 height 12
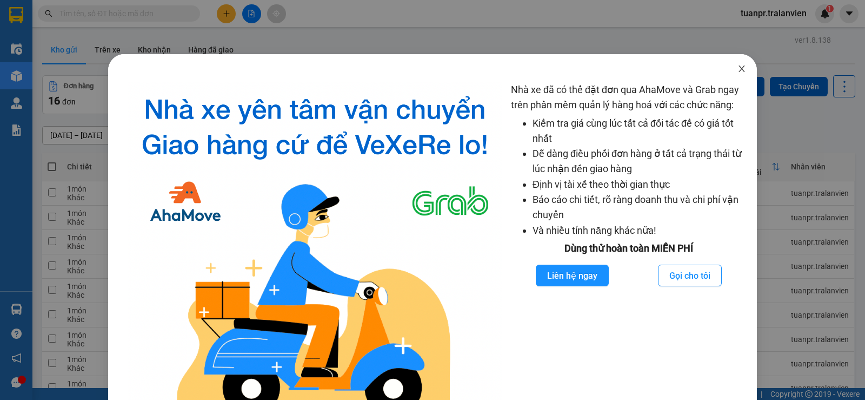
click at [738, 69] on icon "close" at bounding box center [742, 68] width 9 height 9
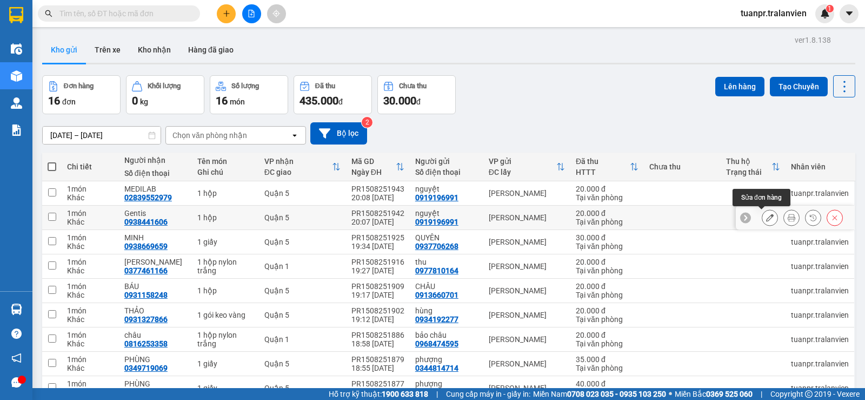
click at [788, 220] on icon at bounding box center [792, 218] width 8 height 8
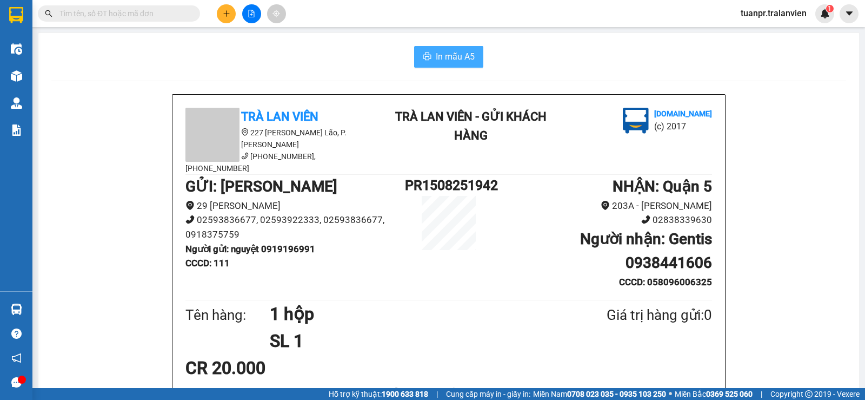
click at [456, 58] on span "In mẫu A5" at bounding box center [455, 57] width 39 height 14
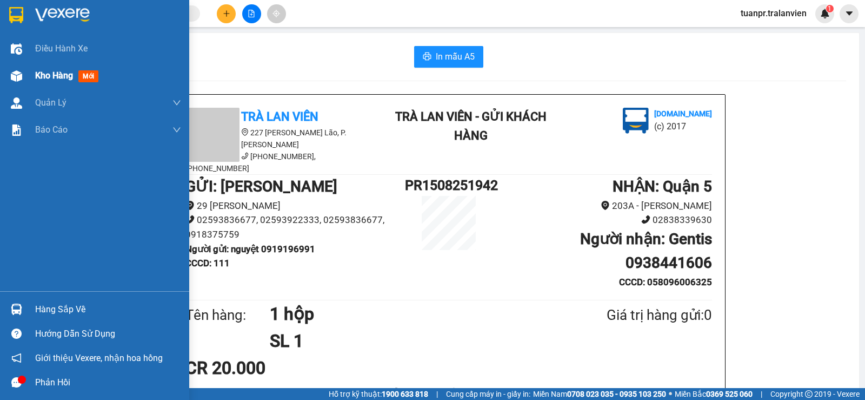
click at [37, 71] on span "Kho hàng" at bounding box center [54, 75] width 38 height 10
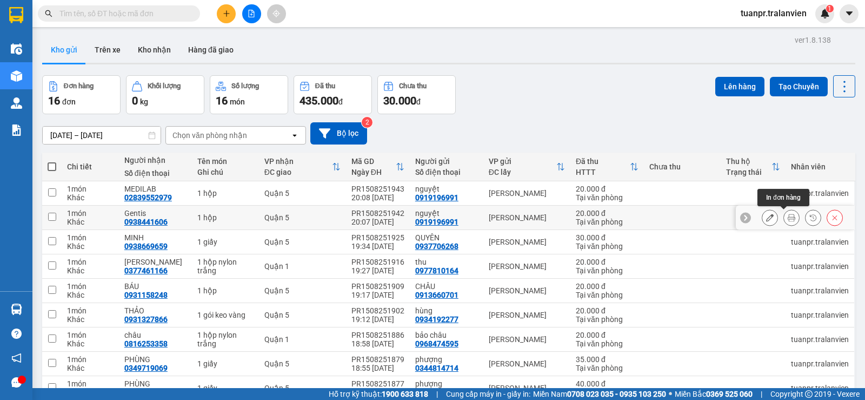
click at [788, 217] on icon at bounding box center [792, 218] width 8 height 8
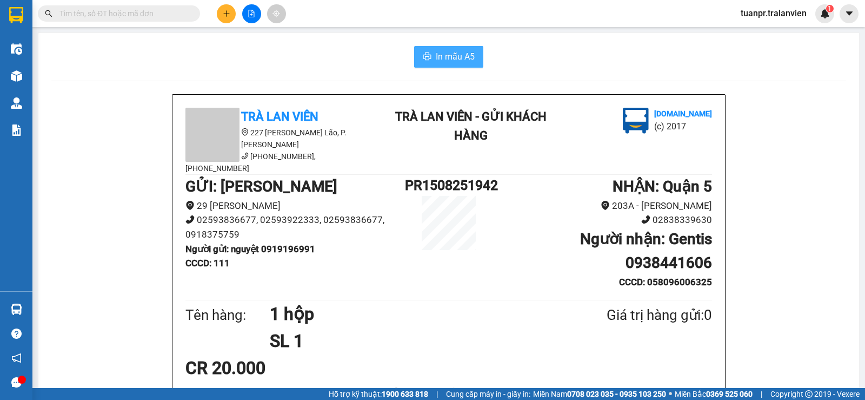
click at [462, 57] on span "In mẫu A5" at bounding box center [455, 57] width 39 height 14
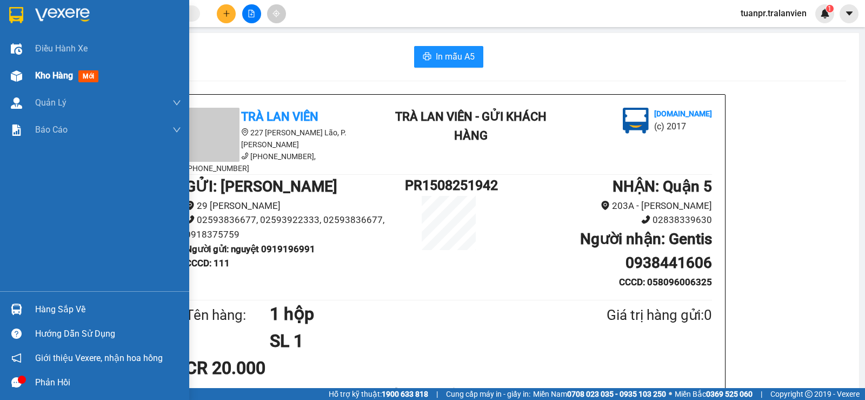
click at [44, 71] on span "Kho hàng" at bounding box center [54, 75] width 38 height 10
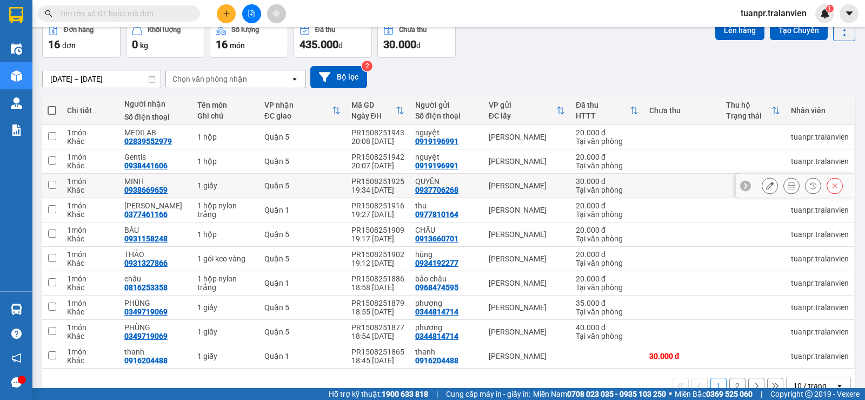
scroll to position [81, 0]
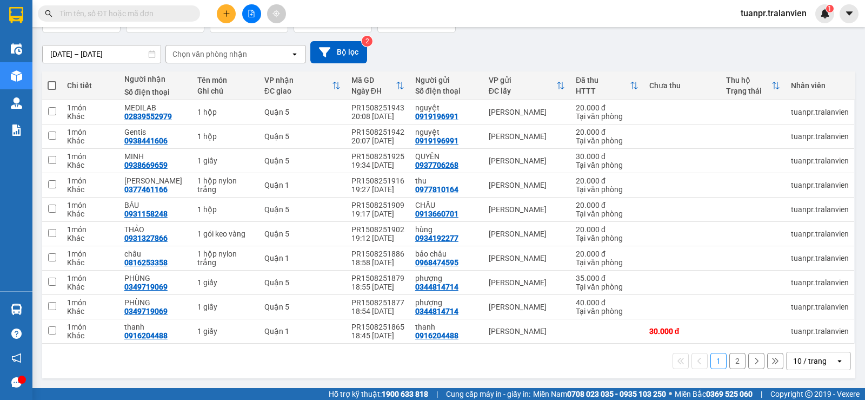
click at [812, 356] on div "10 / trang" at bounding box center [811, 360] width 34 height 11
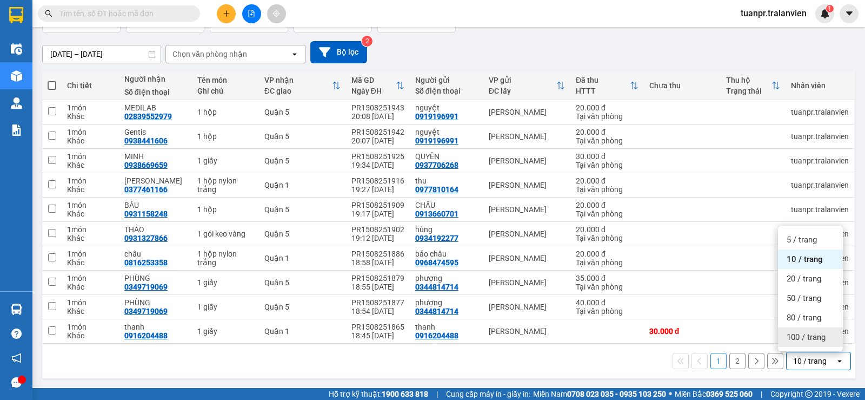
click at [807, 338] on span "100 / trang" at bounding box center [806, 337] width 39 height 11
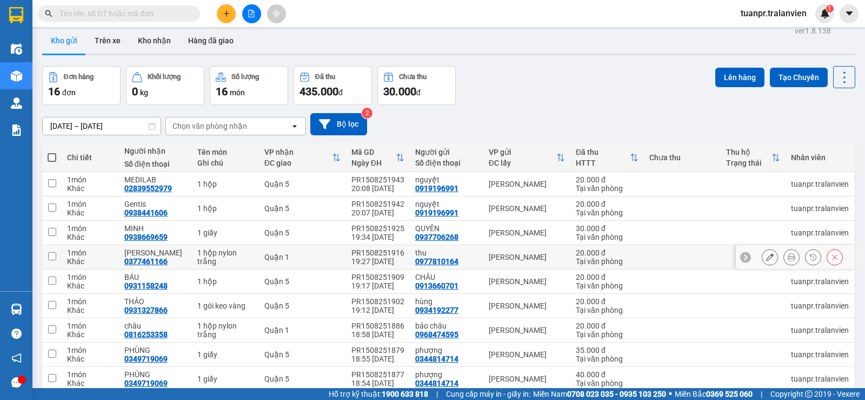
scroll to position [0, 0]
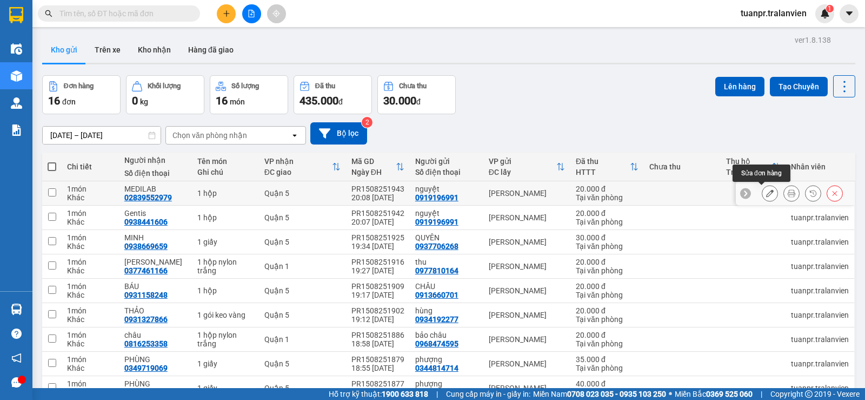
drag, startPoint x: 760, startPoint y: 195, endPoint x: 690, endPoint y: 205, distance: 71.0
click at [763, 194] on button at bounding box center [770, 193] width 15 height 19
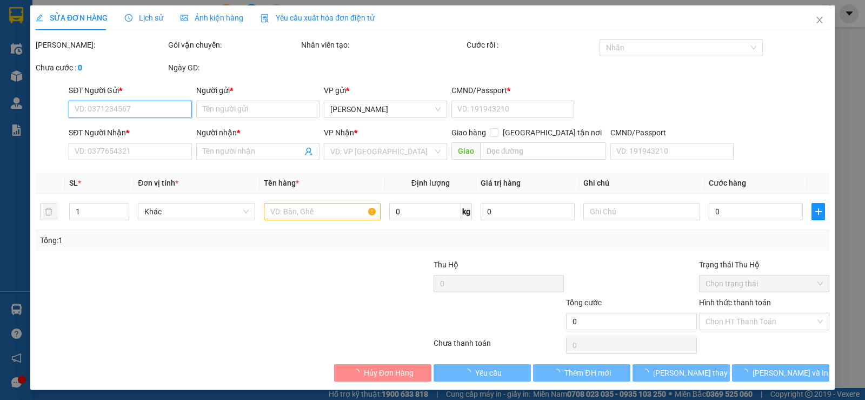
type input "0919196991"
type input "nguyệt"
type input "111"
type input "02839552979"
type input "MEDILAB"
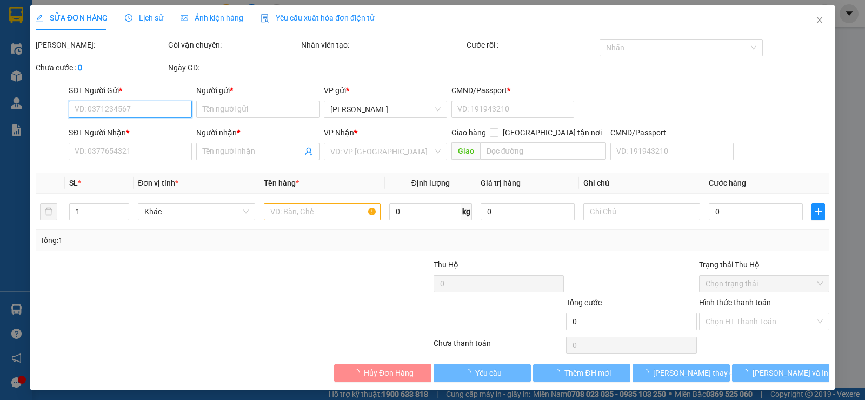
type input "20.000"
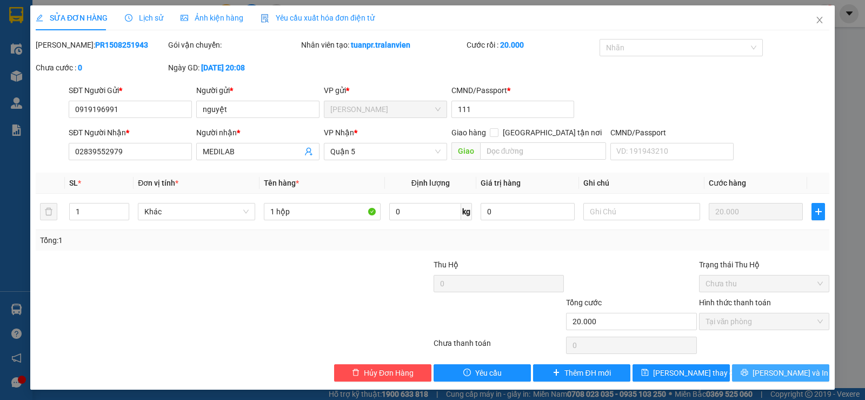
drag, startPoint x: 799, startPoint y: 376, endPoint x: 767, endPoint y: 340, distance: 48.7
click at [798, 376] on button "[PERSON_NAME] và In" at bounding box center [780, 372] width 97 height 17
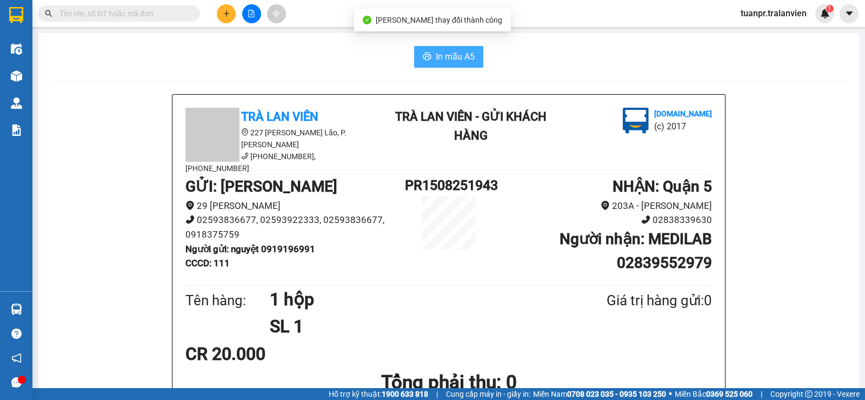
drag, startPoint x: 446, startPoint y: 51, endPoint x: 207, endPoint y: 94, distance: 242.8
click at [446, 51] on span "In mẫu A5" at bounding box center [455, 57] width 39 height 14
click at [221, 8] on button at bounding box center [226, 13] width 19 height 19
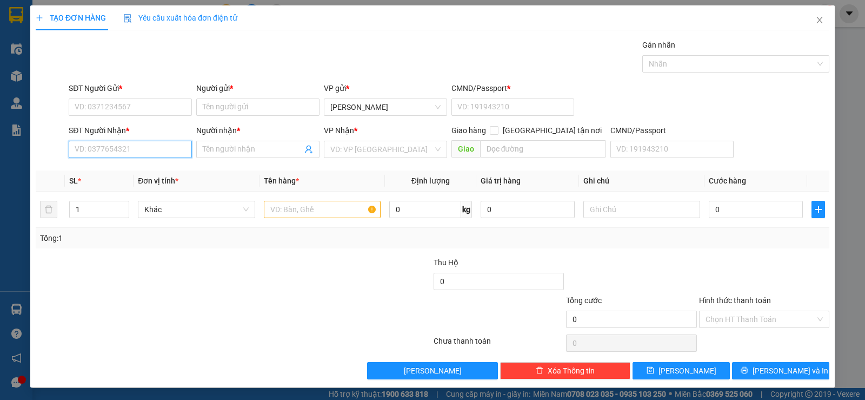
drag, startPoint x: 102, startPoint y: 143, endPoint x: 520, endPoint y: 131, distance: 417.7
click at [103, 143] on input "SĐT Người Nhận *" at bounding box center [130, 149] width 123 height 17
click at [96, 170] on div "0363187639 - ANH" at bounding box center [129, 171] width 109 height 12
type input "0363187639"
type input "ANH"
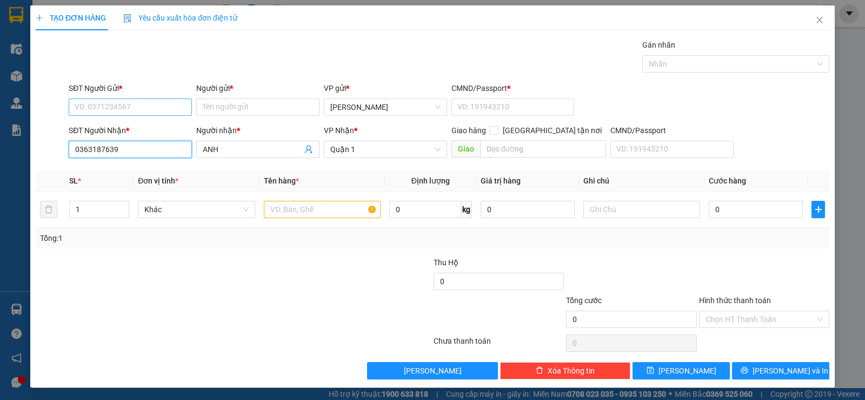
type input "0363187639"
click at [157, 103] on input "SĐT Người Gửi *" at bounding box center [130, 106] width 123 height 17
click at [149, 127] on div "0901618029 - HUY" at bounding box center [129, 129] width 109 height 12
type input "0901618029"
type input "HUY"
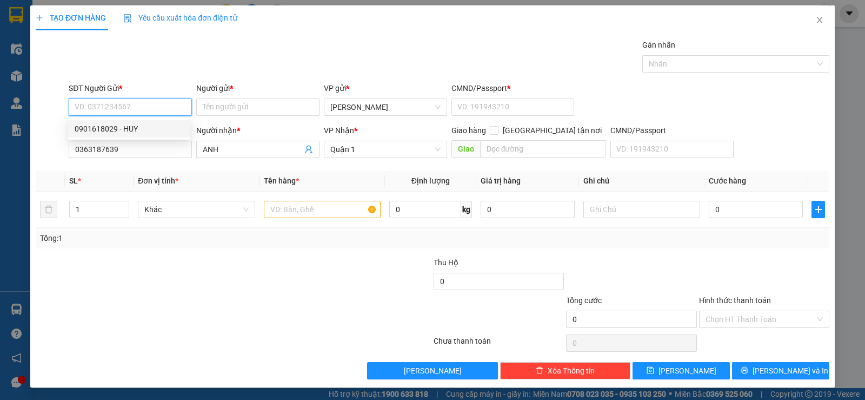
type input "11"
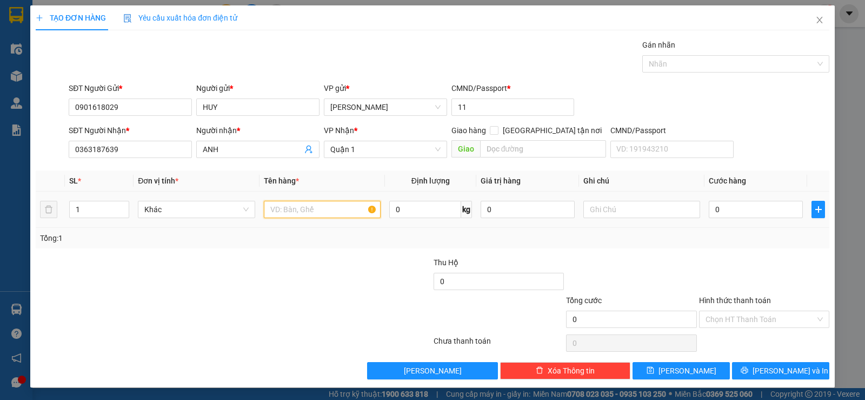
click at [295, 208] on input "text" at bounding box center [322, 209] width 117 height 17
type input "1 giấy chung"
click at [730, 210] on input "0" at bounding box center [756, 209] width 94 height 17
type input "3"
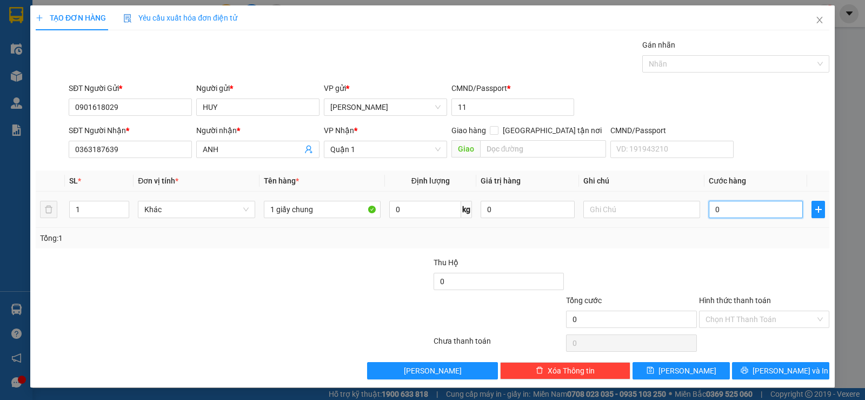
type input "3"
type input "30"
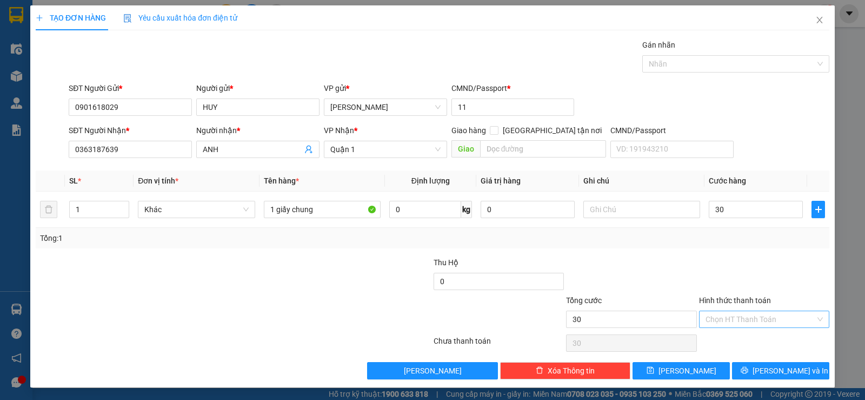
type input "30.000"
click at [801, 325] on input "Hình thức thanh toán" at bounding box center [761, 319] width 110 height 16
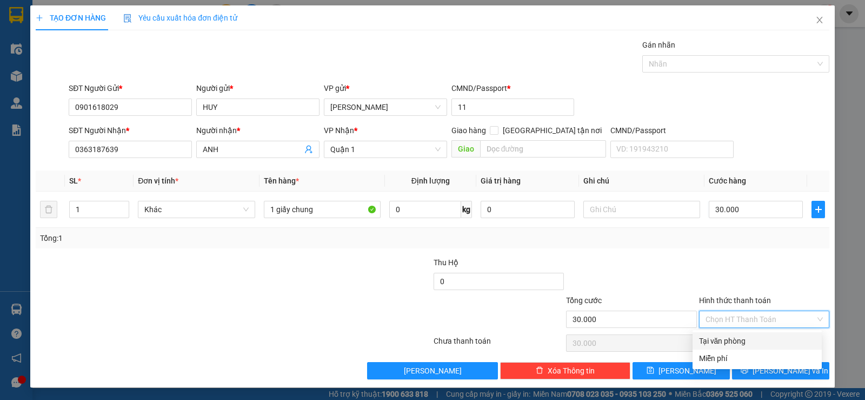
click at [758, 338] on div "Tại văn phòng" at bounding box center [757, 341] width 116 height 12
type input "0"
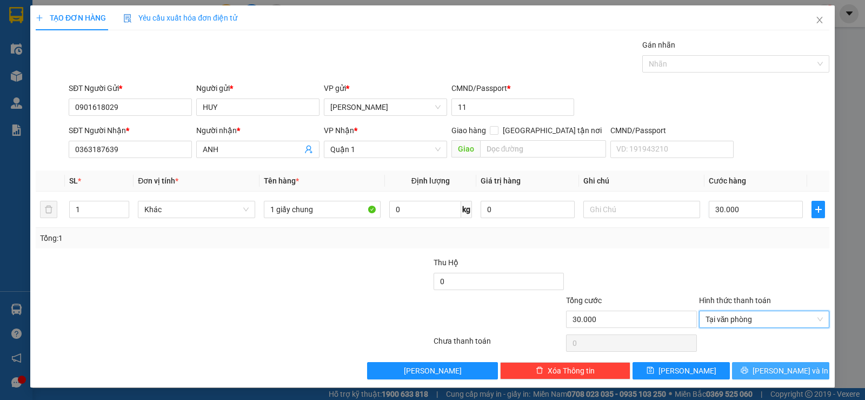
click at [789, 366] on span "[PERSON_NAME] và In" at bounding box center [791, 371] width 76 height 12
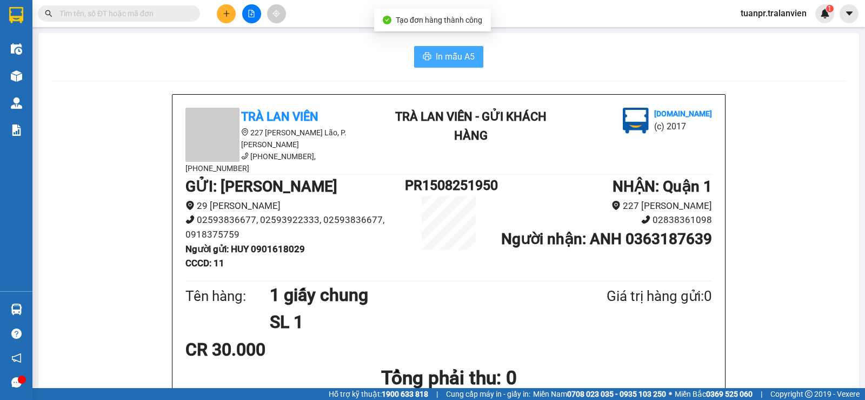
click at [436, 56] on span "In mẫu A5" at bounding box center [455, 57] width 39 height 14
click at [224, 15] on icon "plus" at bounding box center [227, 14] width 8 height 8
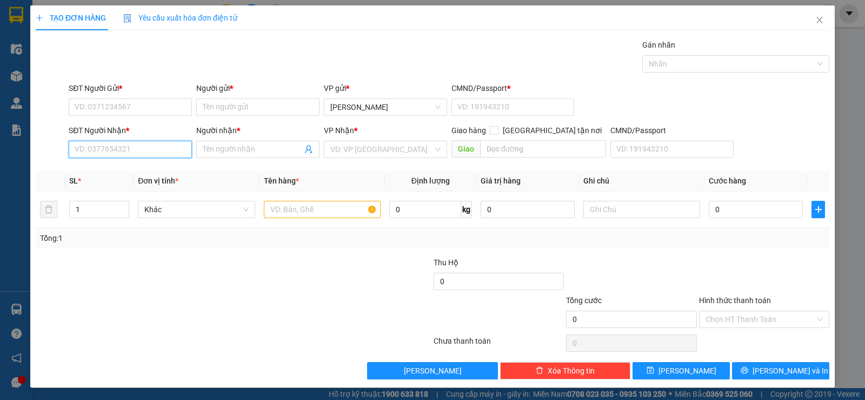
click at [120, 151] on input "SĐT Người Nhận *" at bounding box center [130, 149] width 123 height 17
click at [111, 167] on div "0707904719 - TRÍ" at bounding box center [129, 171] width 109 height 12
type input "0707904719"
type input "TRÍ"
type input "0707904719"
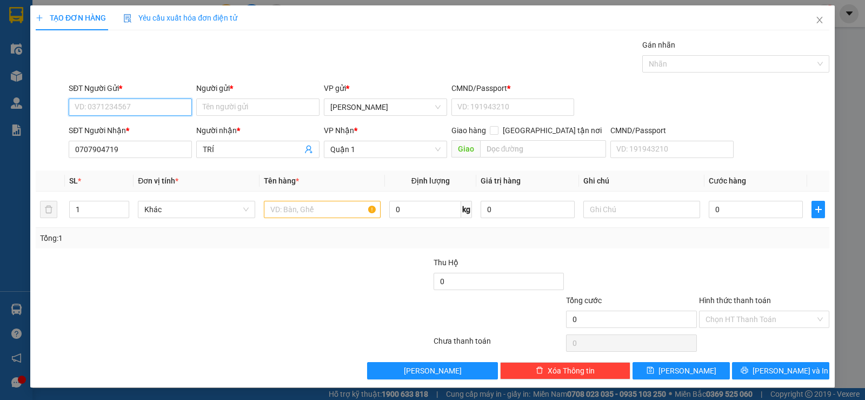
click at [146, 108] on input "SĐT Người Gửi *" at bounding box center [130, 106] width 123 height 17
click at [144, 128] on div "null THƯ" at bounding box center [129, 129] width 109 height 12
click at [301, 201] on input "text" at bounding box center [322, 209] width 117 height 17
click at [131, 101] on input "SĐT Người Gửi *" at bounding box center [130, 106] width 123 height 17
type input "0823955517"
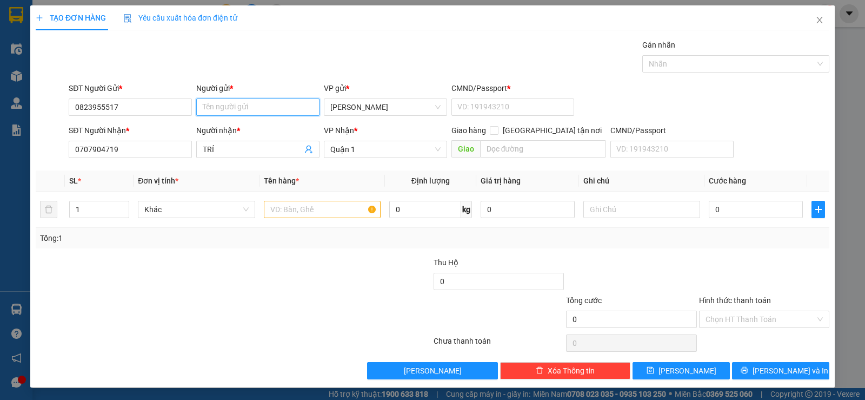
click at [220, 112] on input "Người gửi *" at bounding box center [257, 106] width 123 height 17
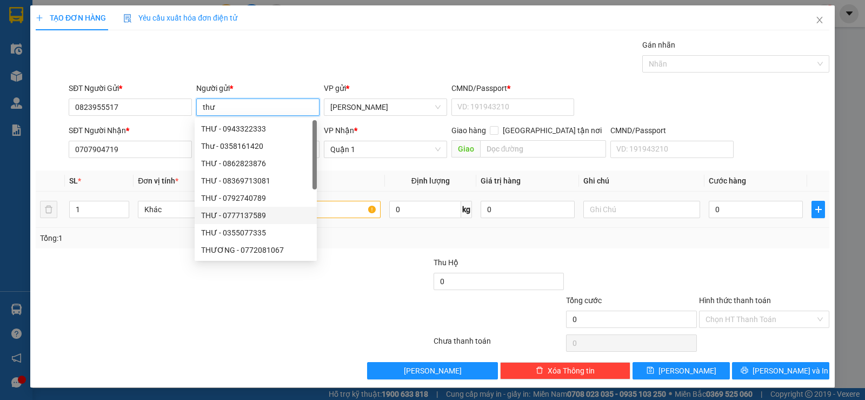
type input "thư"
click at [322, 209] on input "text" at bounding box center [322, 209] width 117 height 17
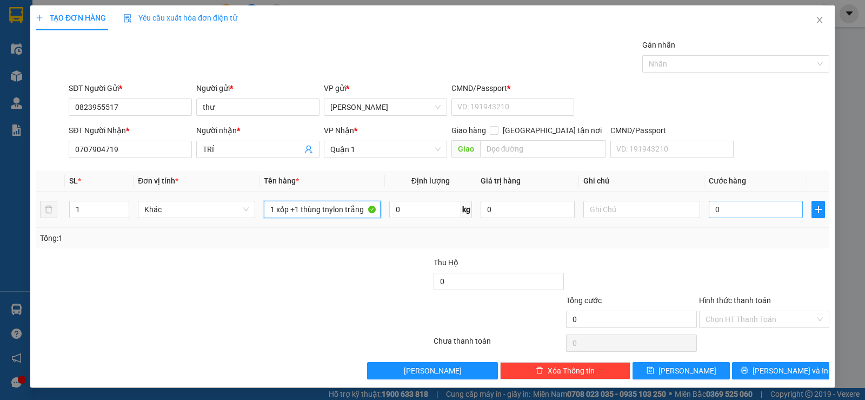
type input "1 xốp +1 thùng tnylon trắng"
click at [735, 213] on input "0" at bounding box center [756, 209] width 94 height 17
type input "6"
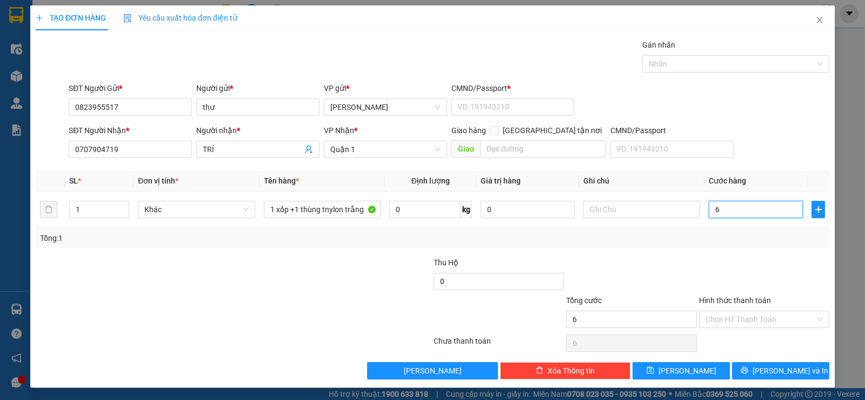
type input "60"
type input "60.000"
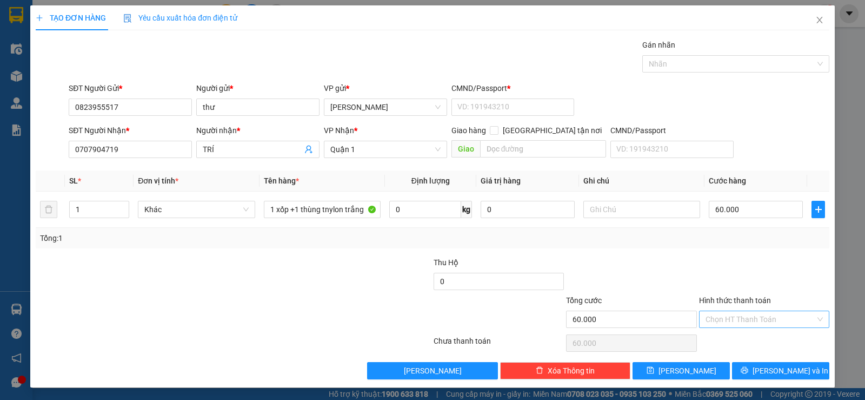
click at [785, 320] on input "Hình thức thanh toán" at bounding box center [761, 319] width 110 height 16
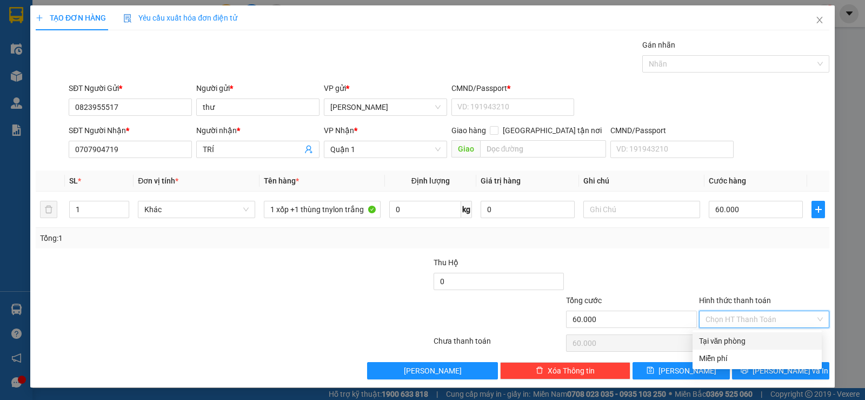
click at [756, 342] on div "Tại văn phòng" at bounding box center [757, 341] width 116 height 12
type input "0"
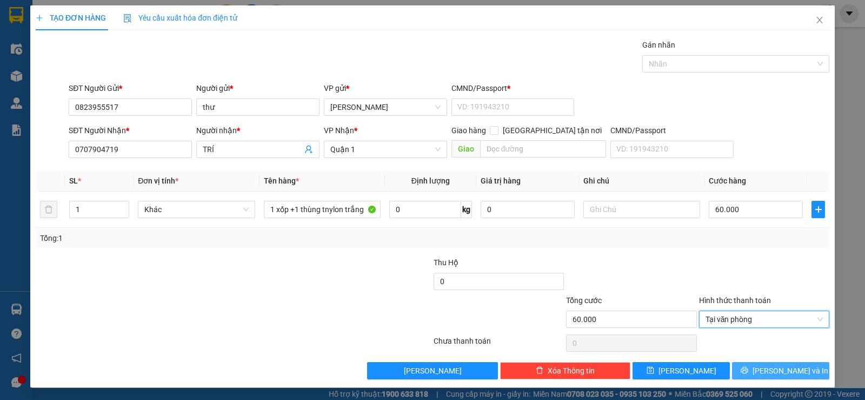
click at [776, 366] on span "[PERSON_NAME] và In" at bounding box center [791, 371] width 76 height 12
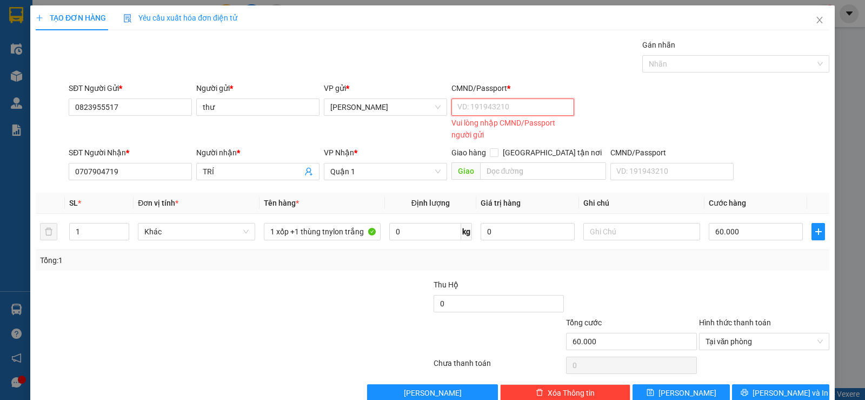
click at [515, 102] on input "CMND/Passport *" at bounding box center [513, 106] width 123 height 17
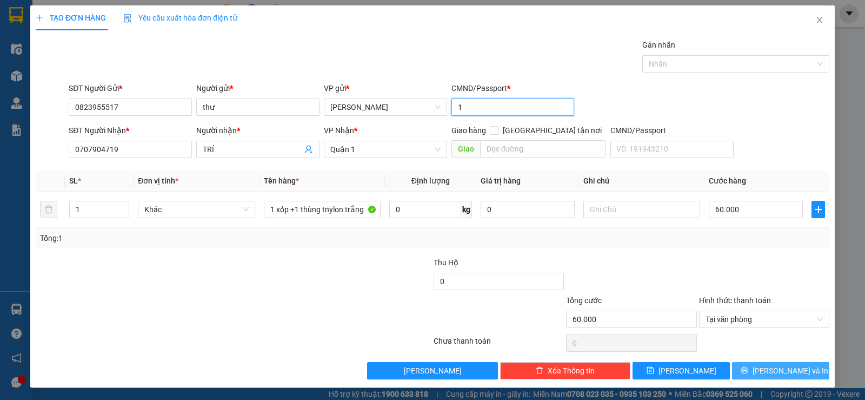
type input "1"
click at [779, 368] on span "[PERSON_NAME] và In" at bounding box center [791, 371] width 76 height 12
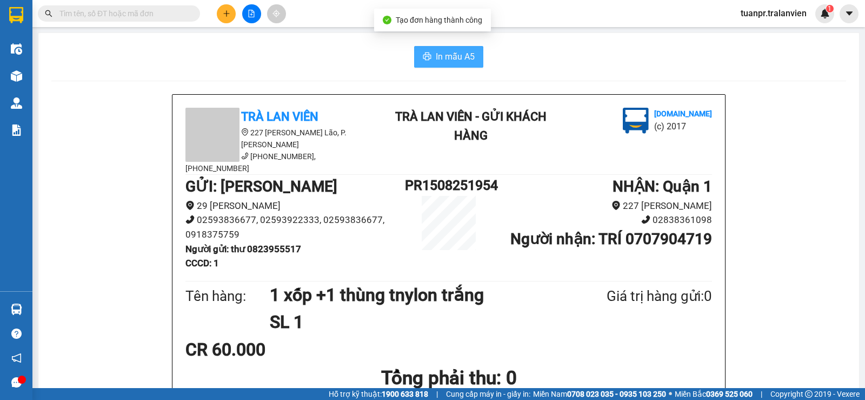
click at [451, 60] on span "In mẫu A5" at bounding box center [455, 57] width 39 height 14
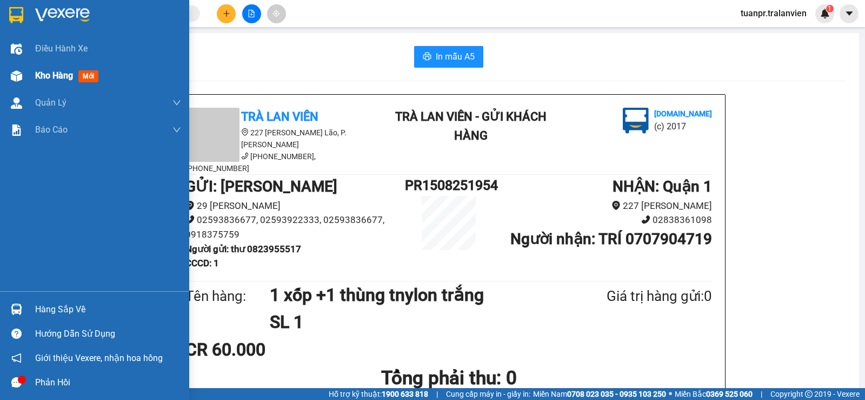
click at [51, 77] on span "Kho hàng" at bounding box center [54, 75] width 38 height 10
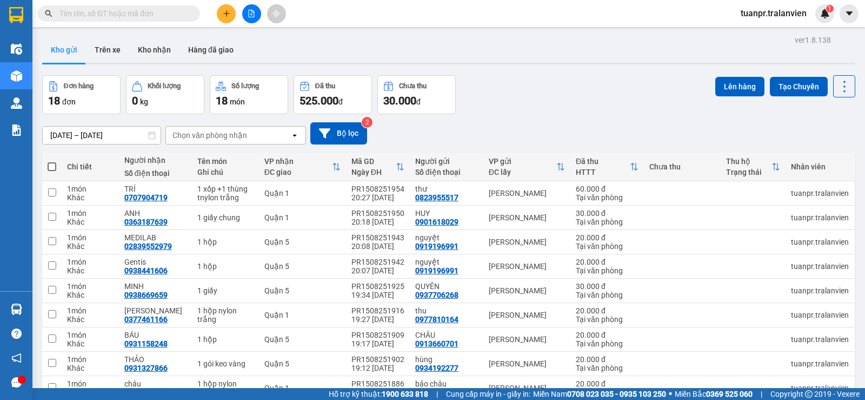
click at [159, 19] on input "text" at bounding box center [124, 14] width 128 height 12
paste input "0356757449"
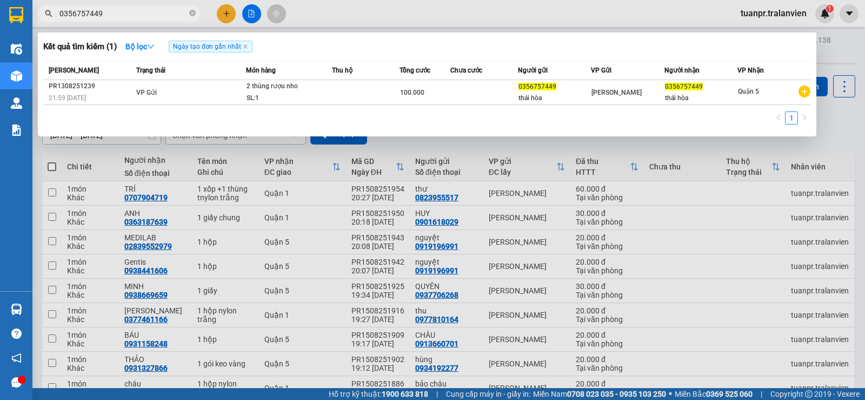
type input "0356757449"
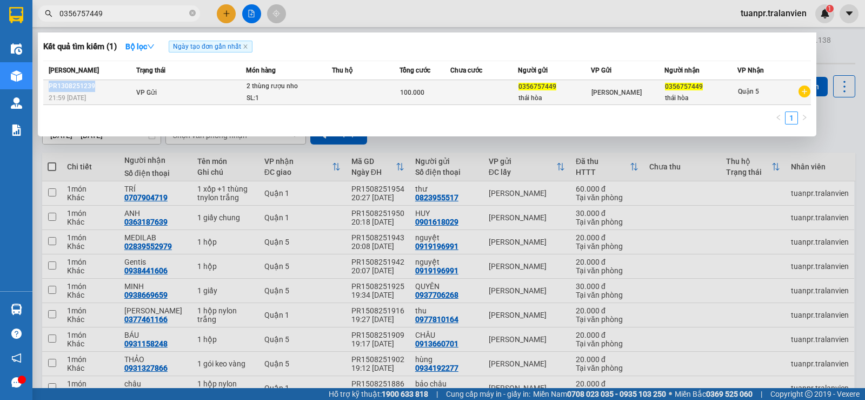
copy div "PR1308251239"
drag, startPoint x: 99, startPoint y: 88, endPoint x: 47, endPoint y: 88, distance: 51.9
click at [47, 88] on td "PR1308251239 21:59 - 13/08" at bounding box center [88, 92] width 90 height 25
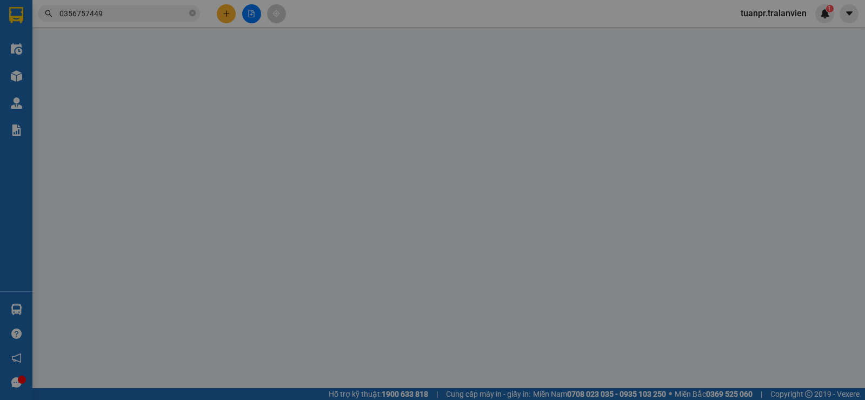
type input "0356757449"
type input "thái hòa"
type input "11"
type input "0356757449"
type input "thái hòa"
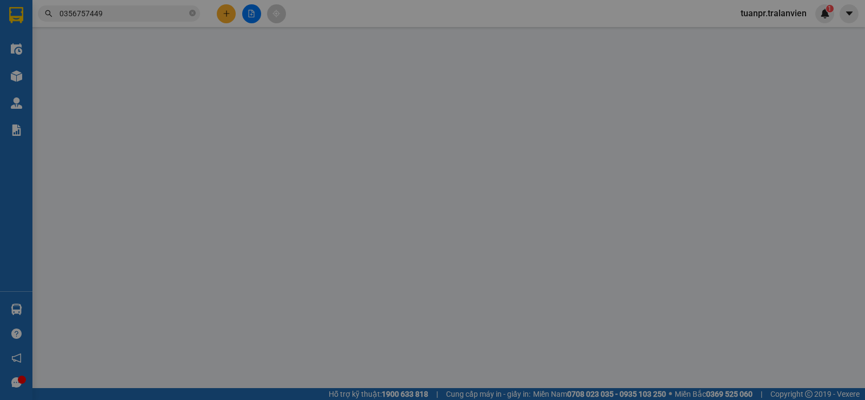
type input "100.000"
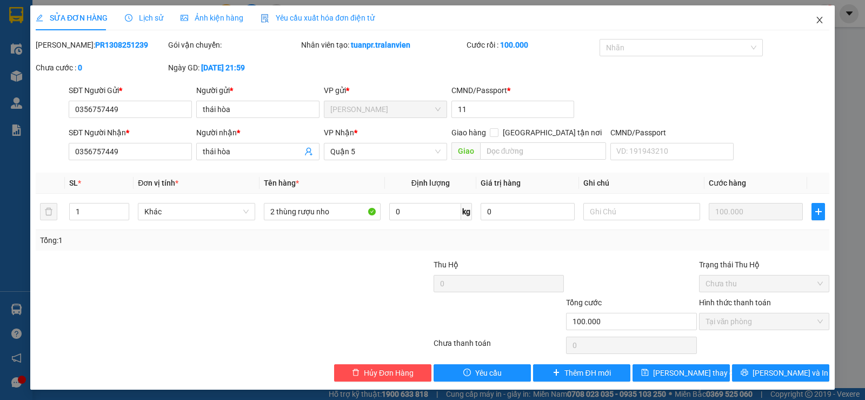
click at [816, 20] on icon "close" at bounding box center [820, 20] width 9 height 9
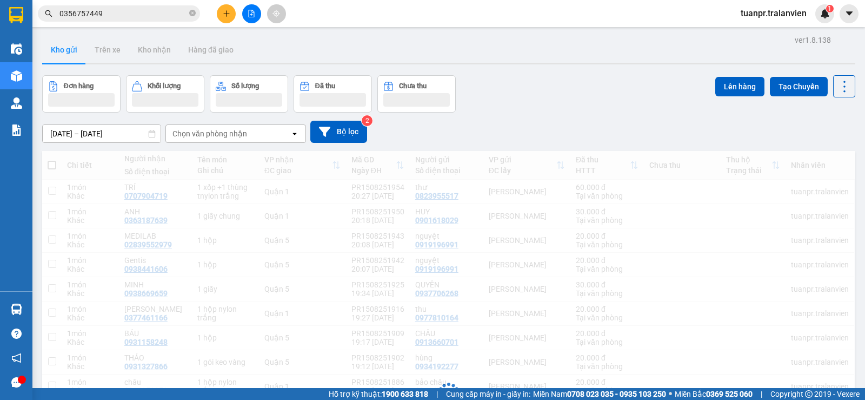
click at [224, 11] on icon "plus" at bounding box center [227, 14] width 8 height 8
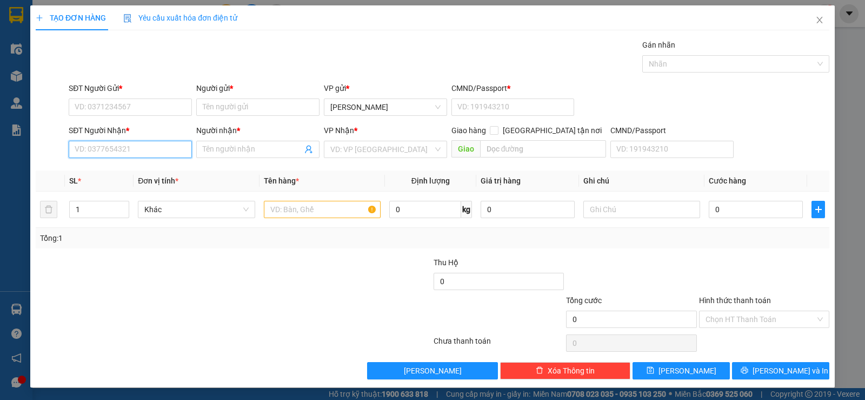
click at [123, 150] on input "SĐT Người Nhận *" at bounding box center [130, 149] width 123 height 17
type input "3308"
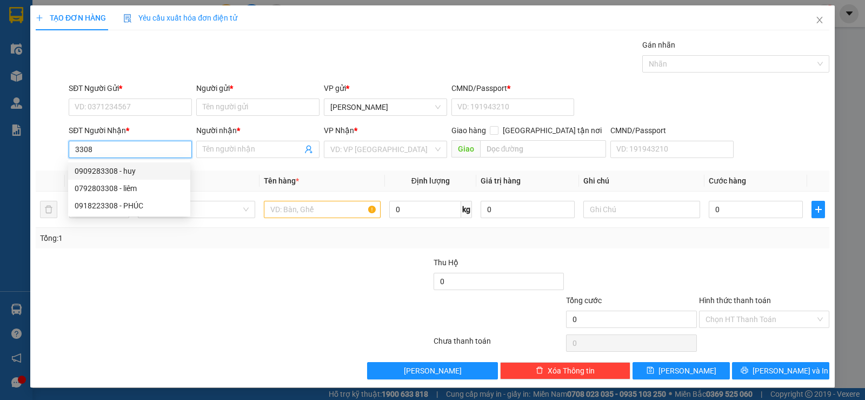
click at [107, 147] on input "3308" at bounding box center [130, 149] width 123 height 17
click at [107, 147] on input "SĐT Người Nhận *" at bounding box center [130, 149] width 123 height 17
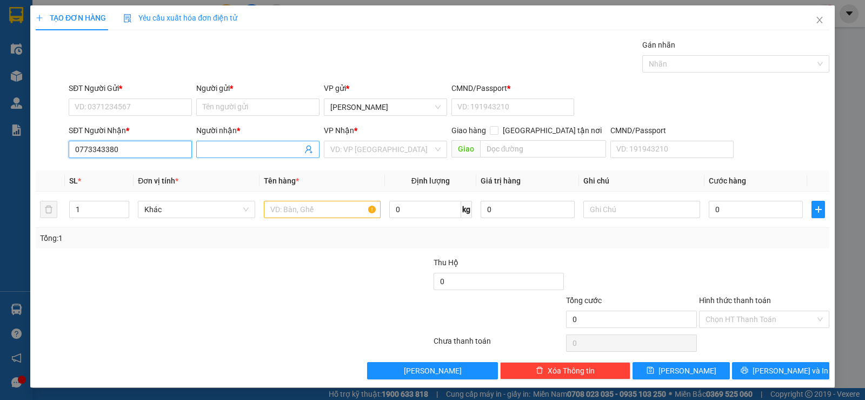
type input "0773343380"
click at [238, 149] on input "Người nhận *" at bounding box center [253, 149] width 100 height 12
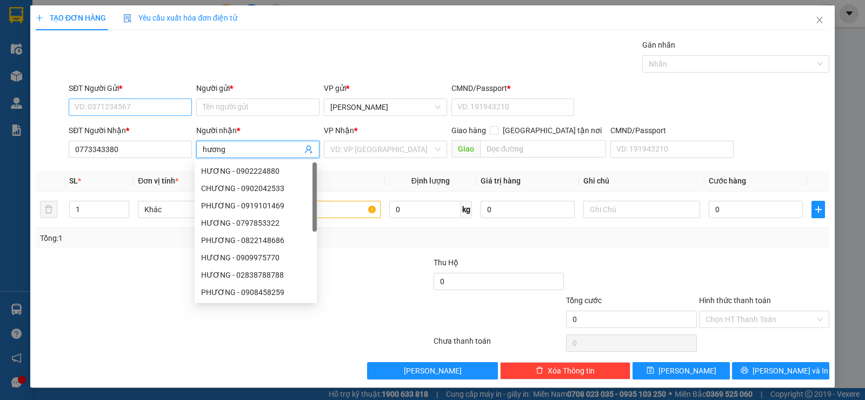
type input "hương"
click at [104, 106] on input "SĐT Người Gửi *" at bounding box center [130, 106] width 123 height 17
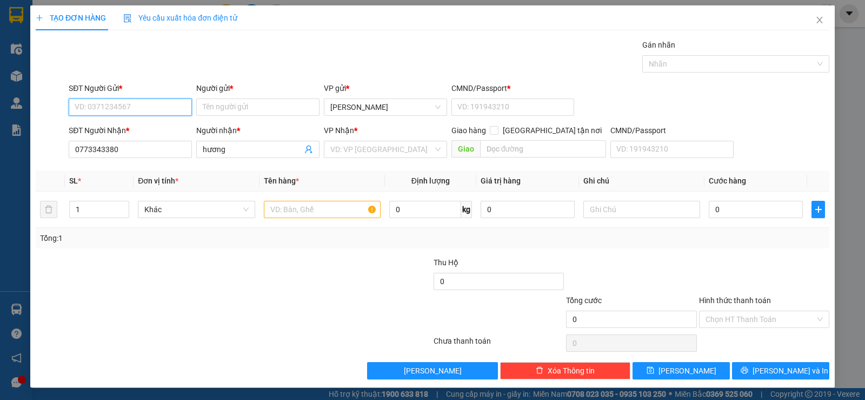
type input "4"
type input "0"
click at [128, 109] on input "4647" at bounding box center [130, 106] width 123 height 17
type input "0378594647"
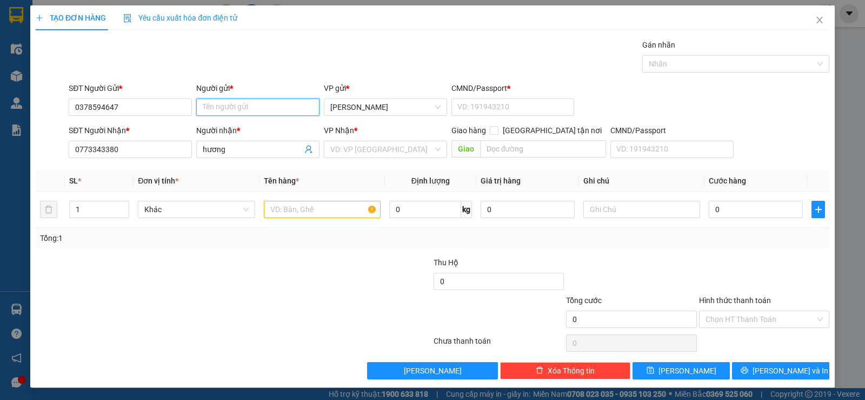
click at [236, 112] on input "Người gửi *" at bounding box center [257, 106] width 123 height 17
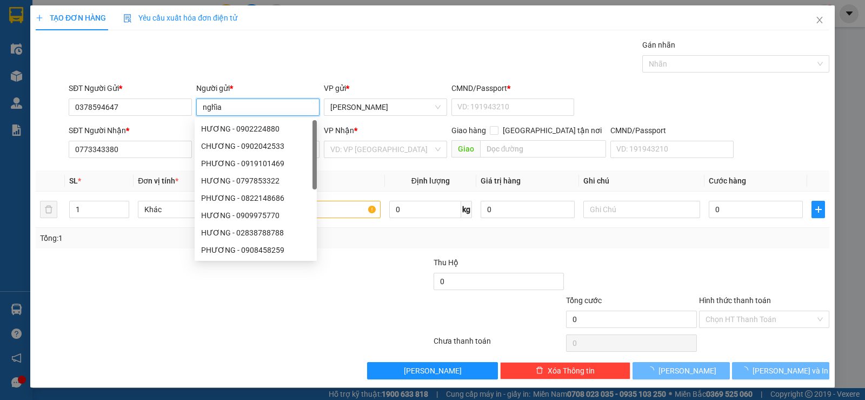
type input "nghĩa"
click at [411, 55] on div "Gán nhãn Nhãn" at bounding box center [449, 58] width 765 height 38
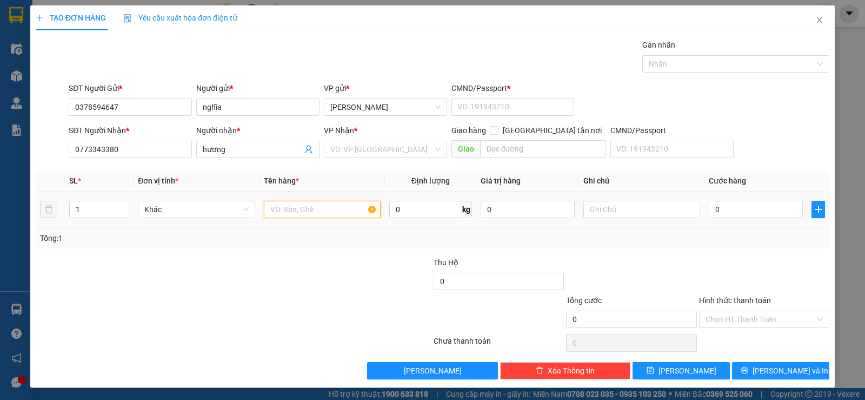
click at [339, 213] on input "text" at bounding box center [322, 209] width 117 height 17
click at [372, 148] on input "search" at bounding box center [381, 149] width 103 height 16
click at [294, 211] on input "text" at bounding box center [322, 209] width 117 height 17
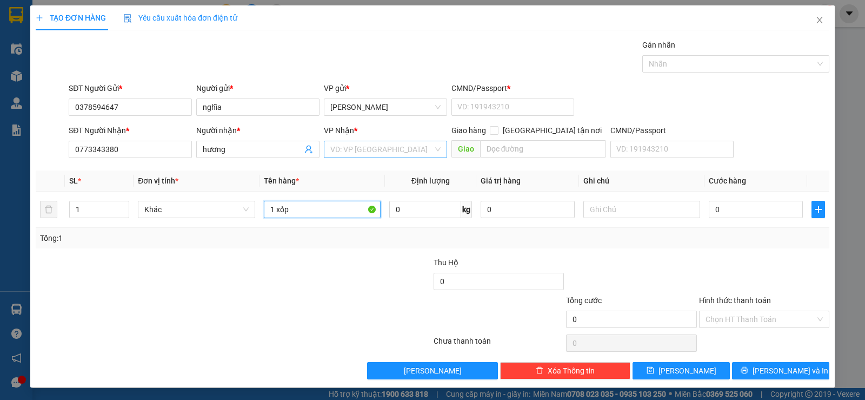
type input "1 xốp"
click at [385, 155] on input "search" at bounding box center [381, 149] width 103 height 16
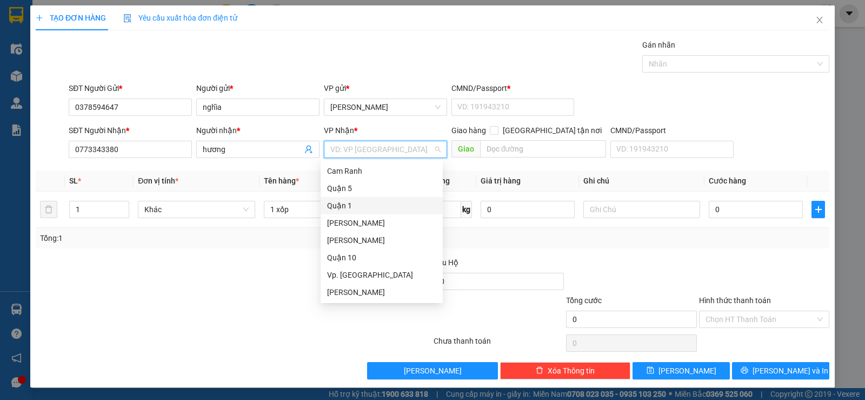
click at [362, 207] on div "Quận 1" at bounding box center [381, 206] width 109 height 12
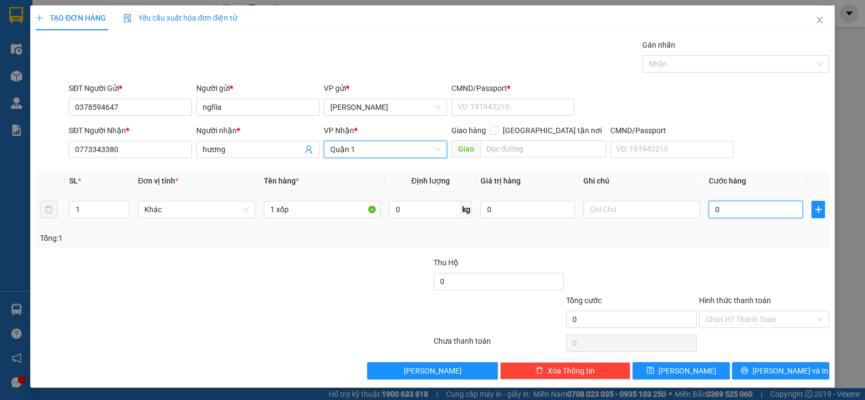
click at [719, 208] on input "0" at bounding box center [756, 209] width 94 height 17
type input "3"
type input "30"
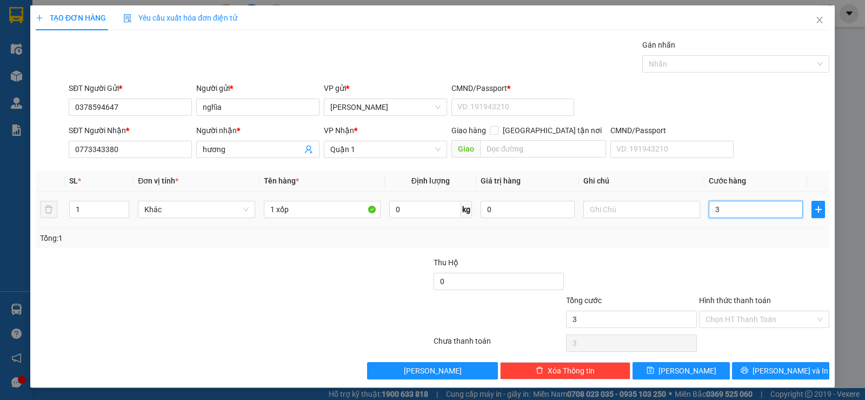
type input "30"
type input "30.000"
click at [795, 312] on input "Hình thức thanh toán" at bounding box center [761, 319] width 110 height 16
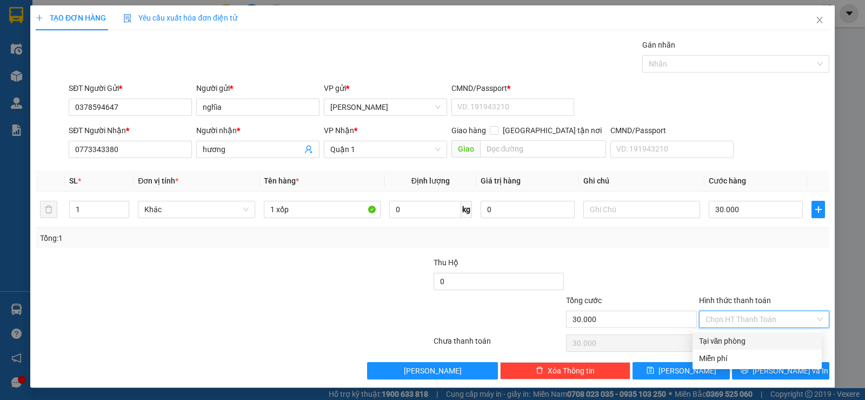
click at [755, 341] on div "Tại văn phòng" at bounding box center [757, 341] width 116 height 12
type input "0"
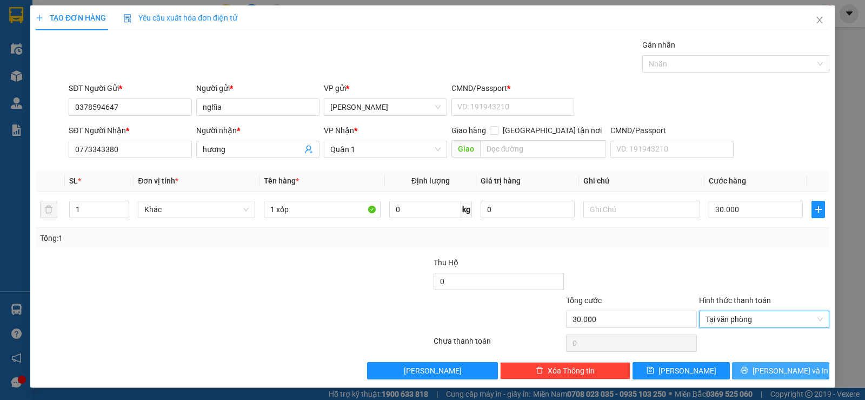
drag, startPoint x: 783, startPoint y: 367, endPoint x: 724, endPoint y: 375, distance: 59.0
click at [783, 367] on span "[PERSON_NAME] và In" at bounding box center [791, 371] width 76 height 12
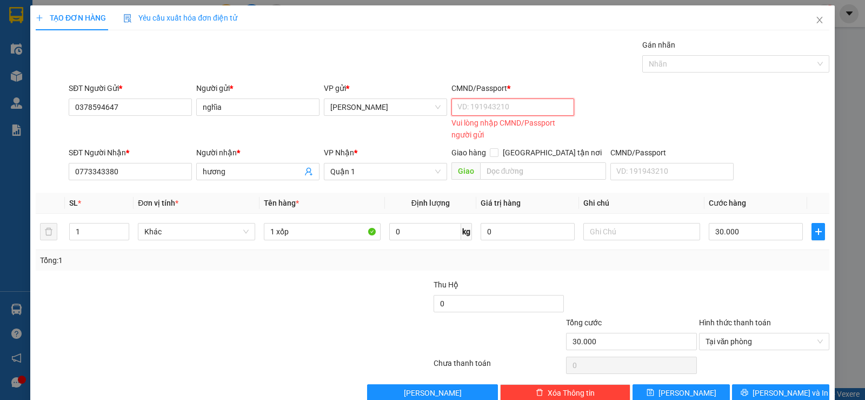
click at [484, 102] on input "CMND/Passport *" at bounding box center [513, 106] width 123 height 17
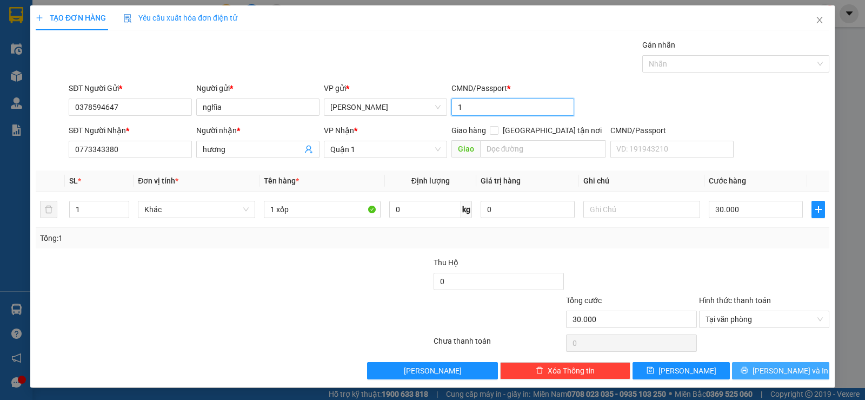
type input "1"
click at [781, 374] on span "[PERSON_NAME] và In" at bounding box center [791, 371] width 76 height 12
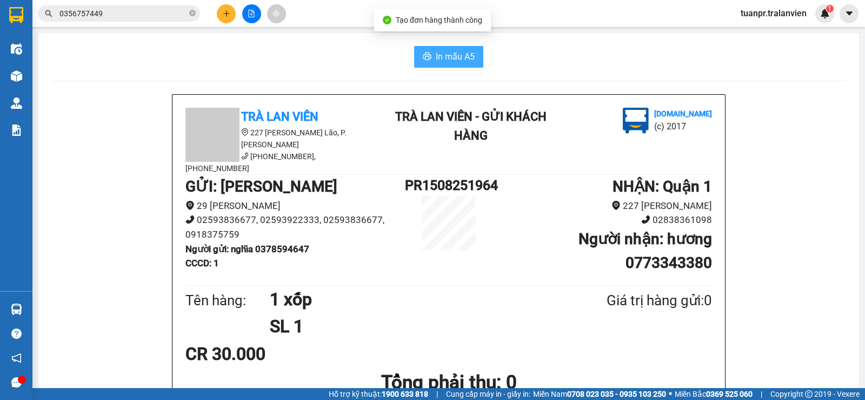
click at [452, 51] on span "In mẫu A5" at bounding box center [455, 57] width 39 height 14
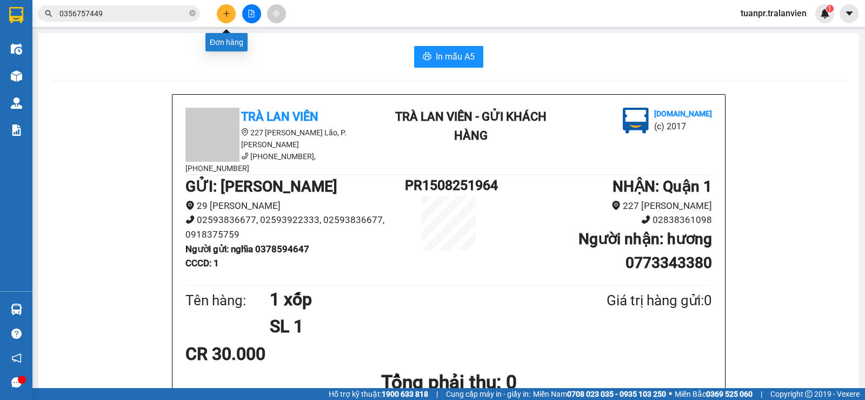
click at [226, 11] on icon "plus" at bounding box center [227, 14] width 8 height 8
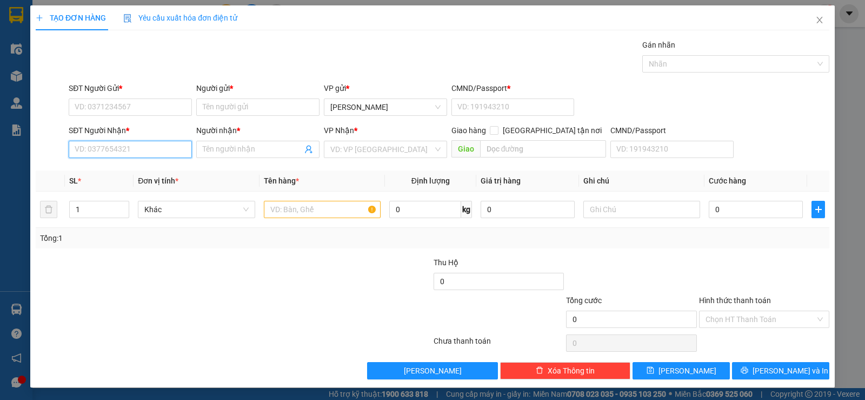
click at [110, 151] on input "SĐT Người Nhận *" at bounding box center [130, 149] width 123 height 17
click at [108, 167] on div "0798952370 - MINH" at bounding box center [129, 171] width 109 height 12
type input "0798952370"
type input "MINH"
type input "0798952370"
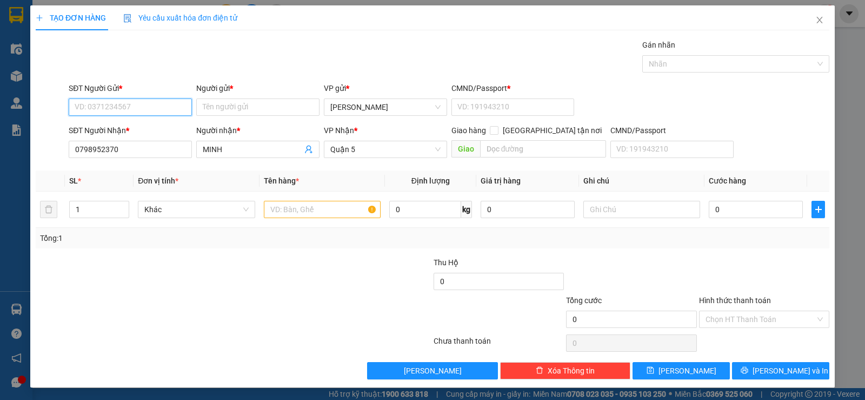
click at [148, 100] on input "SĐT Người Gửi *" at bounding box center [130, 106] width 123 height 17
click at [148, 104] on input "SĐT Người Gửi *" at bounding box center [130, 106] width 123 height 17
click at [134, 129] on div "0829446936 - DIỆP" at bounding box center [129, 129] width 109 height 12
type input "0829446936"
type input "DIỆP"
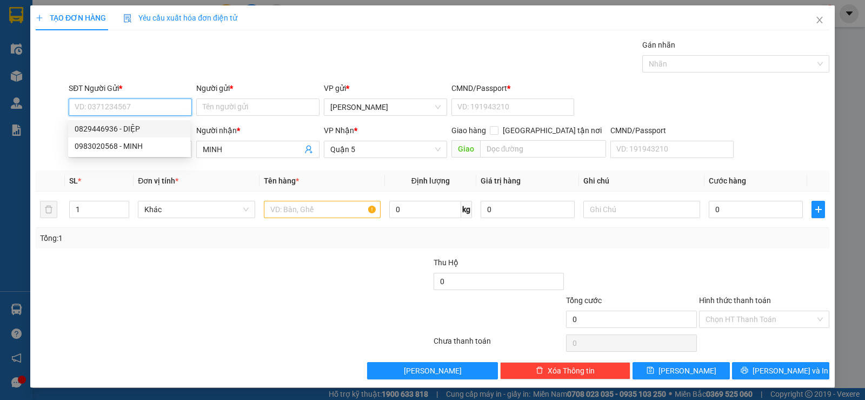
type input "1"
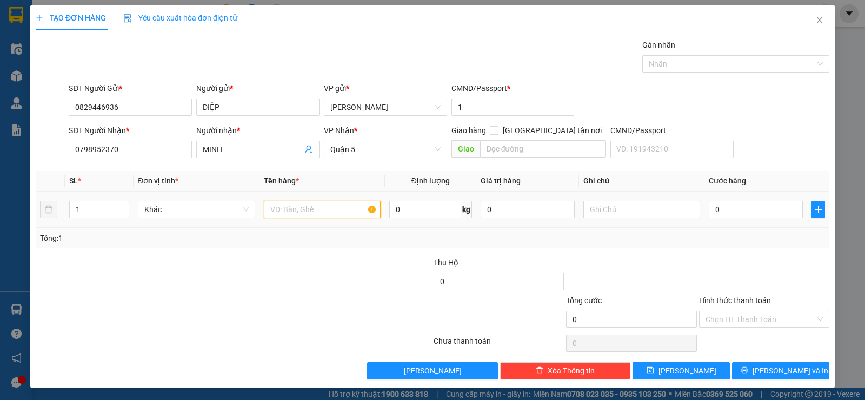
click at [321, 207] on input "text" at bounding box center [322, 209] width 117 height 17
click at [134, 155] on input "0798952370" at bounding box center [130, 149] width 123 height 17
click at [817, 21] on icon "close" at bounding box center [820, 20] width 6 height 6
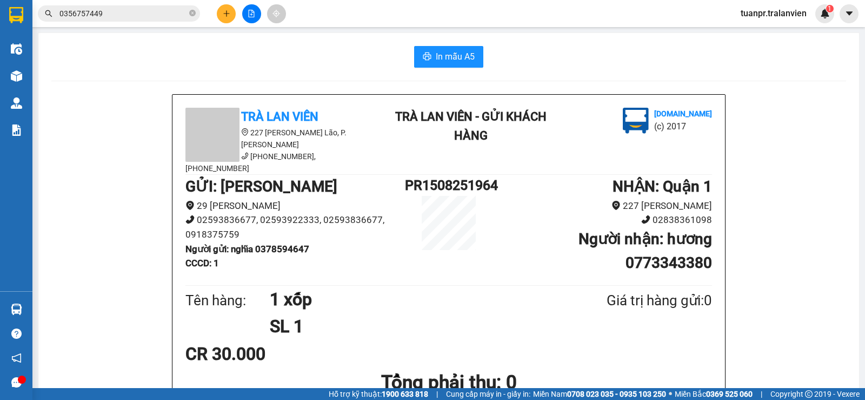
click at [220, 11] on button at bounding box center [226, 13] width 19 height 19
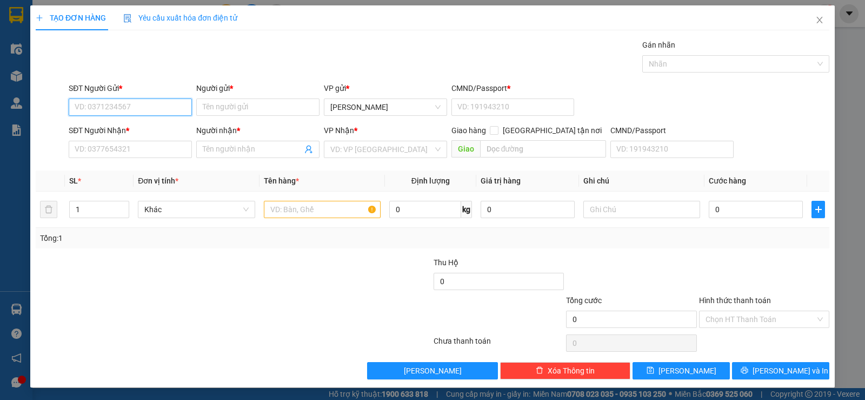
click at [119, 108] on input "SĐT Người Gửi *" at bounding box center [130, 106] width 123 height 17
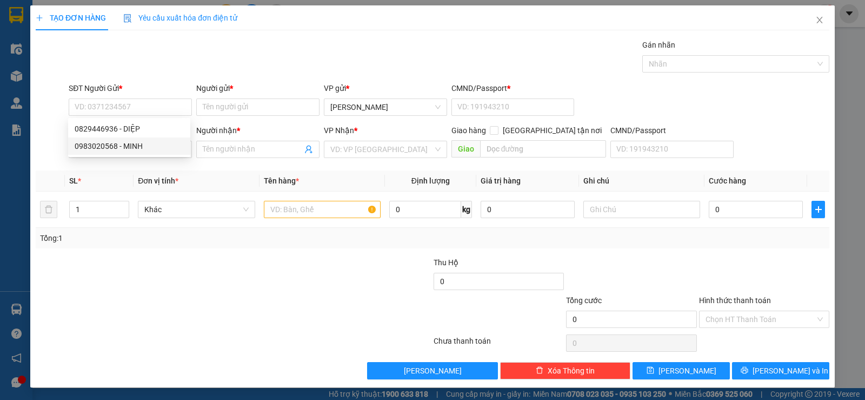
click at [97, 247] on div "Tổng: 1" at bounding box center [433, 238] width 794 height 21
click at [128, 149] on input "SĐT Người Nhận *" at bounding box center [130, 149] width 123 height 17
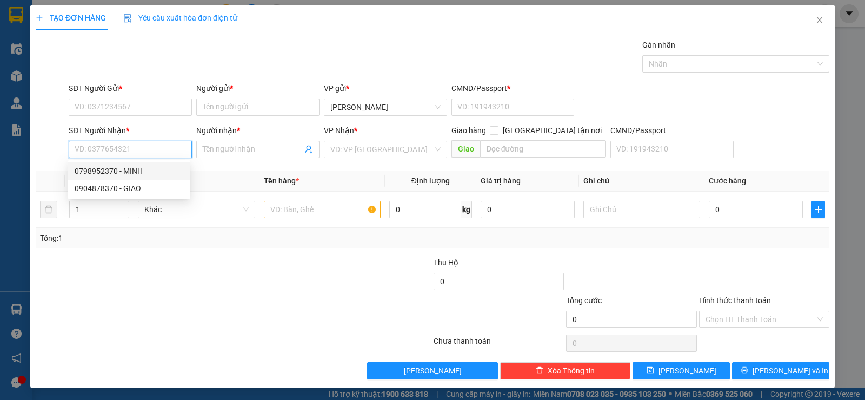
click at [137, 171] on div "0798952370 - MINH" at bounding box center [129, 171] width 109 height 12
type input "0798952370"
type input "MINH"
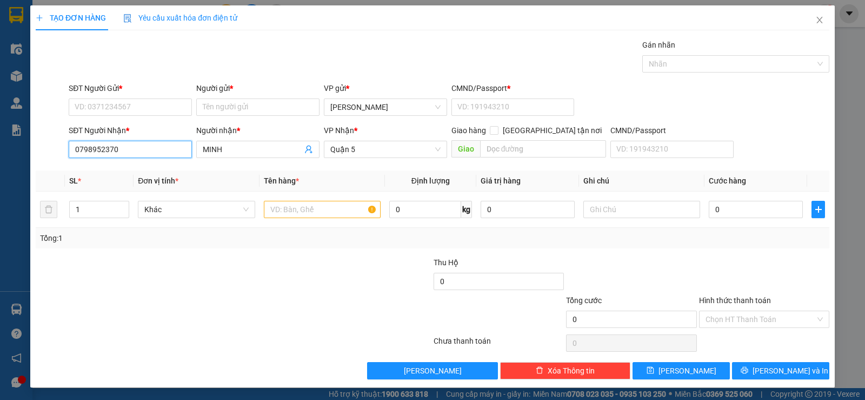
click at [146, 149] on input "0798952370" at bounding box center [130, 149] width 123 height 17
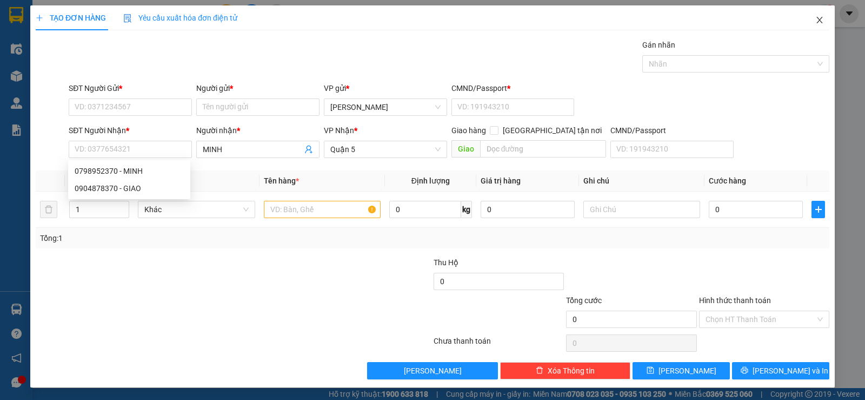
drag, startPoint x: 810, startPoint y: 19, endPoint x: 777, endPoint y: 17, distance: 33.1
click at [816, 19] on icon "close" at bounding box center [820, 20] width 9 height 9
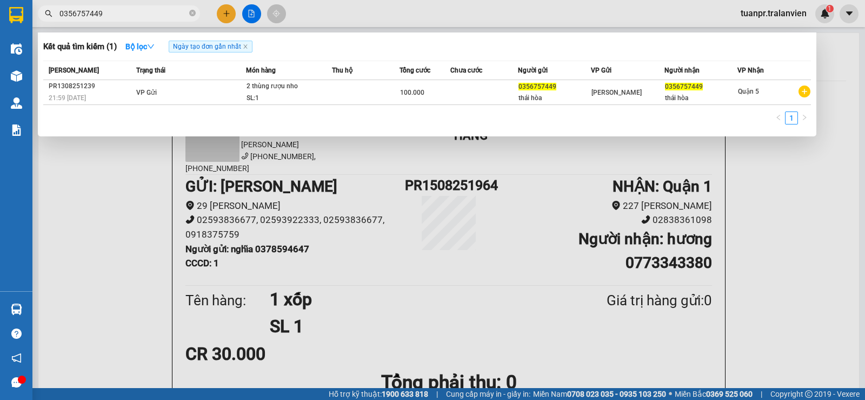
click at [140, 15] on input "0356757449" at bounding box center [124, 14] width 128 height 12
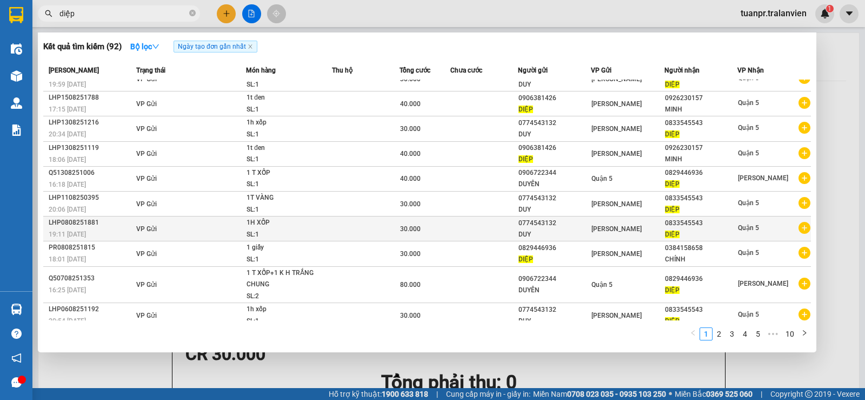
scroll to position [21, 0]
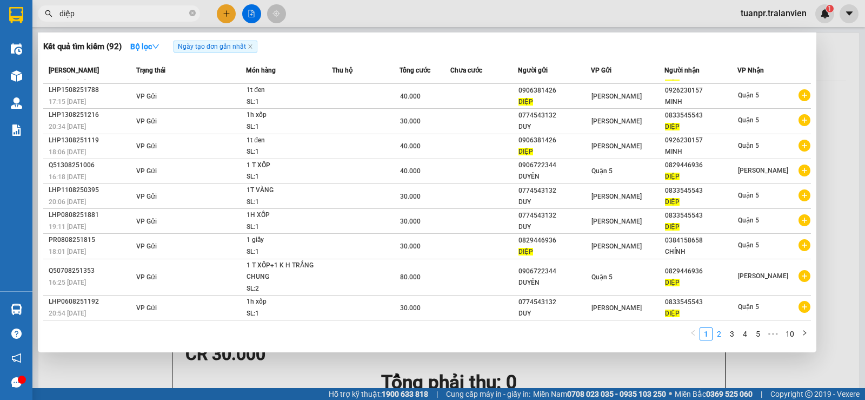
type input "diệp"
click at [717, 333] on link "2" at bounding box center [719, 334] width 12 height 12
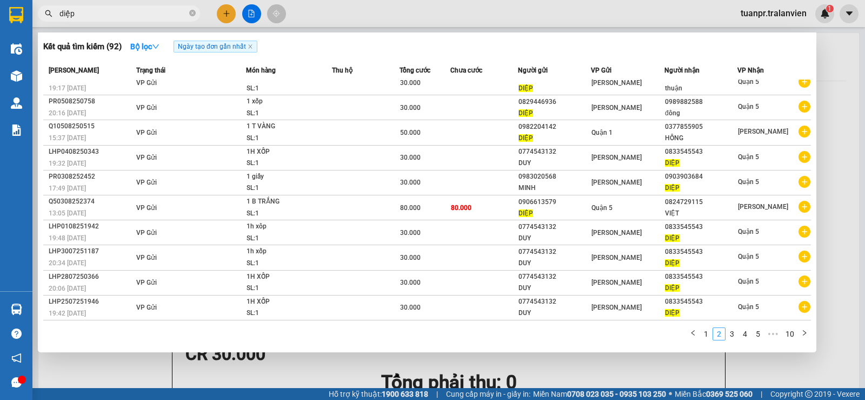
scroll to position [10, 0]
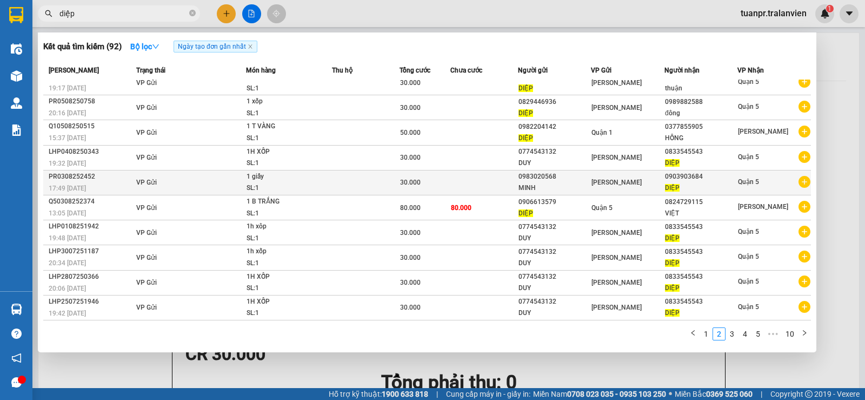
click at [614, 186] on span "[PERSON_NAME]" at bounding box center [617, 183] width 50 height 8
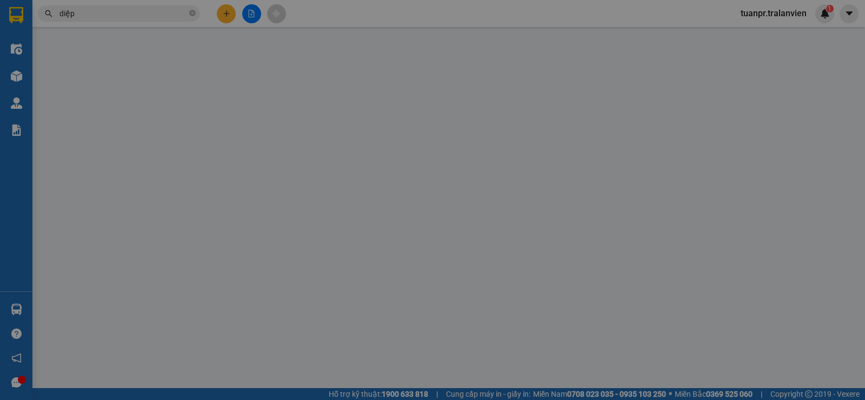
type input "0983020568"
type input "MINH"
type input "060068000129"
type input "0903903684"
type input "DIỆP"
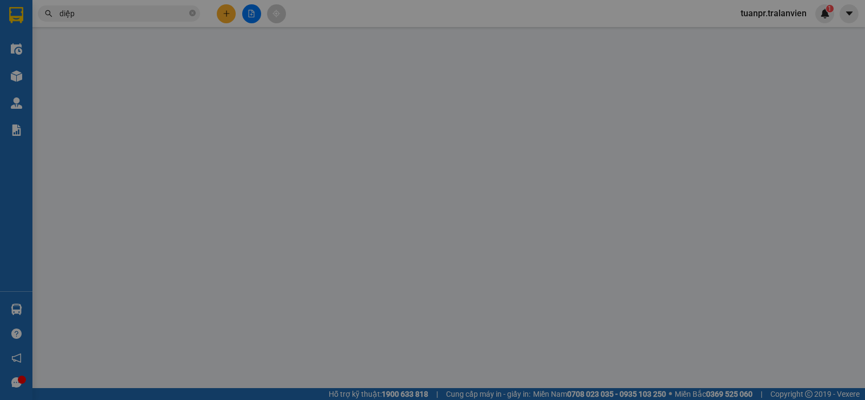
type input "30.000"
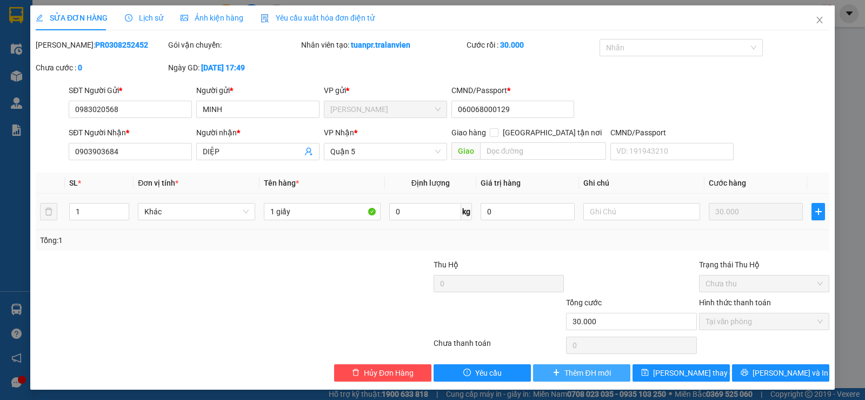
click at [572, 371] on span "Thêm ĐH mới" at bounding box center [588, 373] width 46 height 12
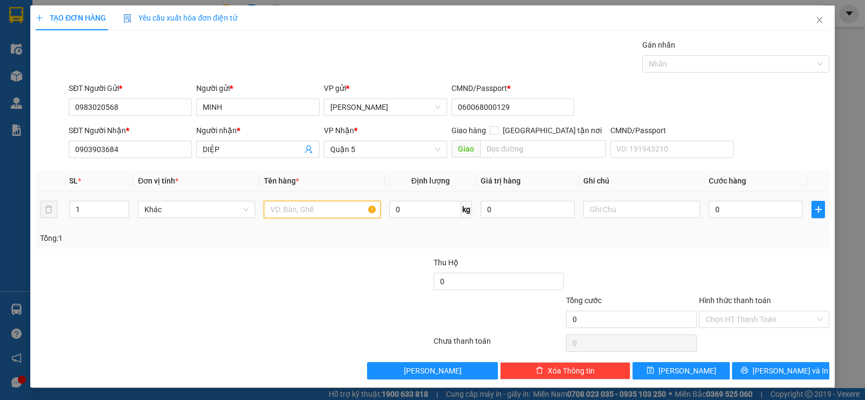
click at [345, 206] on input "text" at bounding box center [322, 209] width 117 height 17
type input "1 thùng nylon xanh"
click at [730, 209] on input "0" at bounding box center [756, 209] width 94 height 17
type input "3"
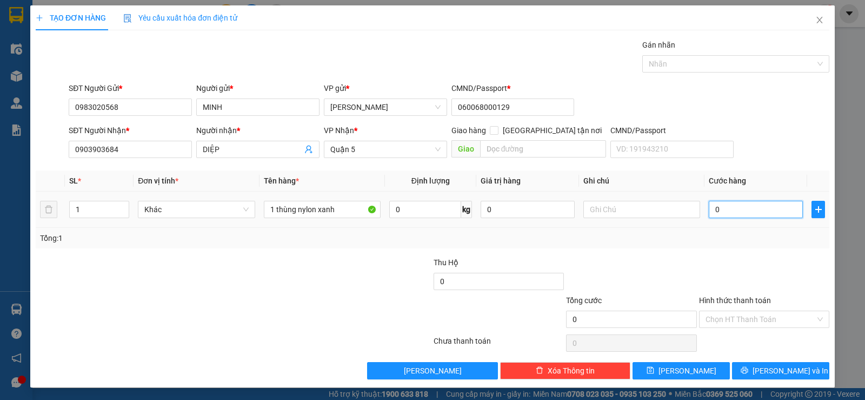
type input "3"
type input "30"
type input "30.000"
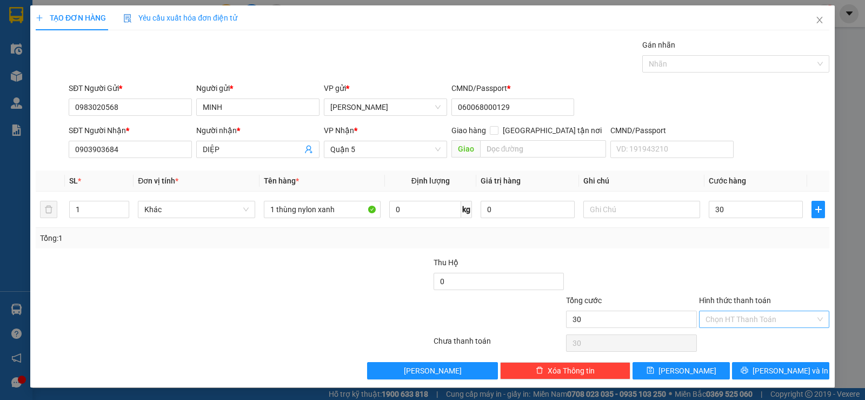
type input "30.000"
click at [788, 315] on input "Hình thức thanh toán" at bounding box center [761, 319] width 110 height 16
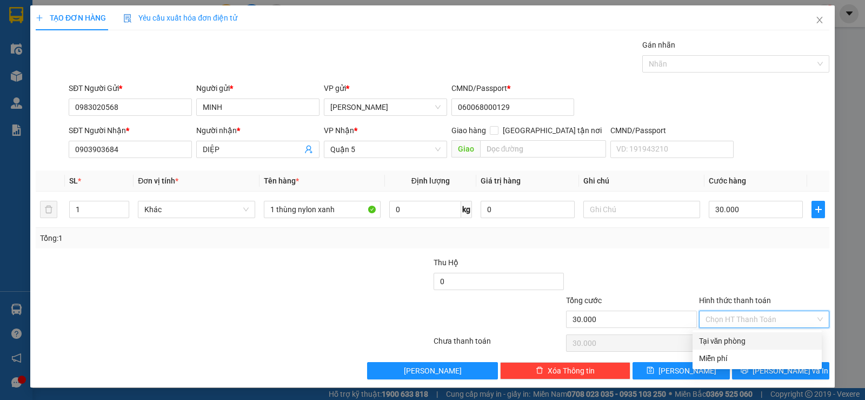
click at [766, 340] on div "Tại văn phòng" at bounding box center [757, 341] width 116 height 12
type input "0"
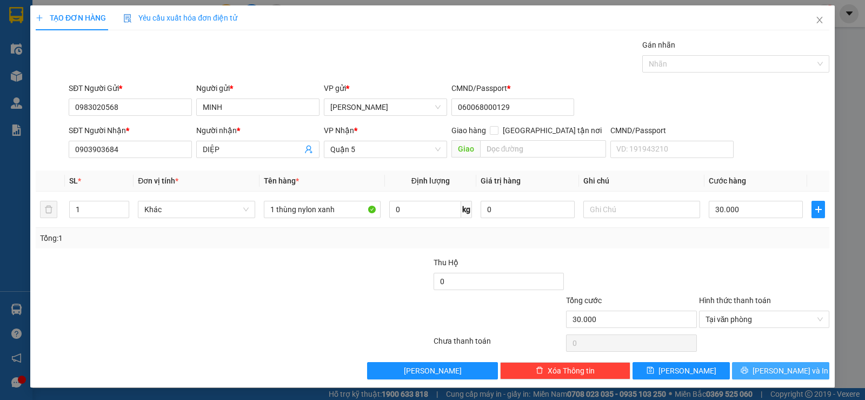
click at [785, 374] on span "[PERSON_NAME] và In" at bounding box center [791, 371] width 76 height 12
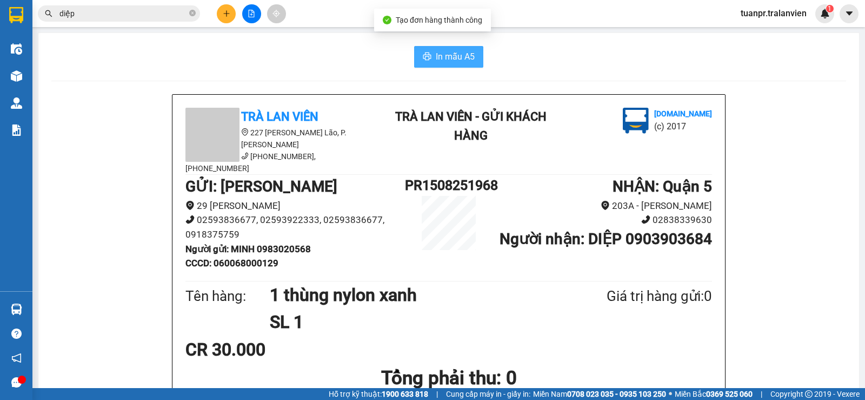
click at [459, 53] on span "In mẫu A5" at bounding box center [455, 57] width 39 height 14
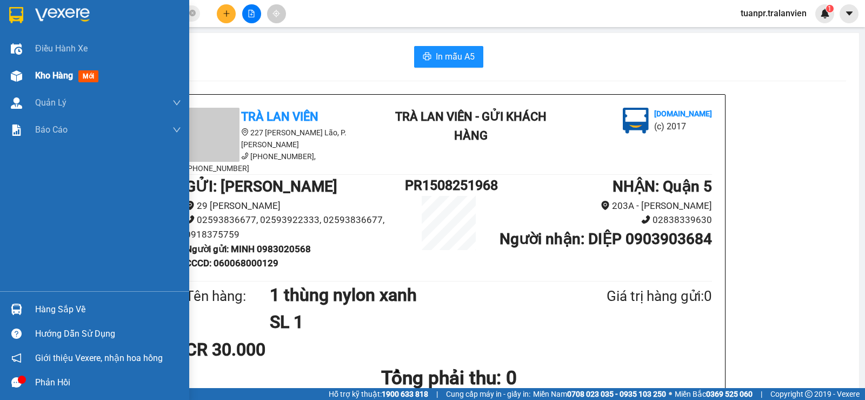
click at [43, 73] on span "Kho hàng" at bounding box center [54, 75] width 38 height 10
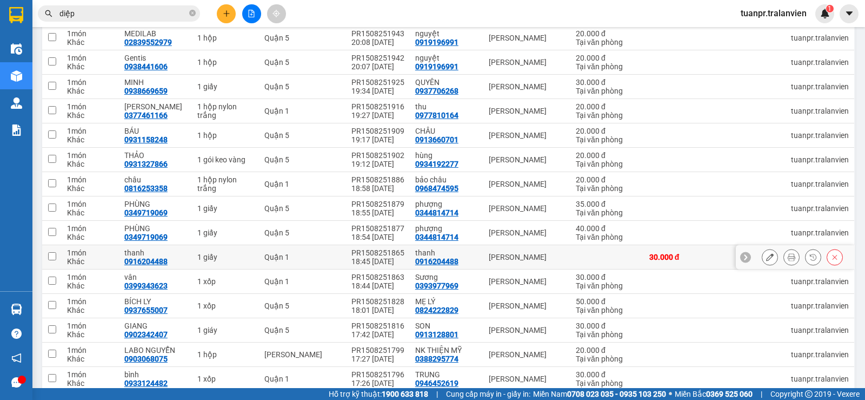
scroll to position [325, 0]
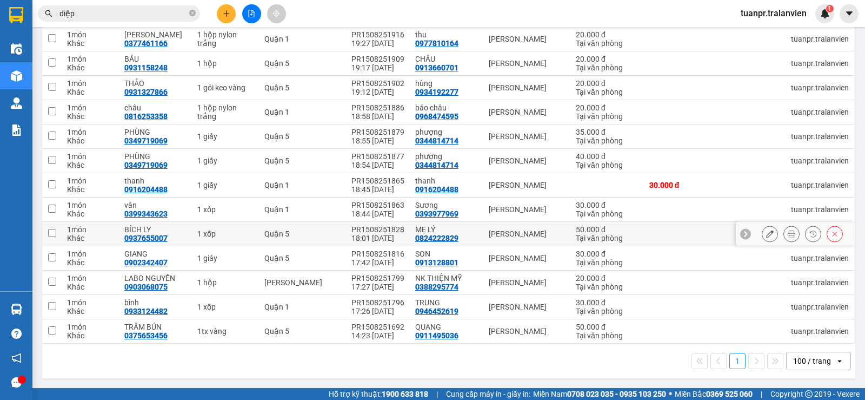
click at [788, 233] on icon at bounding box center [792, 234] width 8 height 8
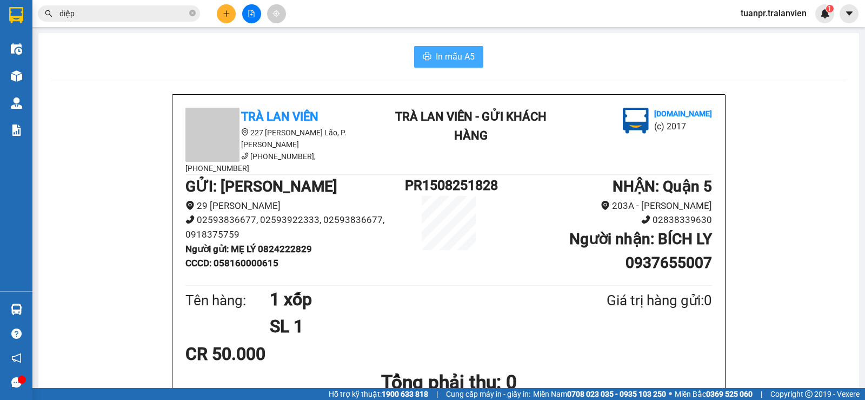
click at [444, 49] on button "In mẫu A5" at bounding box center [448, 57] width 69 height 22
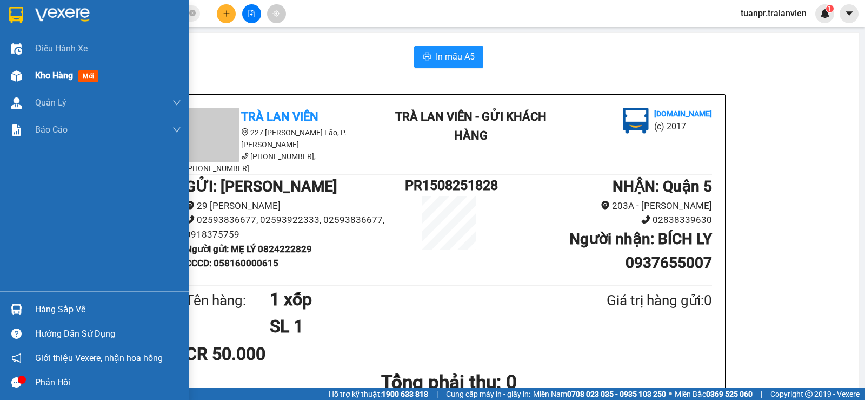
click at [47, 75] on span "Kho hàng" at bounding box center [54, 75] width 38 height 10
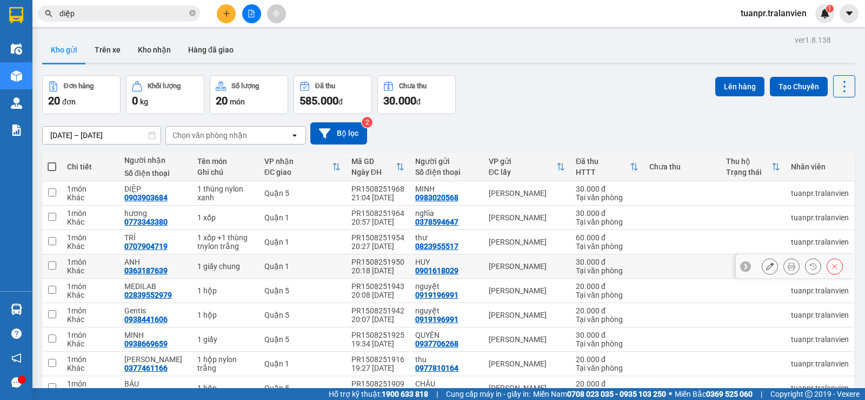
scroll to position [325, 0]
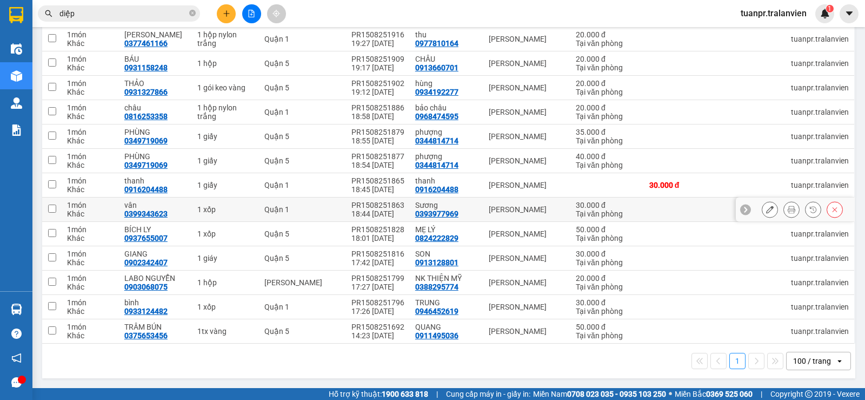
click at [563, 207] on td "[PERSON_NAME]" at bounding box center [527, 209] width 87 height 24
checkbox input "true"
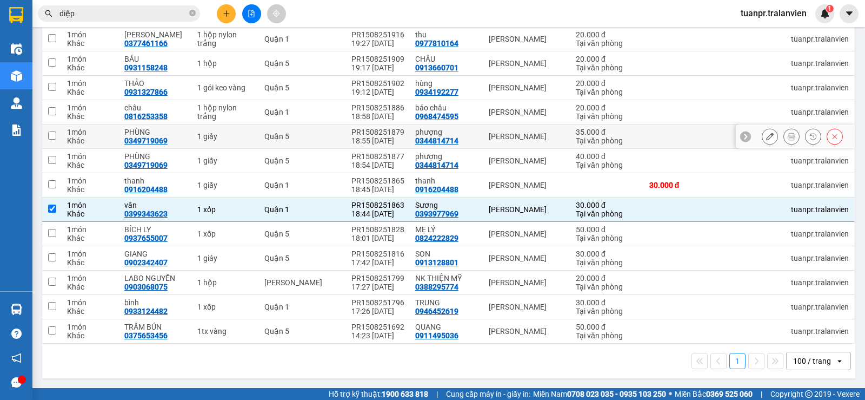
scroll to position [0, 0]
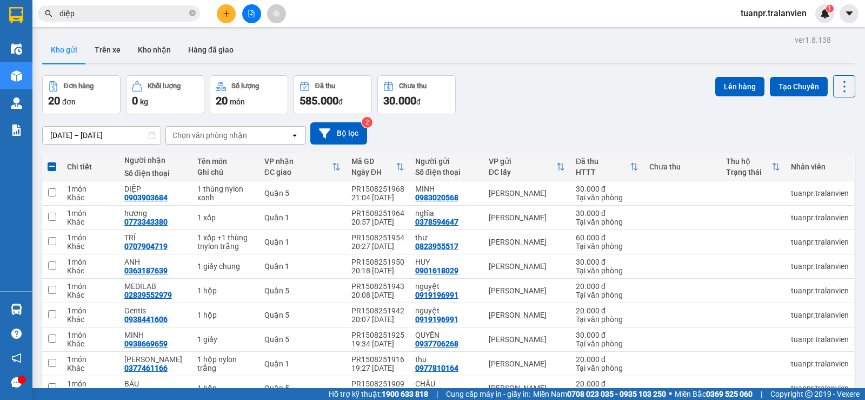
click at [543, 127] on div "15/08/2025 – 15/08/2025 Press the down arrow key to interact with the calendar …" at bounding box center [449, 133] width 814 height 22
click at [53, 166] on span at bounding box center [52, 166] width 9 height 9
click at [52, 161] on input "checkbox" at bounding box center [52, 161] width 0 height 0
checkbox input "true"
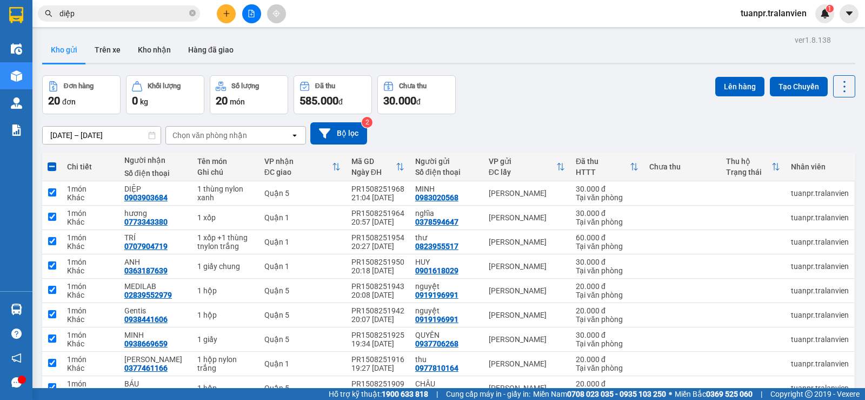
checkbox input "true"
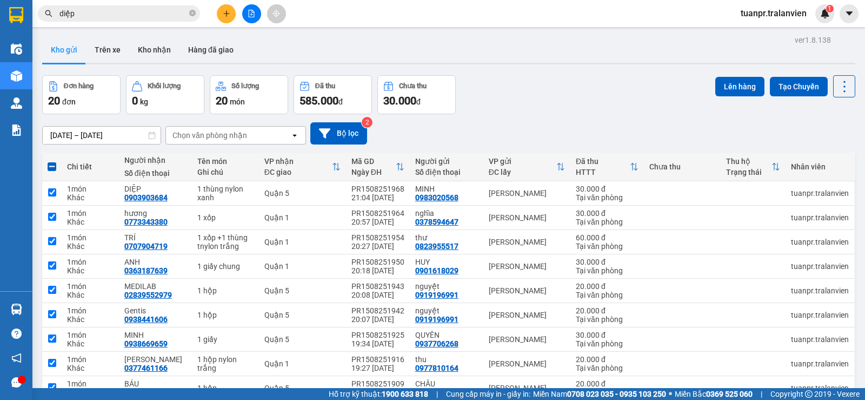
checkbox input "true"
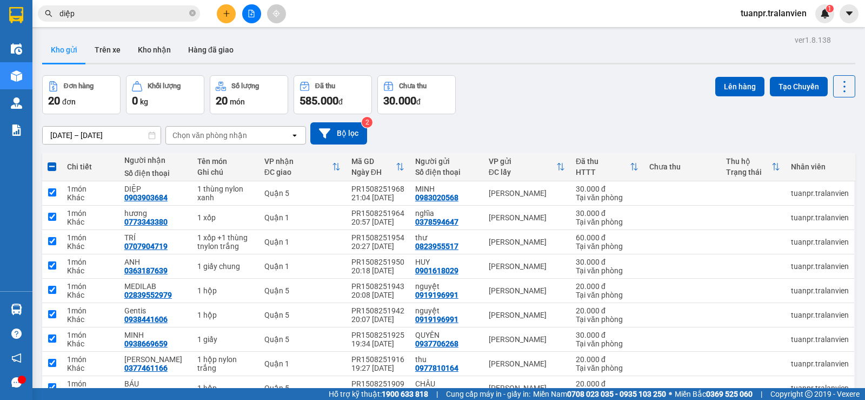
checkbox input "true"
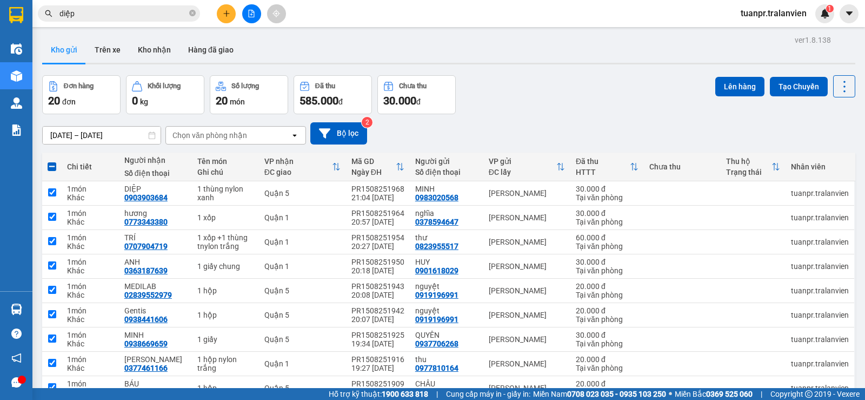
checkbox input "true"
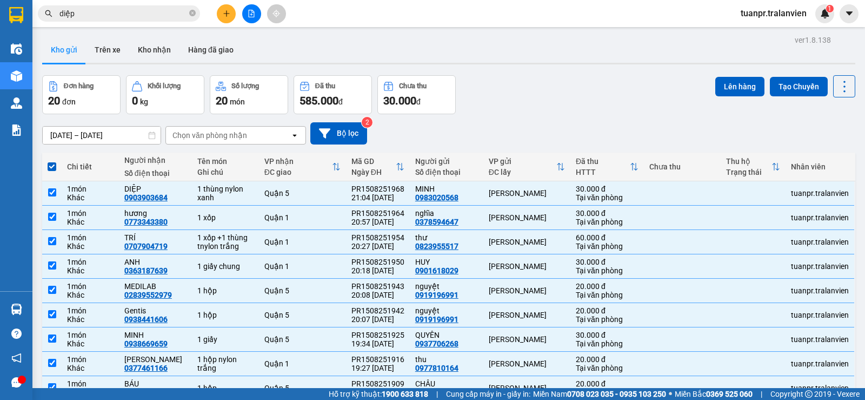
click at [51, 165] on span at bounding box center [52, 166] width 9 height 9
click at [52, 161] on input "checkbox" at bounding box center [52, 161] width 0 height 0
checkbox input "false"
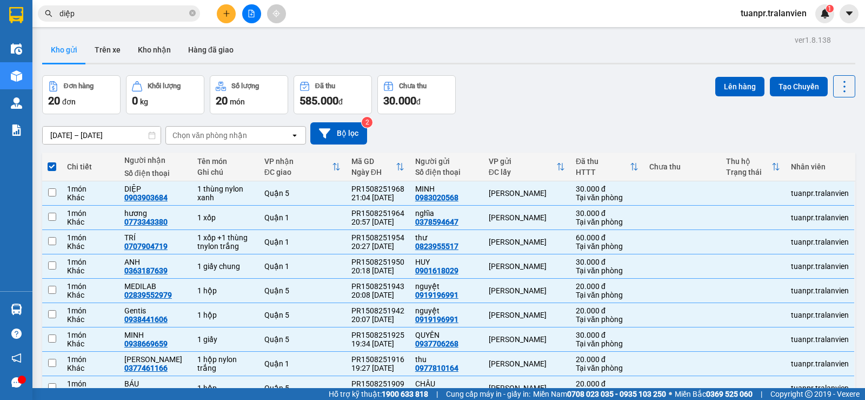
checkbox input "false"
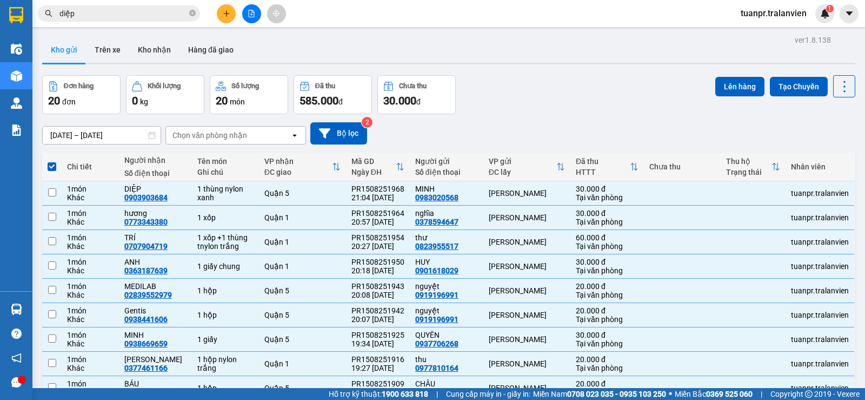
checkbox input "false"
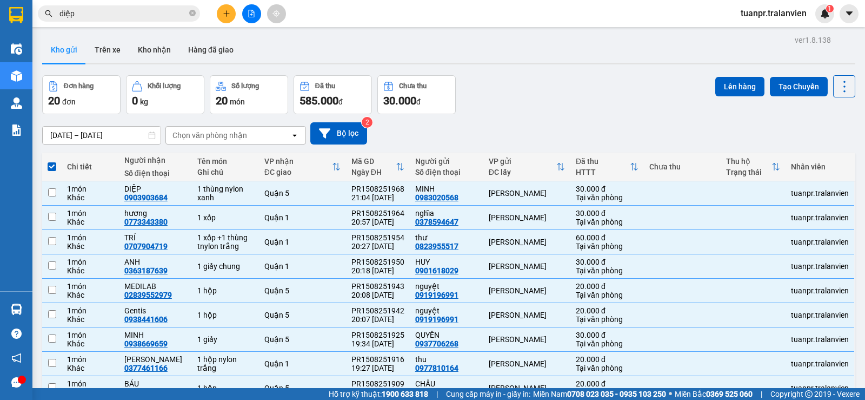
checkbox input "false"
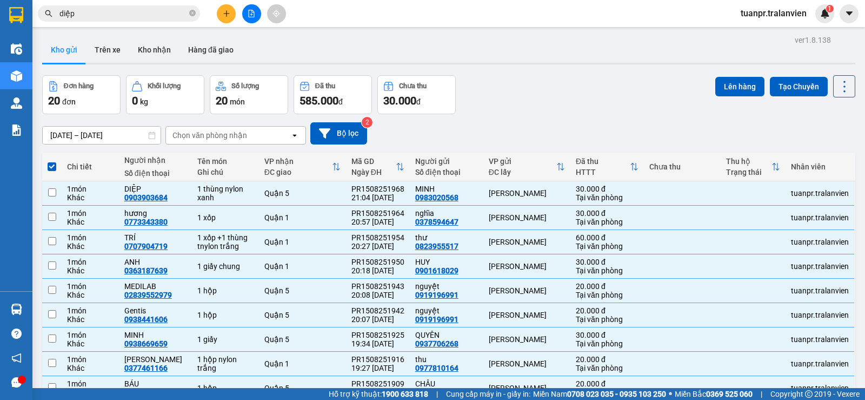
checkbox input "false"
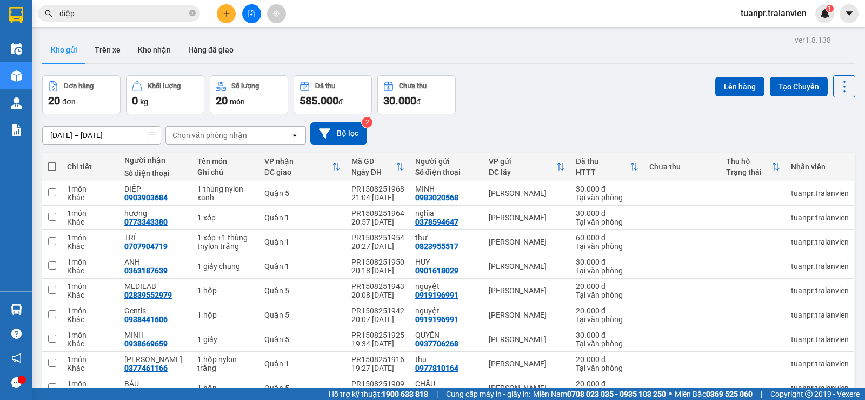
click at [539, 124] on div "15/08/2025 – 15/08/2025 Press the down arrow key to interact with the calendar …" at bounding box center [449, 133] width 814 height 22
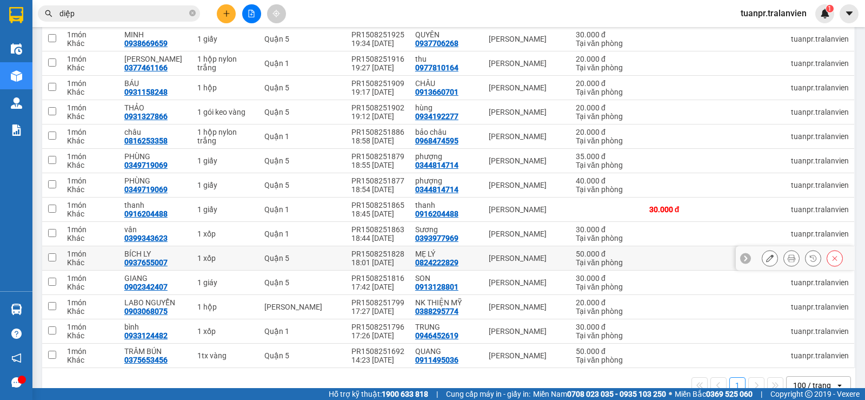
scroll to position [325, 0]
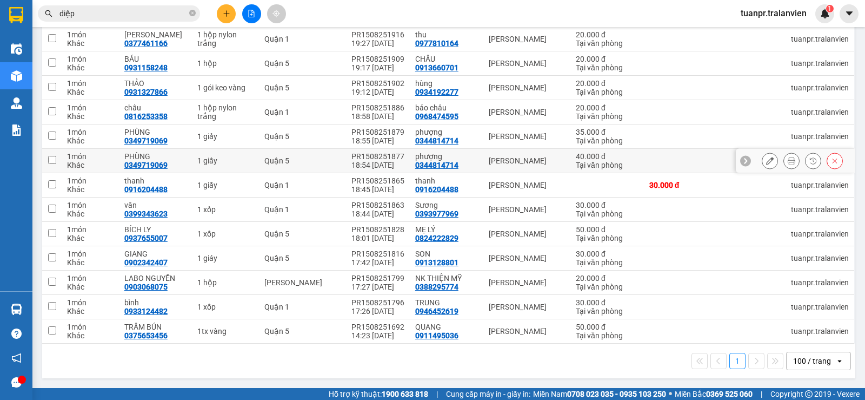
click at [831, 162] on button at bounding box center [835, 160] width 15 height 19
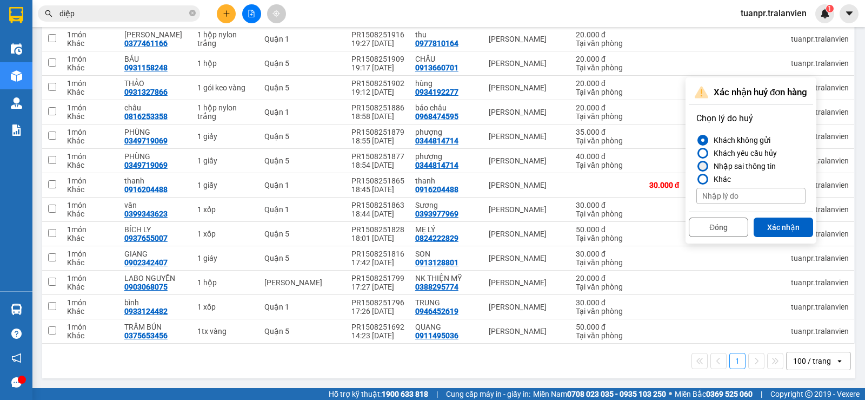
click at [738, 164] on div "Nhập sai thông tin" at bounding box center [743, 166] width 67 height 13
click at [697, 166] on input "Nhập sai thông tin" at bounding box center [697, 166] width 0 height 0
click at [782, 220] on button "Xác nhận" at bounding box center [784, 226] width 60 height 19
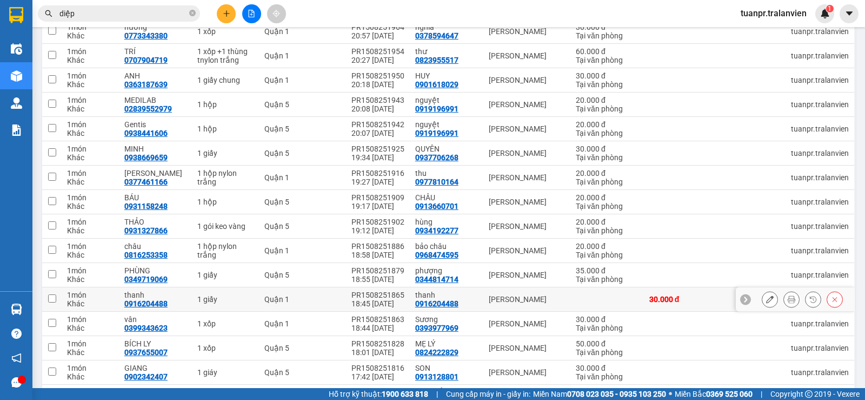
scroll to position [0, 0]
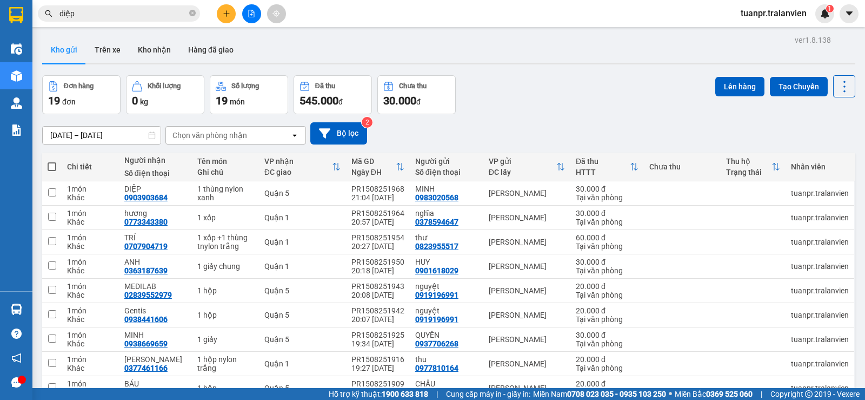
drag, startPoint x: 580, startPoint y: 131, endPoint x: 574, endPoint y: 144, distance: 14.5
click at [581, 131] on div "15/08/2025 – 15/08/2025 Press the down arrow key to interact with the calendar …" at bounding box center [449, 133] width 814 height 22
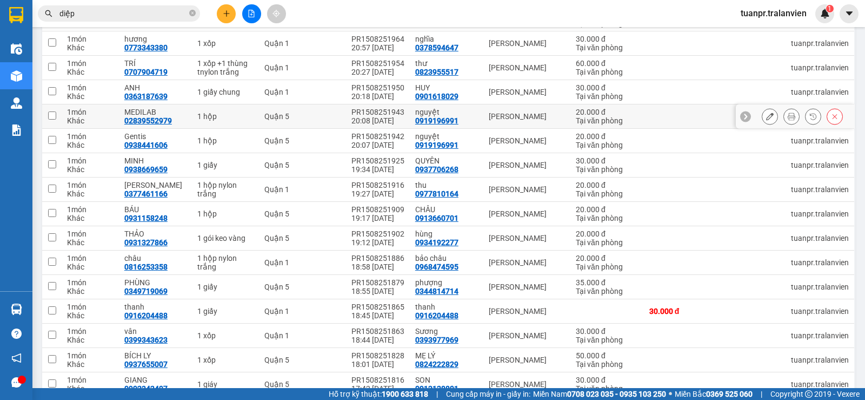
scroll to position [48, 0]
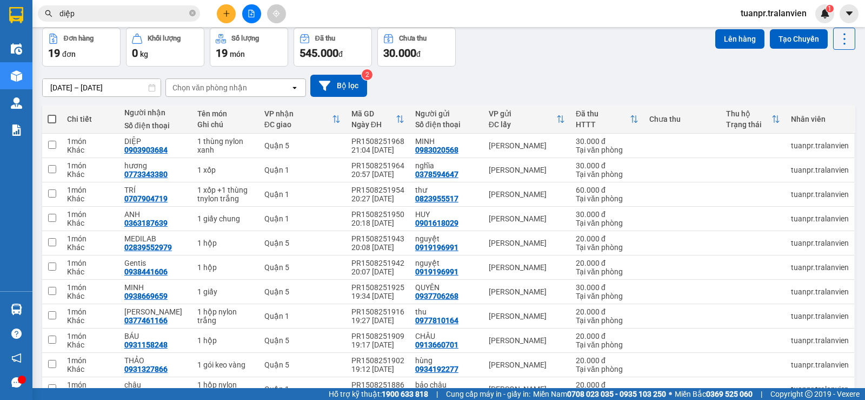
drag, startPoint x: 653, startPoint y: 84, endPoint x: 653, endPoint y: 94, distance: 9.7
click at [653, 84] on div "15/08/2025 – 15/08/2025 Press the down arrow key to interact with the calendar …" at bounding box center [449, 86] width 814 height 22
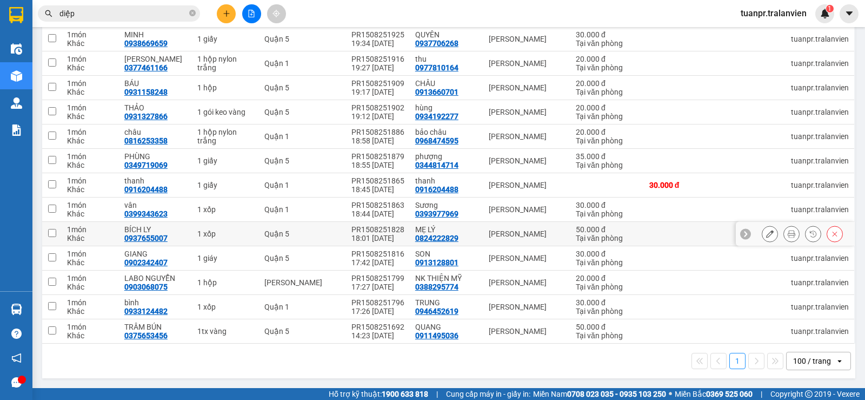
scroll to position [0, 0]
